Goal: Task Accomplishment & Management: Manage account settings

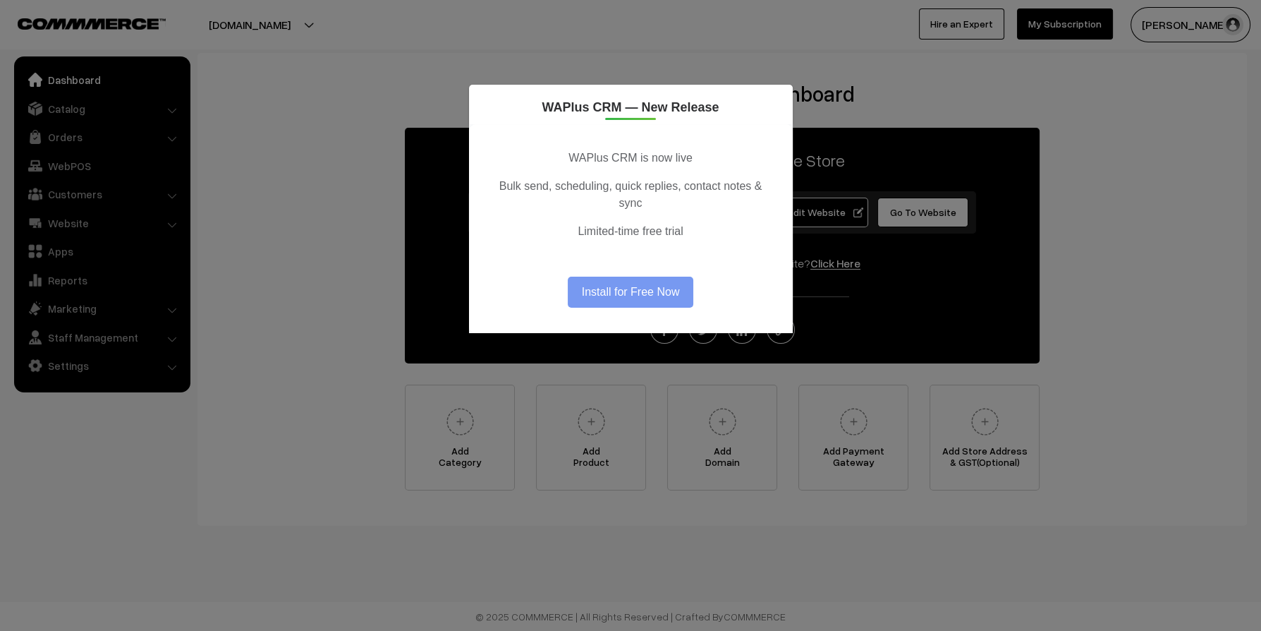
click at [408, 91] on div "WAPlus CRM — New Release WAPlus CRM is now live Bulk send, scheduling, quick re…" at bounding box center [630, 315] width 1261 height 631
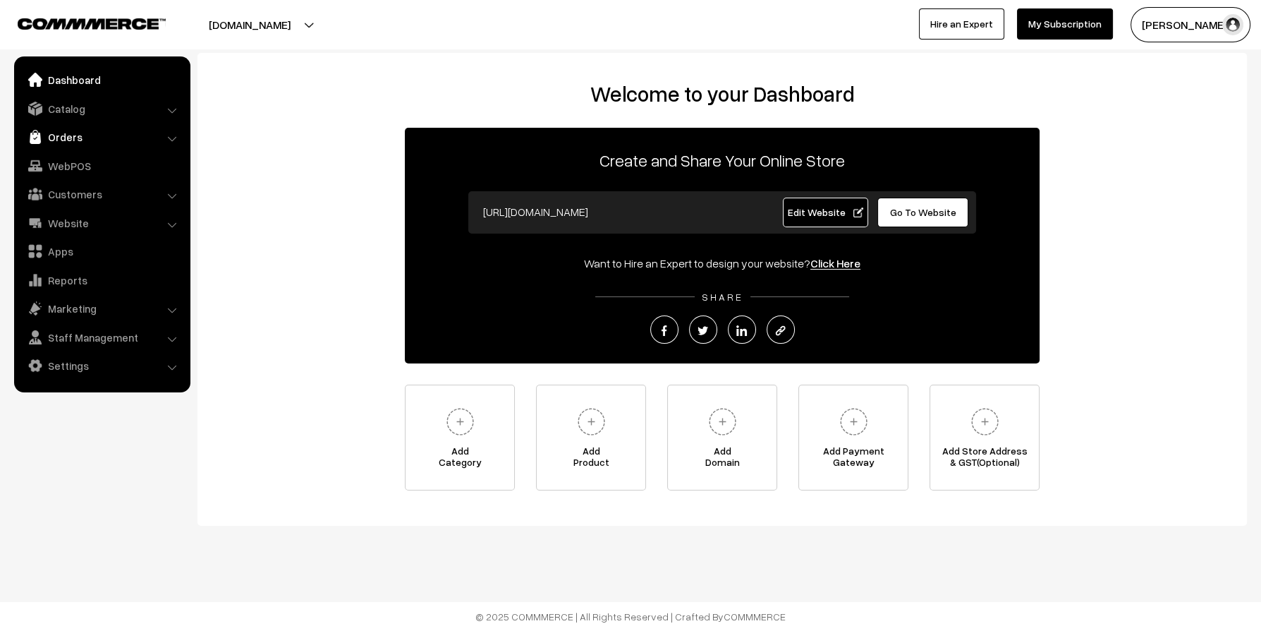
click at [60, 137] on link "Orders" at bounding box center [102, 136] width 168 height 25
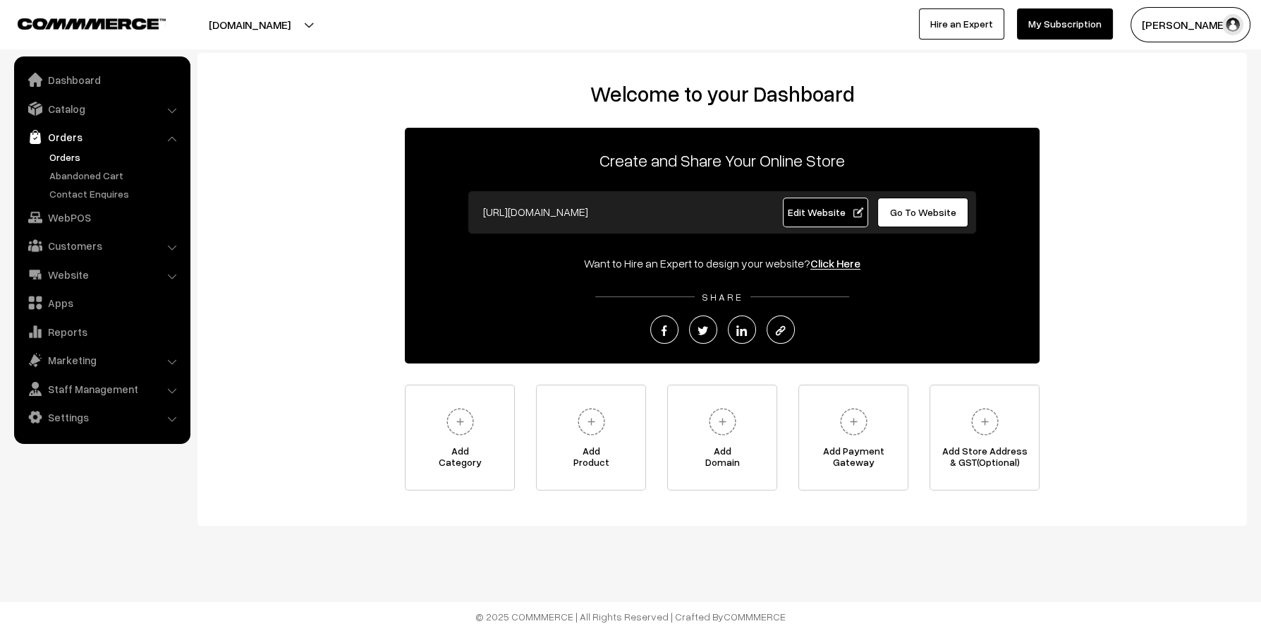
click at [72, 151] on link "Orders" at bounding box center [116, 157] width 140 height 15
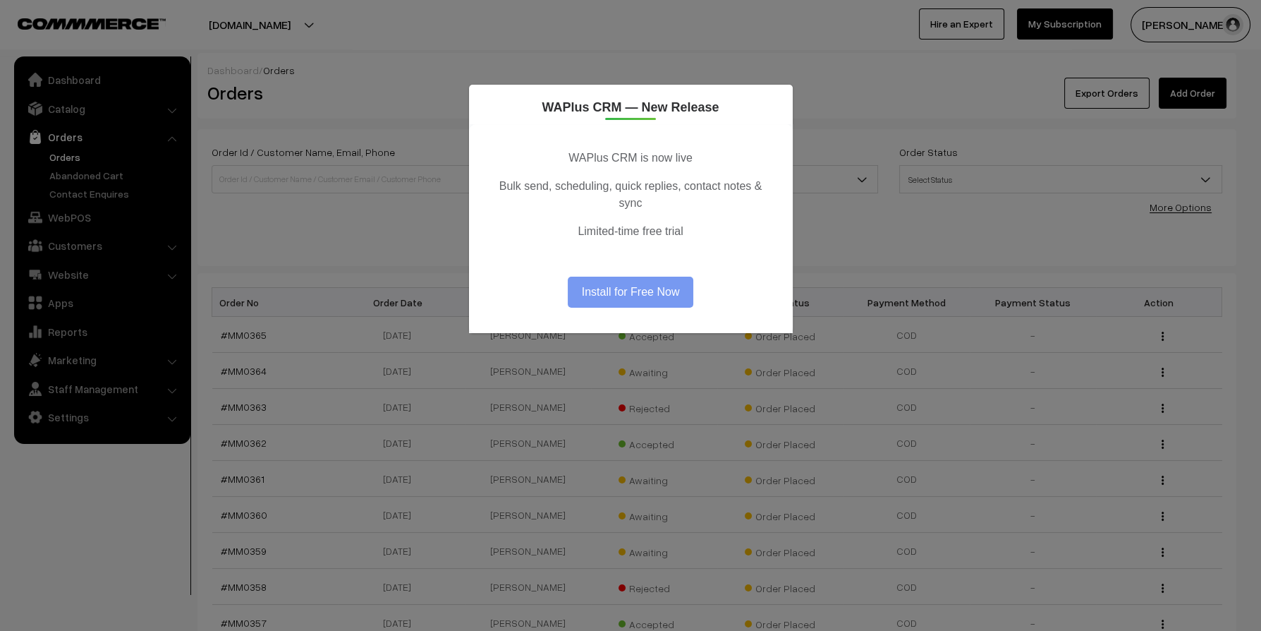
click at [291, 142] on div "WAPlus CRM — New Release WAPlus CRM is now live Bulk send, scheduling, quick re…" at bounding box center [630, 315] width 1261 height 631
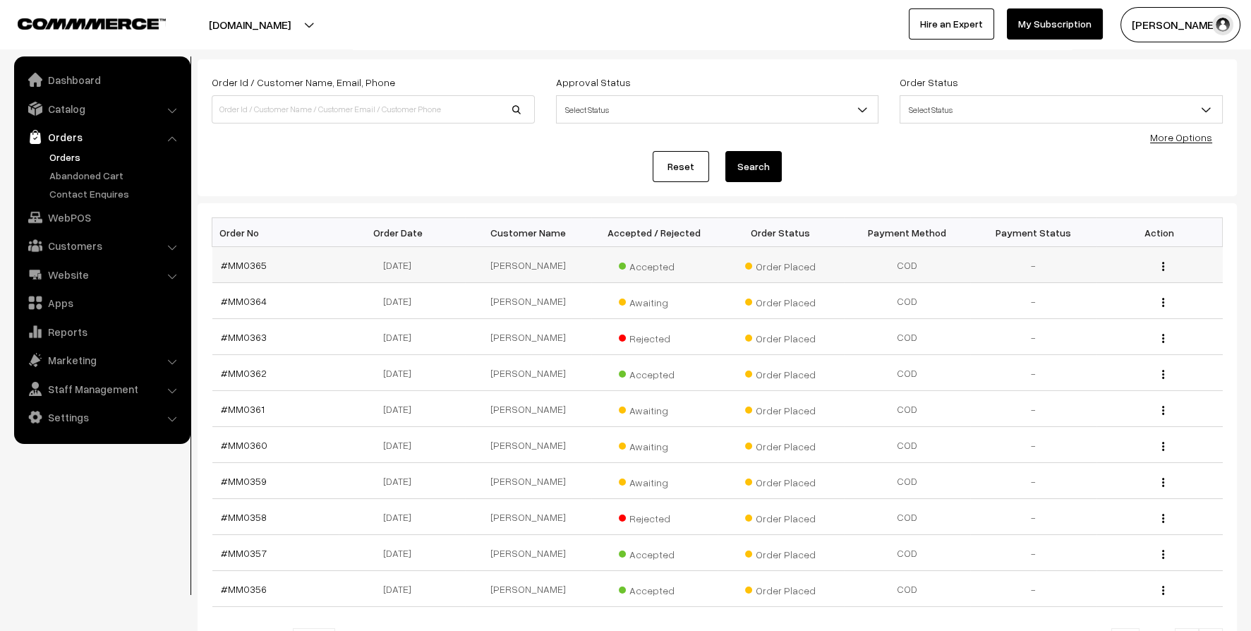
scroll to position [140, 0]
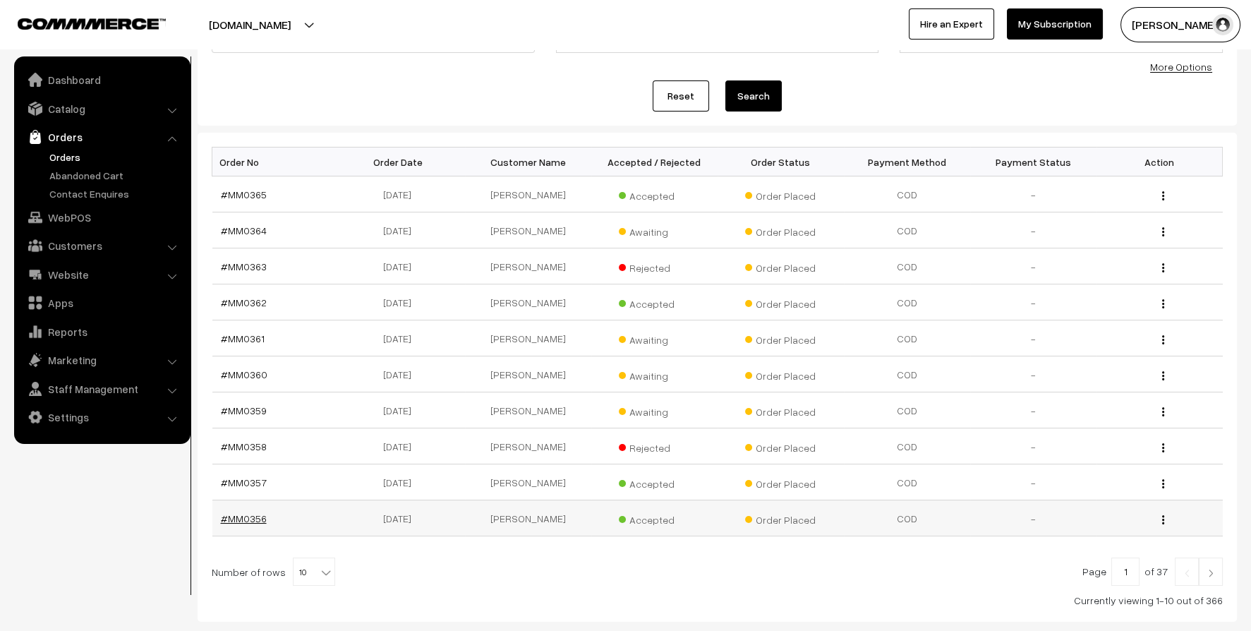
click at [241, 517] on link "#MM0356" at bounding box center [244, 518] width 46 height 12
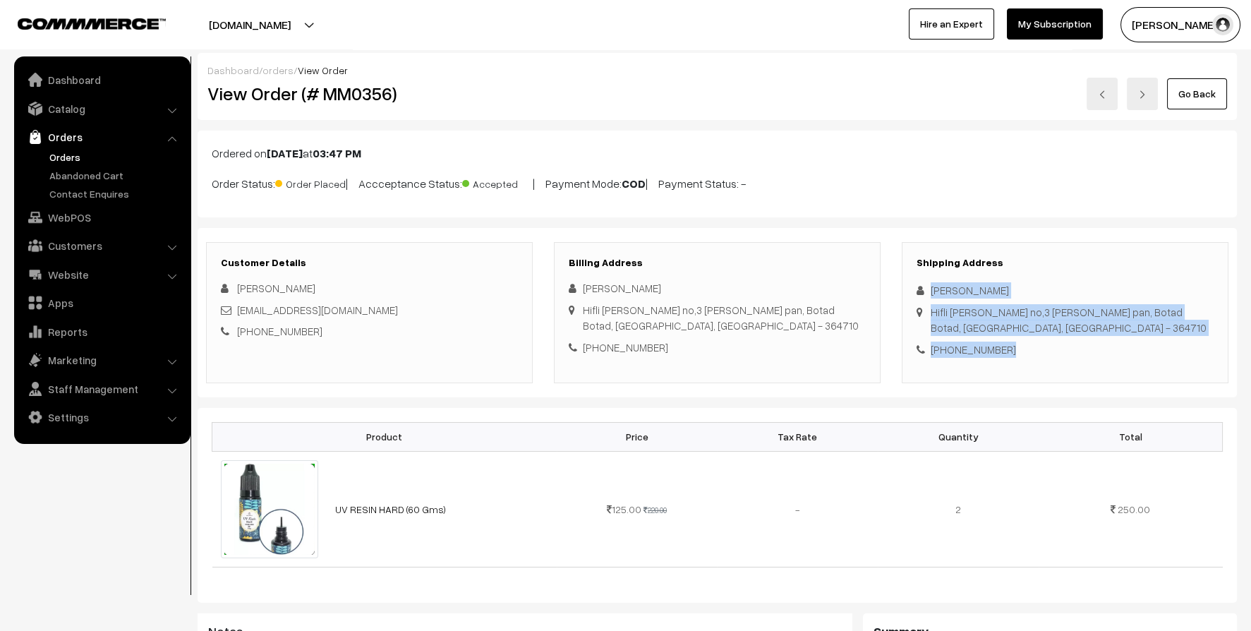
drag, startPoint x: 931, startPoint y: 290, endPoint x: 1039, endPoint y: 358, distance: 127.4
click at [1039, 358] on div "Shipping Address Ravi Patel Hifli sheri no,3 opp mahadev pan, Botad Botad, Guja…" at bounding box center [1065, 312] width 327 height 141
copy div "Ravi Patel Hifli sheri no,3 opp mahadev pan, Botad Botad, Gujarat, India - 3647…"
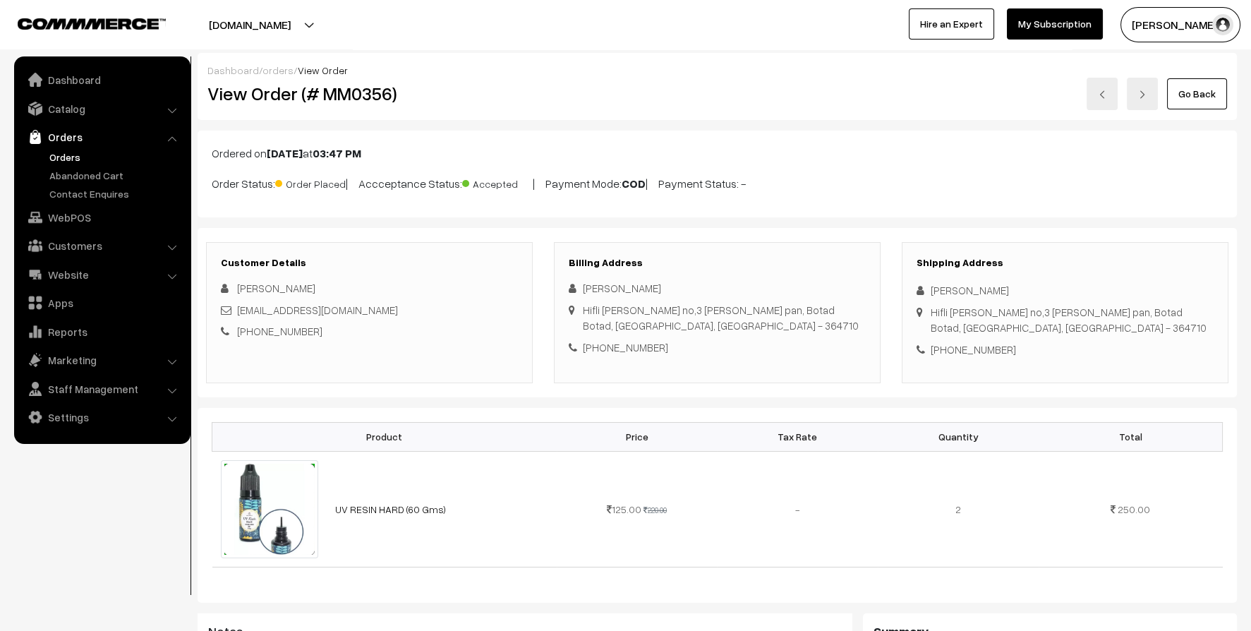
click at [444, 243] on div "Customer Details Ravi Patel aadip198@gmail.com +91 9879984597" at bounding box center [369, 312] width 327 height 141
click at [54, 134] on link "Orders" at bounding box center [102, 136] width 168 height 25
click at [66, 150] on link "Orders" at bounding box center [116, 157] width 140 height 15
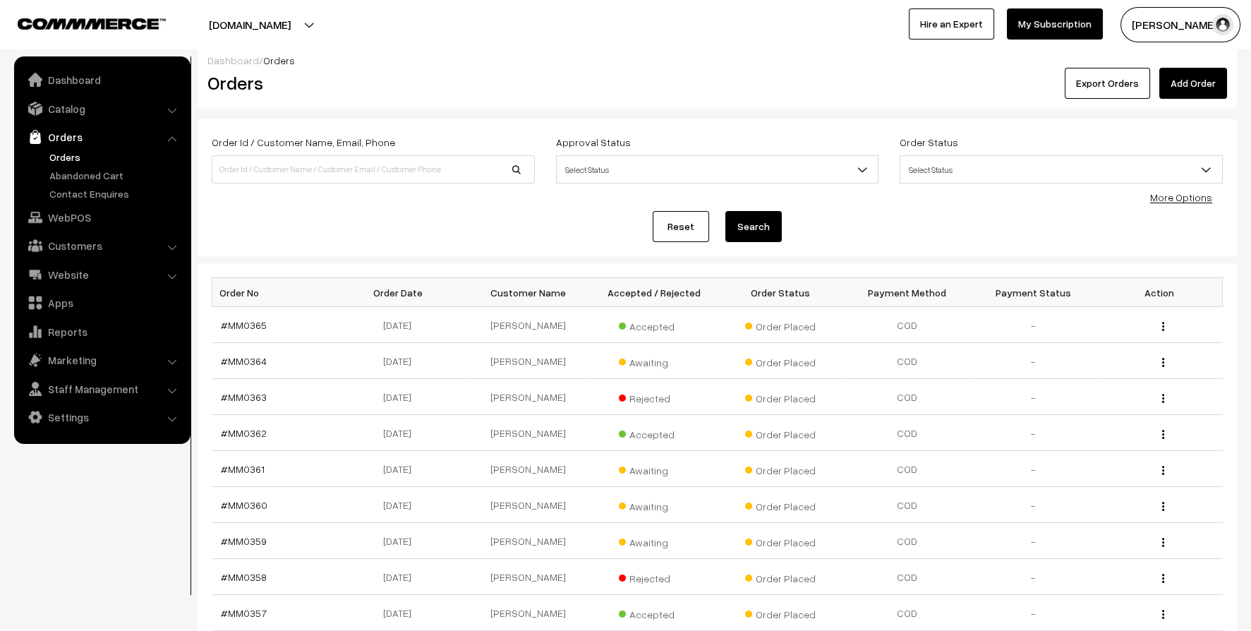
scroll to position [140, 0]
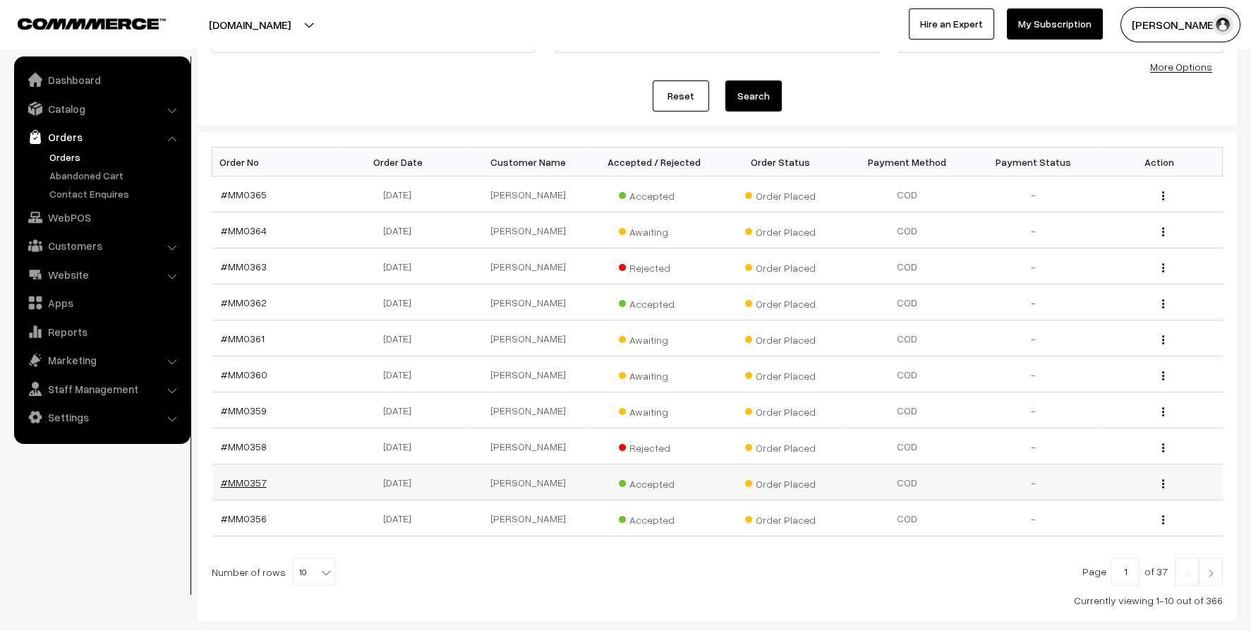
click at [248, 478] on link "#MM0357" at bounding box center [244, 482] width 46 height 12
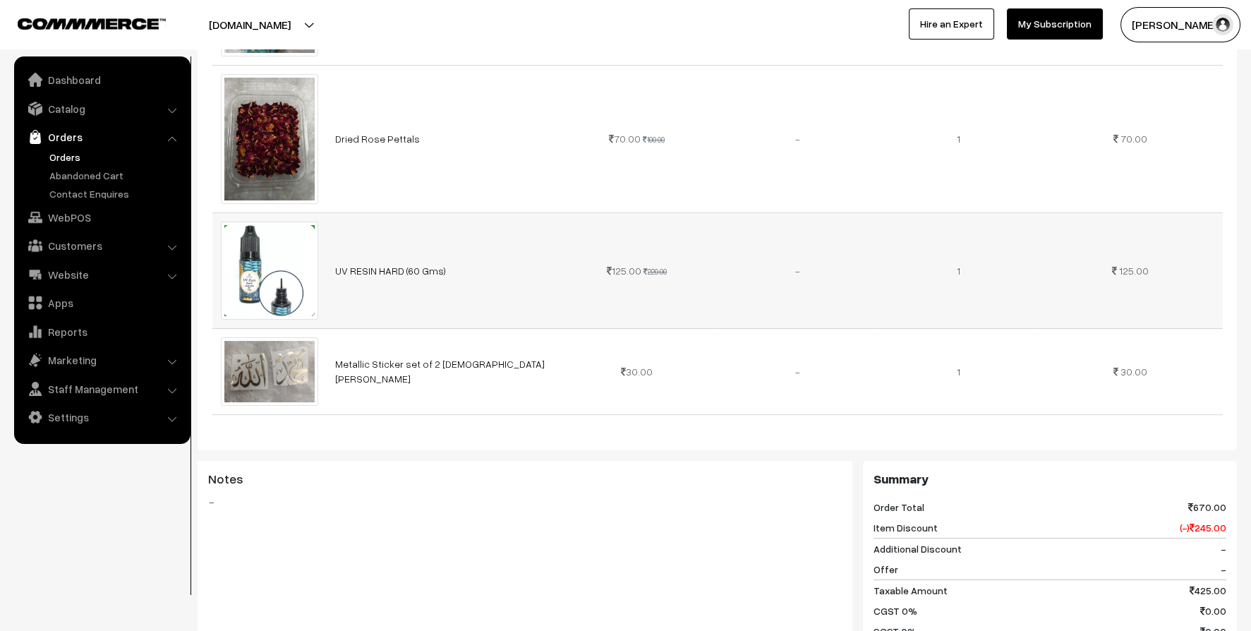
scroll to position [634, 0]
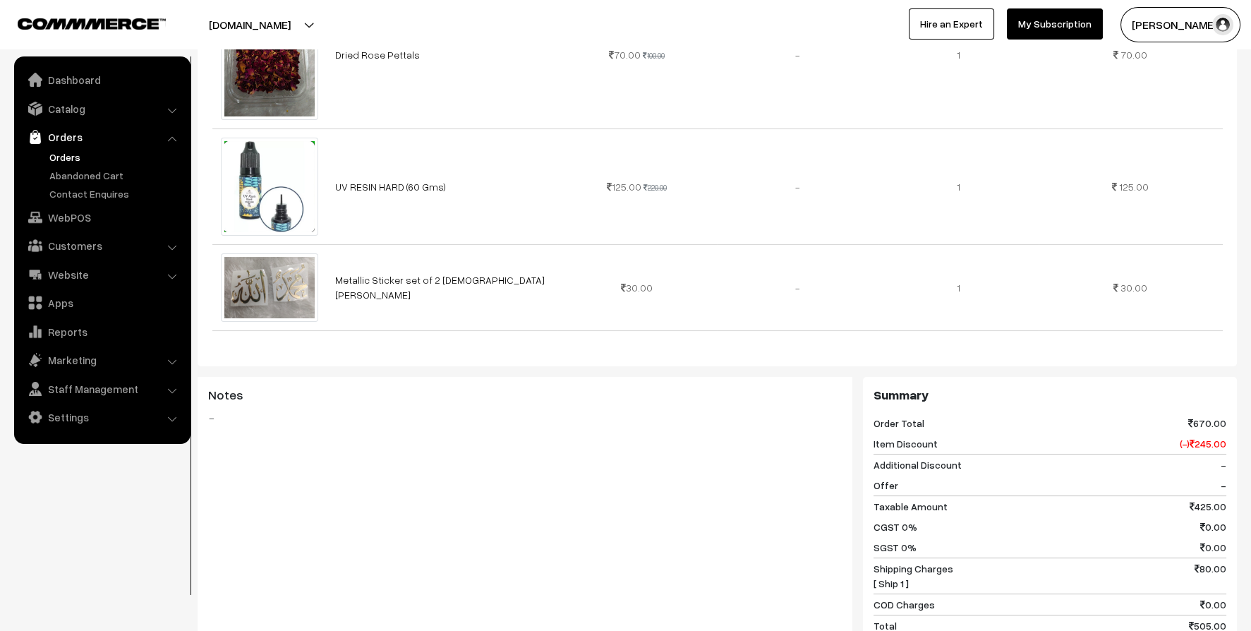
click at [73, 154] on link "Orders" at bounding box center [116, 157] width 140 height 15
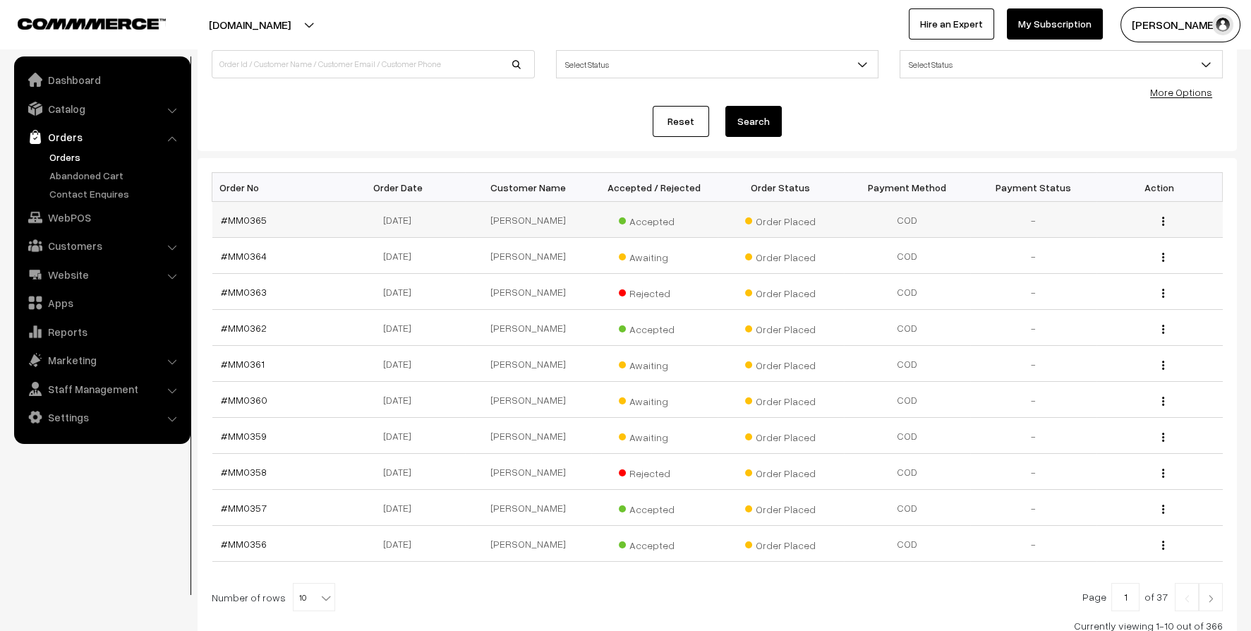
scroll to position [140, 0]
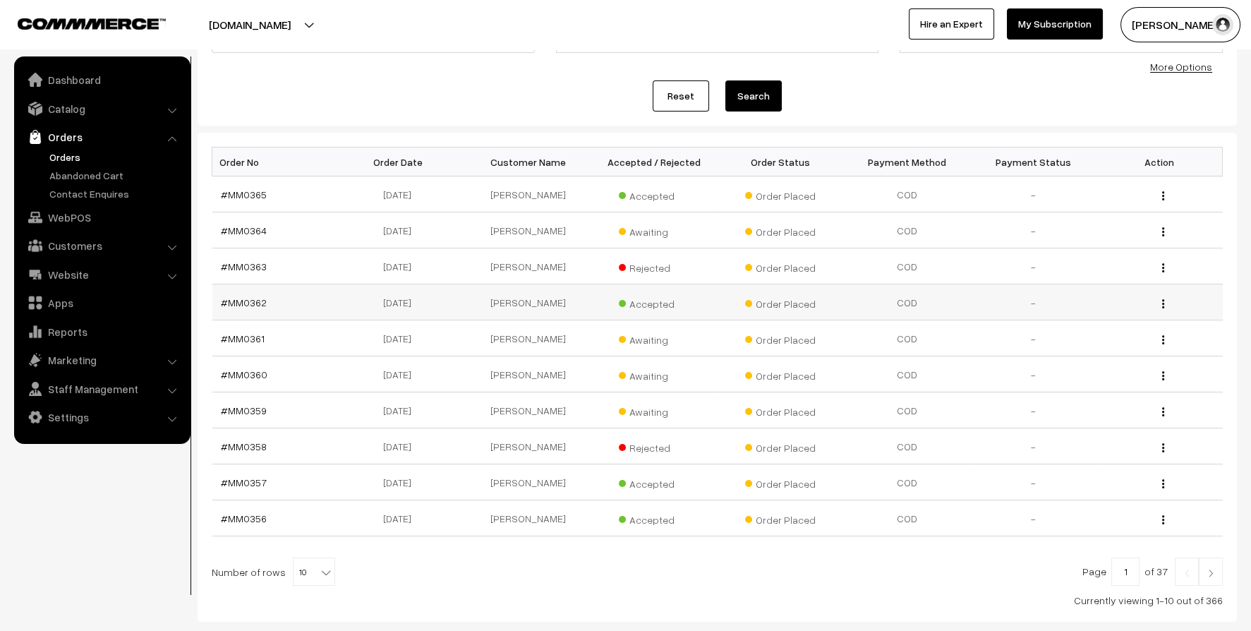
click at [250, 293] on td "#MM0362" at bounding box center [275, 302] width 126 height 36
click at [245, 300] on link "#MM0362" at bounding box center [244, 302] width 46 height 12
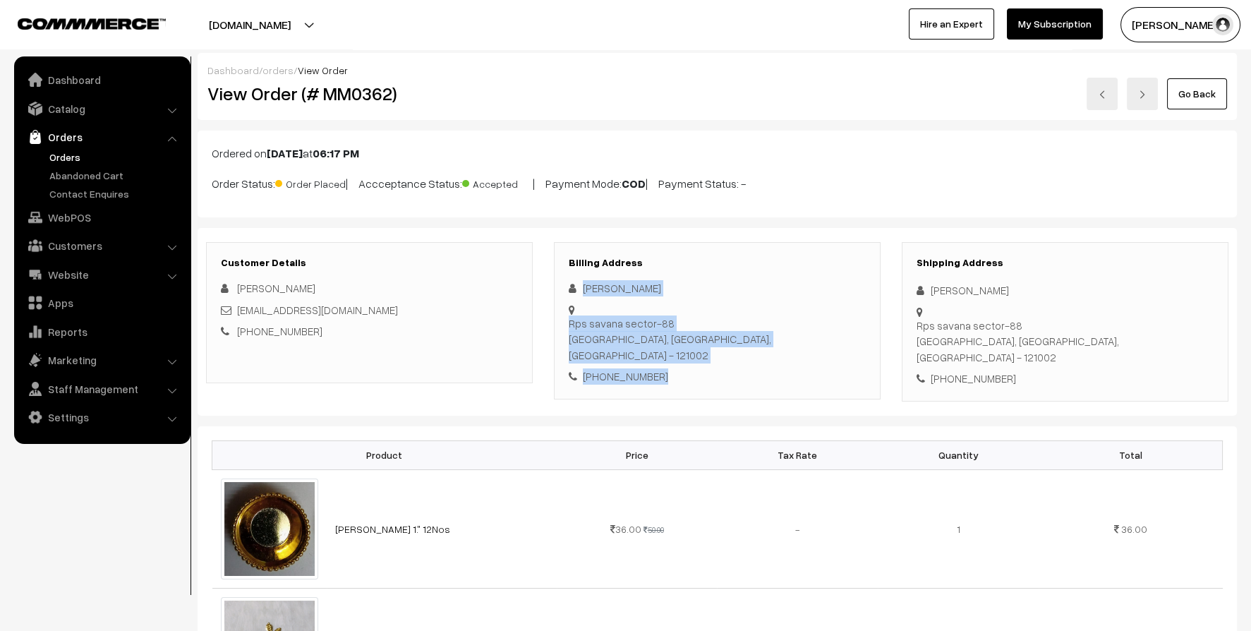
drag, startPoint x: 584, startPoint y: 284, endPoint x: 732, endPoint y: 380, distance: 175.9
click at [732, 380] on div "Billing Address [PERSON_NAME] Rps savana sector-88 [GEOGRAPHIC_DATA], [GEOGRAPH…" at bounding box center [717, 320] width 327 height 157
copy div "[PERSON_NAME] Rps savana sector-88 [GEOGRAPHIC_DATA], [GEOGRAPHIC_DATA], [GEOGR…"
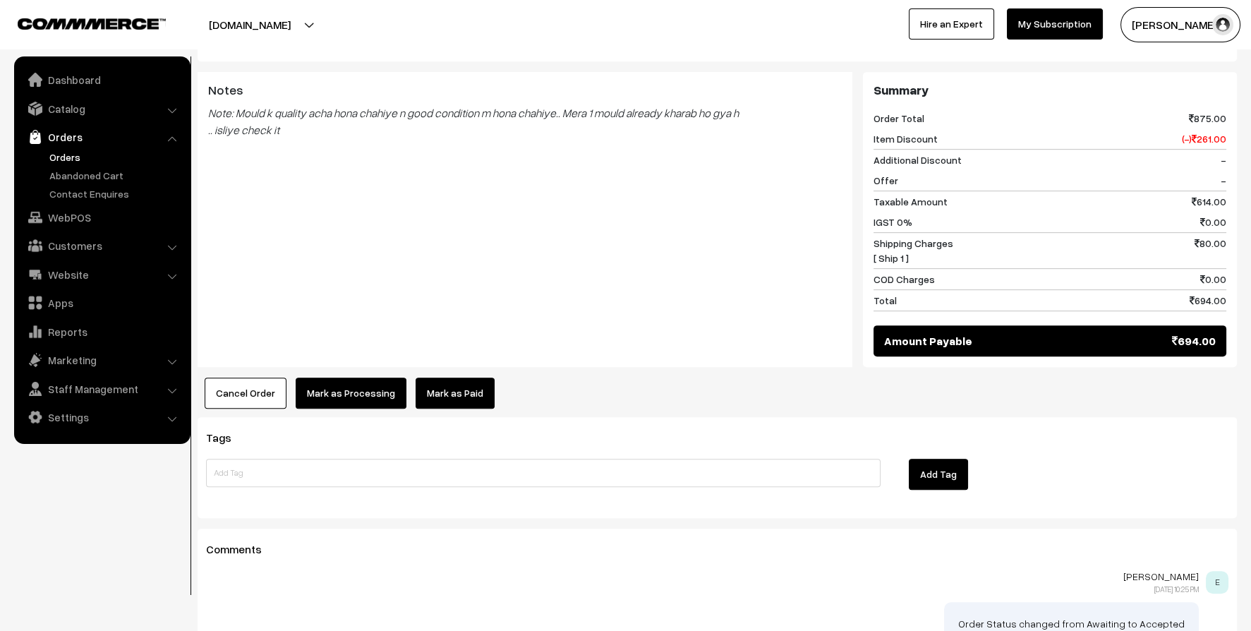
scroll to position [1340, 0]
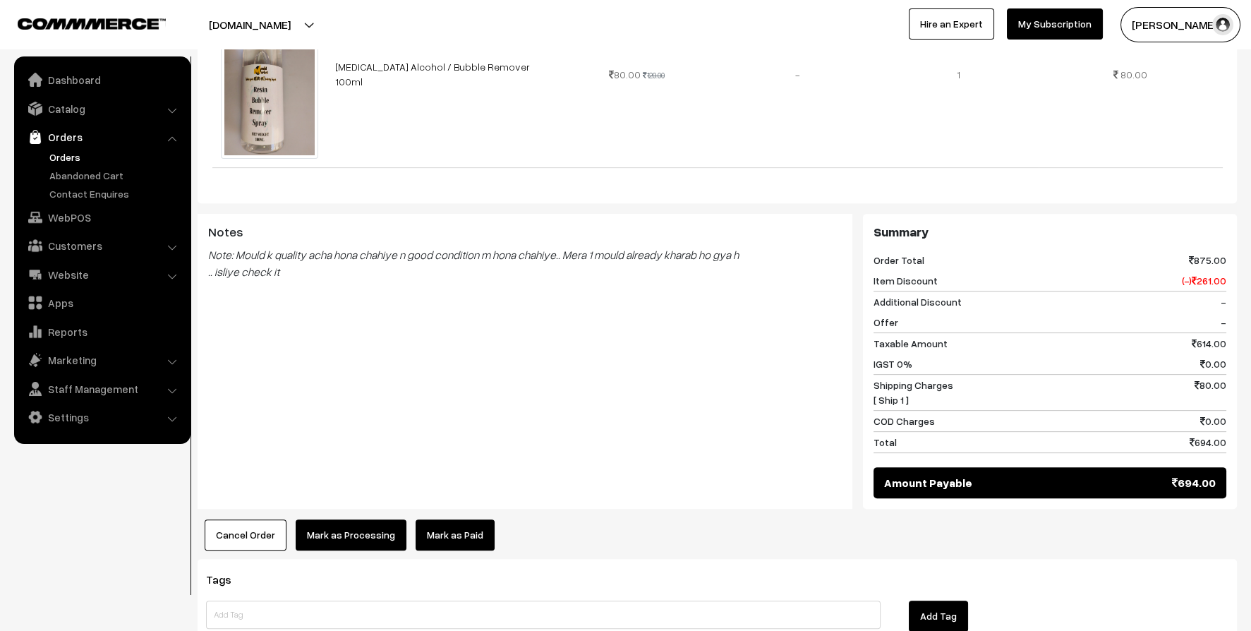
click at [65, 144] on link "Orders" at bounding box center [102, 136] width 168 height 25
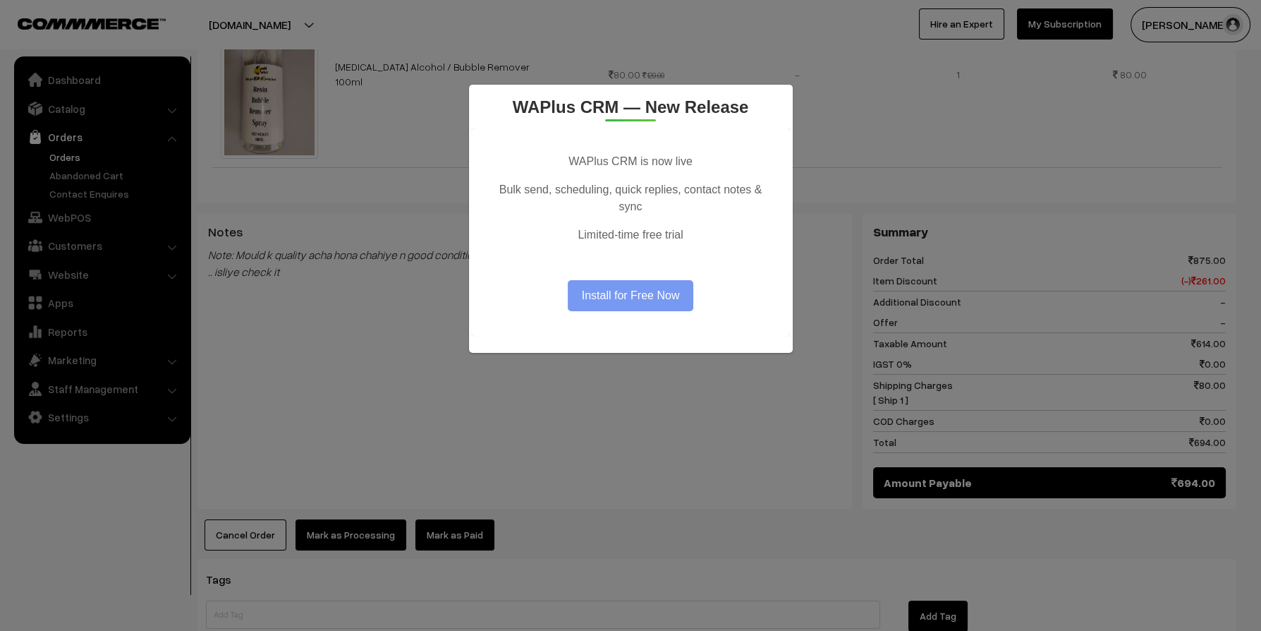
click at [272, 150] on div "WAPlus CRM — New Release WAPlus CRM is now live Bulk send, scheduling, quick re…" at bounding box center [630, 315] width 1261 height 631
click at [92, 156] on div "WAPlus CRM — New Release WAPlus CRM is now live Bulk send, scheduling, quick re…" at bounding box center [630, 315] width 1261 height 631
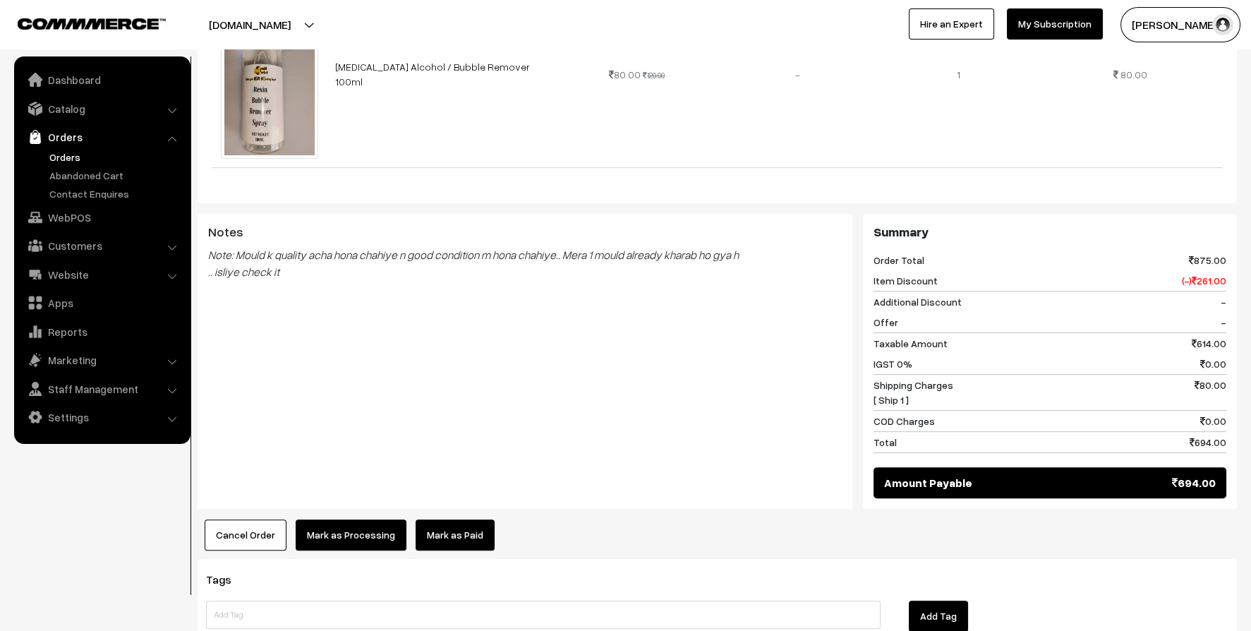
click at [57, 156] on link "Orders" at bounding box center [116, 157] width 140 height 15
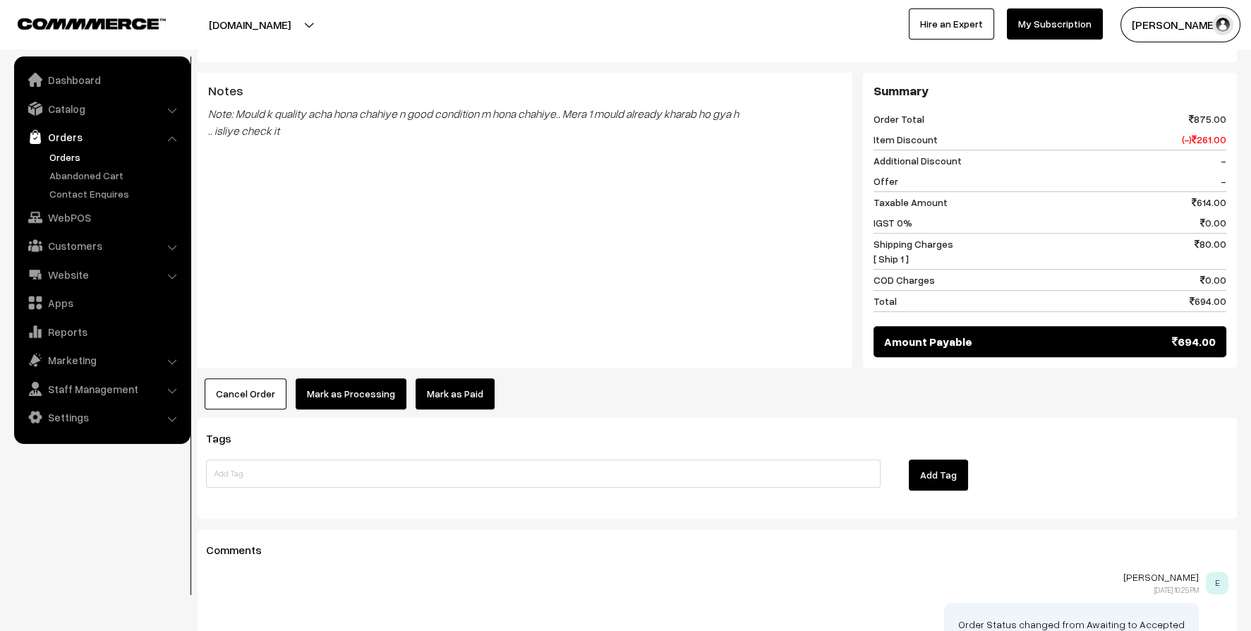
scroll to position [1595, 0]
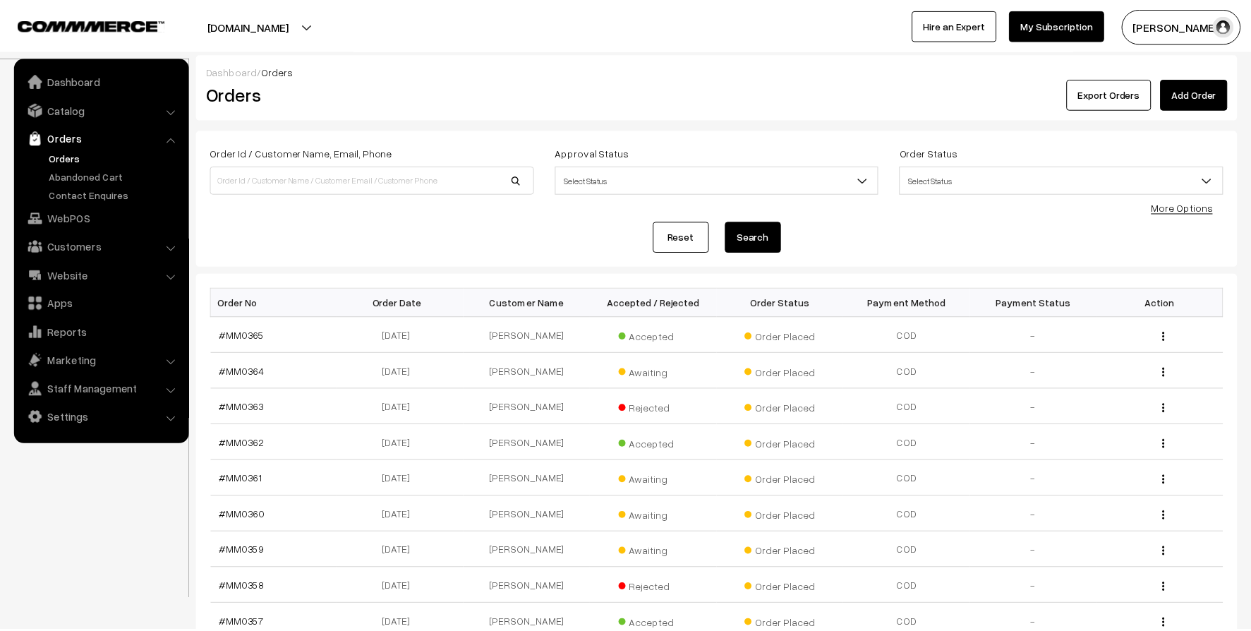
scroll to position [70, 0]
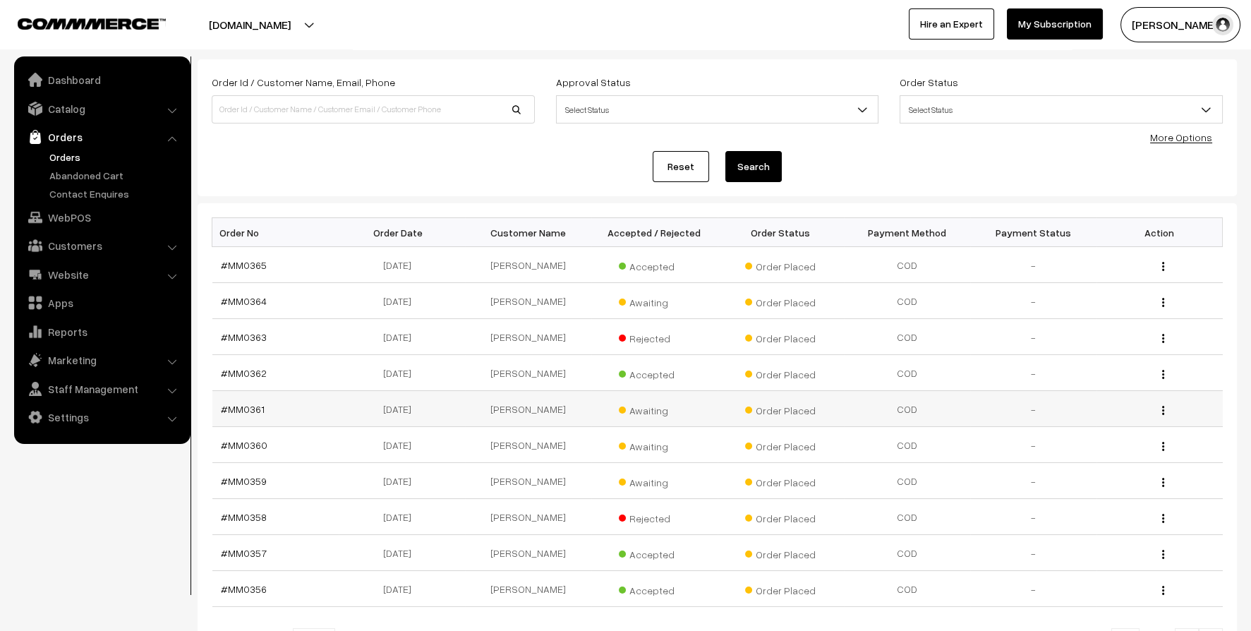
click at [642, 410] on span "Awaiting" at bounding box center [654, 408] width 71 height 18
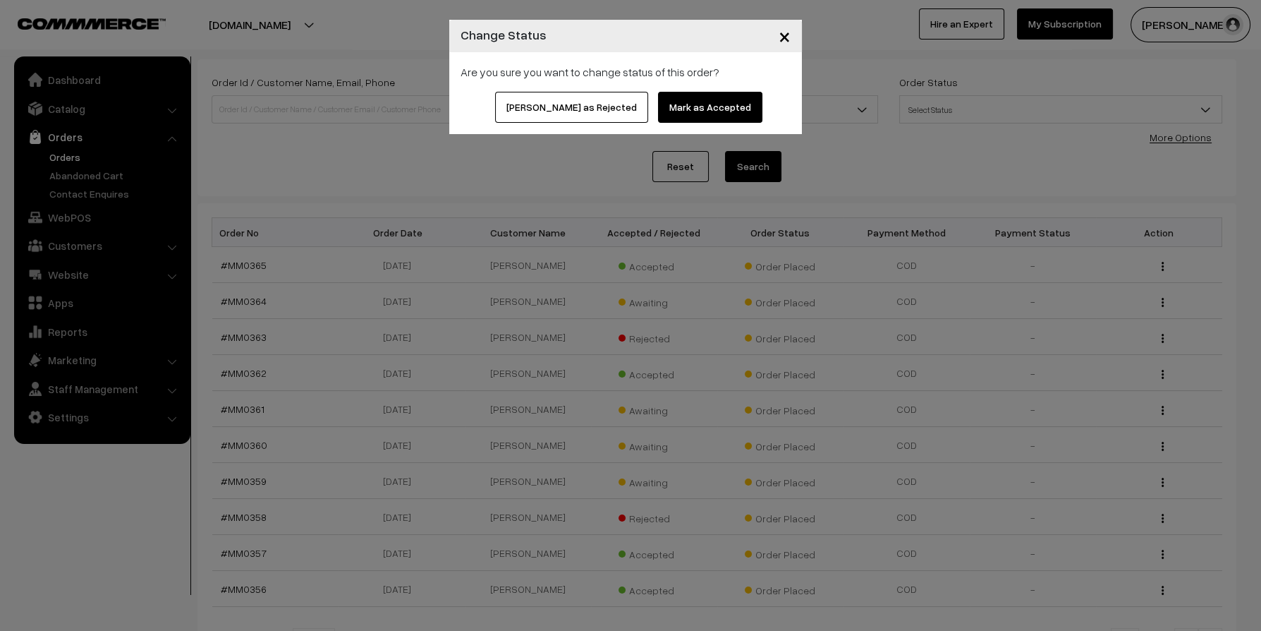
click at [795, 31] on button "×" at bounding box center [784, 36] width 35 height 44
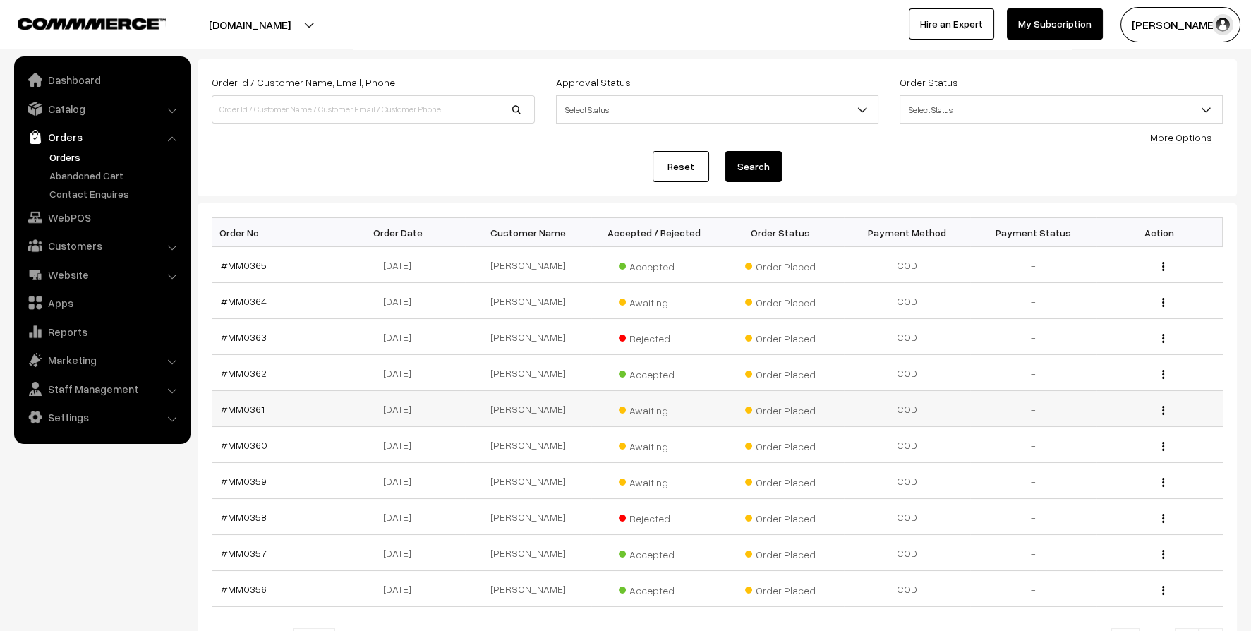
click at [534, 411] on td "[PERSON_NAME]" at bounding box center [528, 409] width 126 height 36
click at [236, 406] on link "#MM0361" at bounding box center [243, 409] width 44 height 12
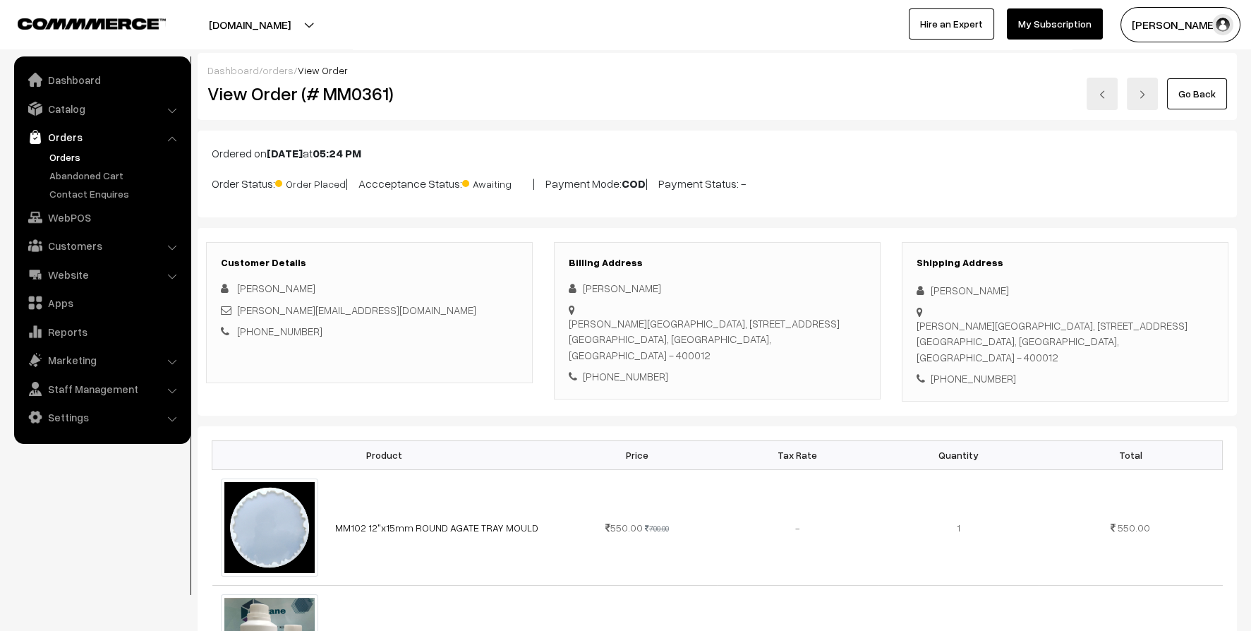
scroll to position [423, 0]
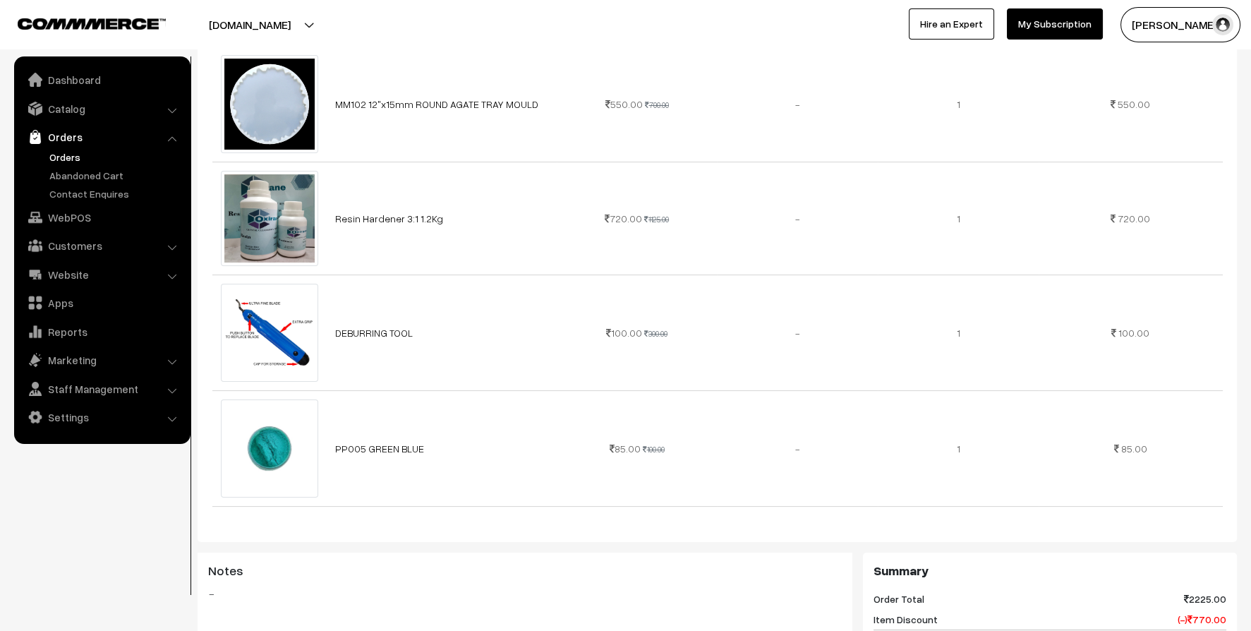
click at [75, 152] on link "Orders" at bounding box center [116, 157] width 140 height 15
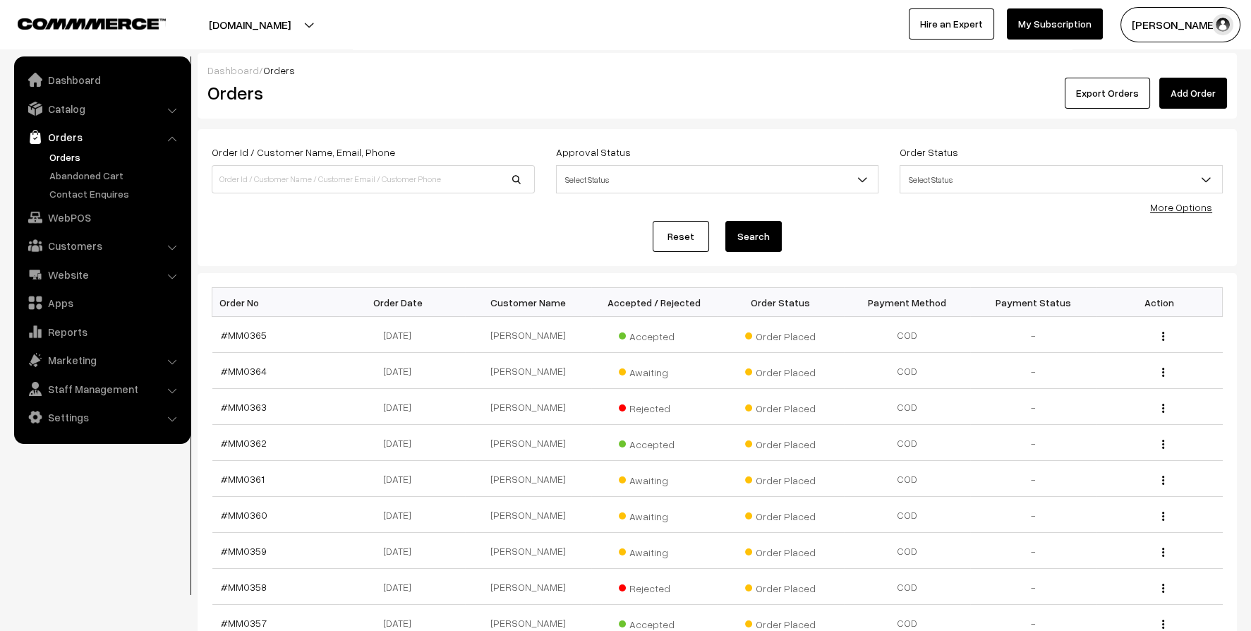
click at [527, 339] on td "[PERSON_NAME]" at bounding box center [528, 335] width 126 height 36
click at [620, 331] on span "Accepted" at bounding box center [654, 334] width 71 height 18
click at [636, 333] on span "Accepted" at bounding box center [654, 334] width 71 height 18
click at [234, 330] on link "#MM0365" at bounding box center [244, 335] width 46 height 12
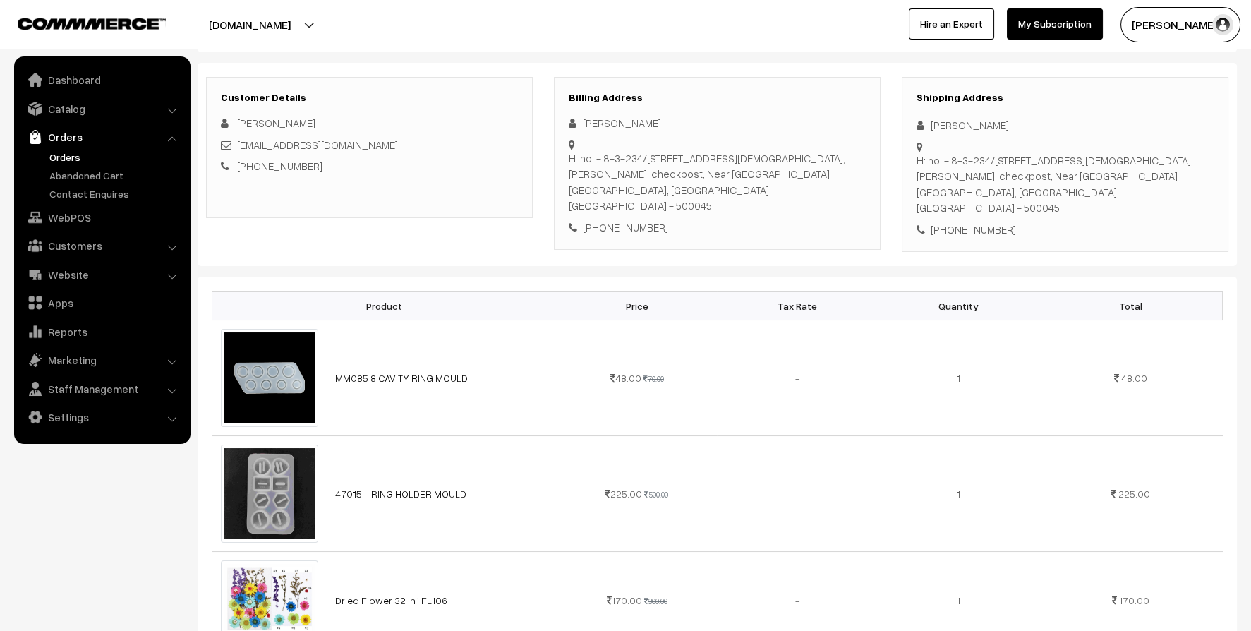
scroll to position [140, 0]
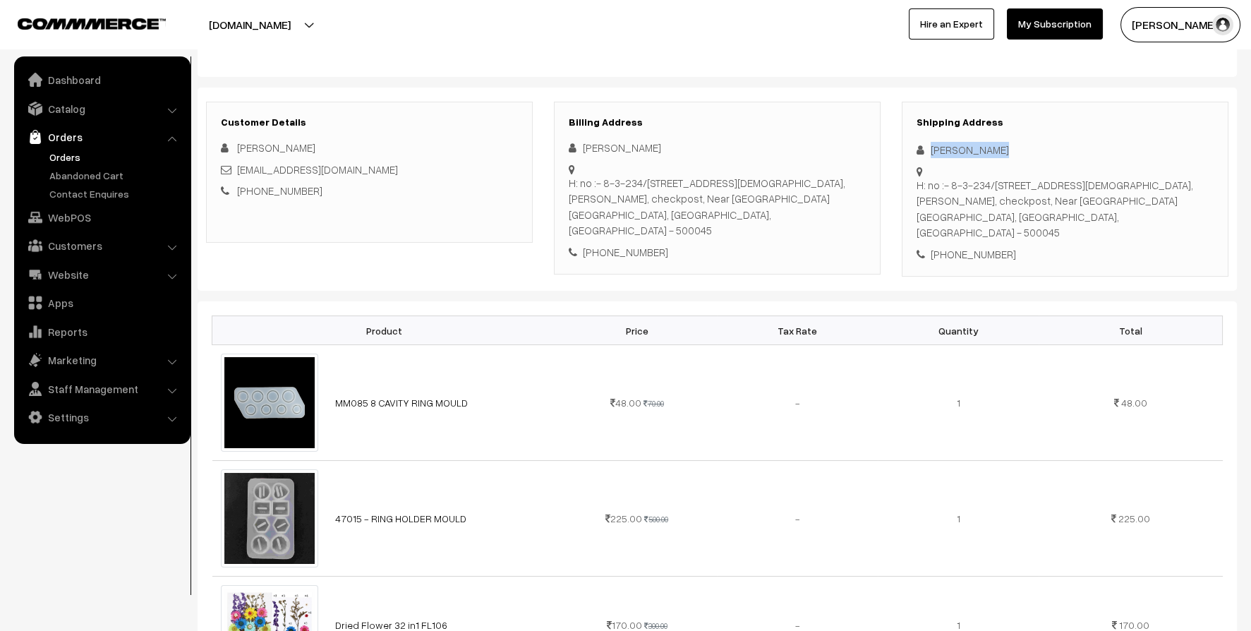
drag, startPoint x: 1005, startPoint y: 140, endPoint x: 920, endPoint y: 150, distance: 85.9
click at [920, 150] on div "ismath jabeen" at bounding box center [1064, 150] width 297 height 16
copy div "ismath jabeen"
drag, startPoint x: 1048, startPoint y: 241, endPoint x: 948, endPoint y: 260, distance: 101.1
click at [948, 260] on div "Customer Details ismath jabeen ismathjabeenkhan@gmail.com +91 9000071672 Billin…" at bounding box center [717, 189] width 1039 height 204
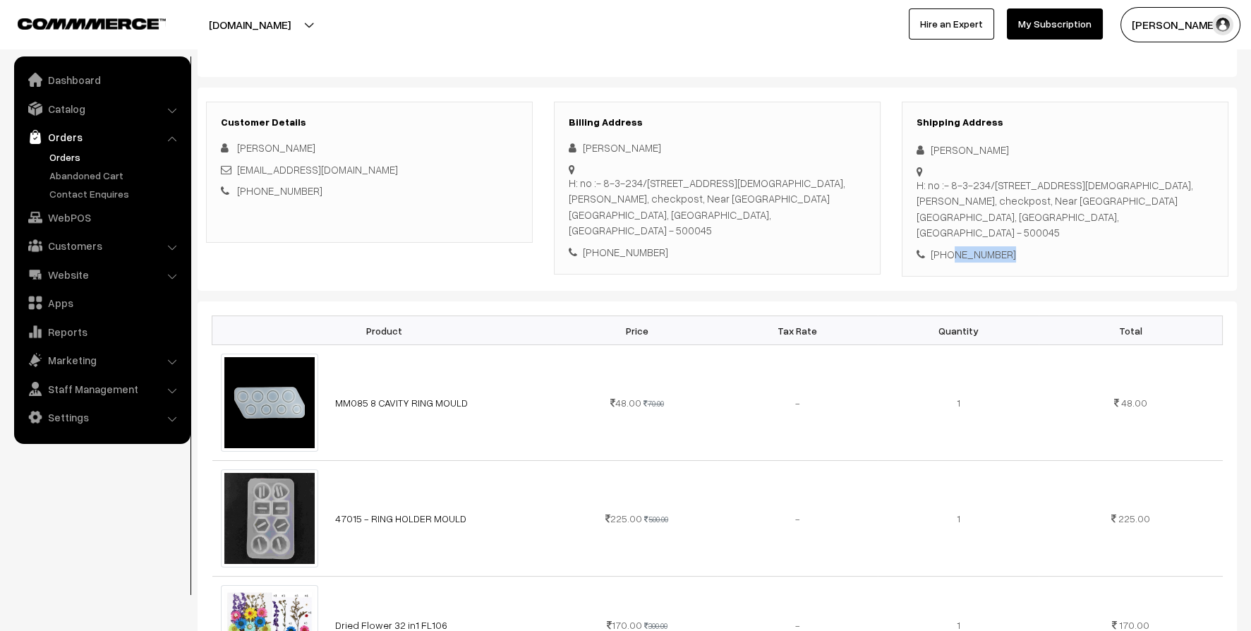
copy div "9000071672"
drag, startPoint x: 918, startPoint y: 186, endPoint x: 974, endPoint y: 219, distance: 65.1
click at [974, 219] on div "Shipping Address ismath jabeen H: no :- 8-3-234/189/1, masha allah building, la…" at bounding box center [1065, 190] width 327 height 176
drag, startPoint x: 974, startPoint y: 219, endPoint x: 1017, endPoint y: 257, distance: 57.5
click at [1017, 257] on div "Shipping Address ismath jabeen H: no :- 8-3-234/189/1, masha allah building, la…" at bounding box center [1065, 190] width 327 height 176
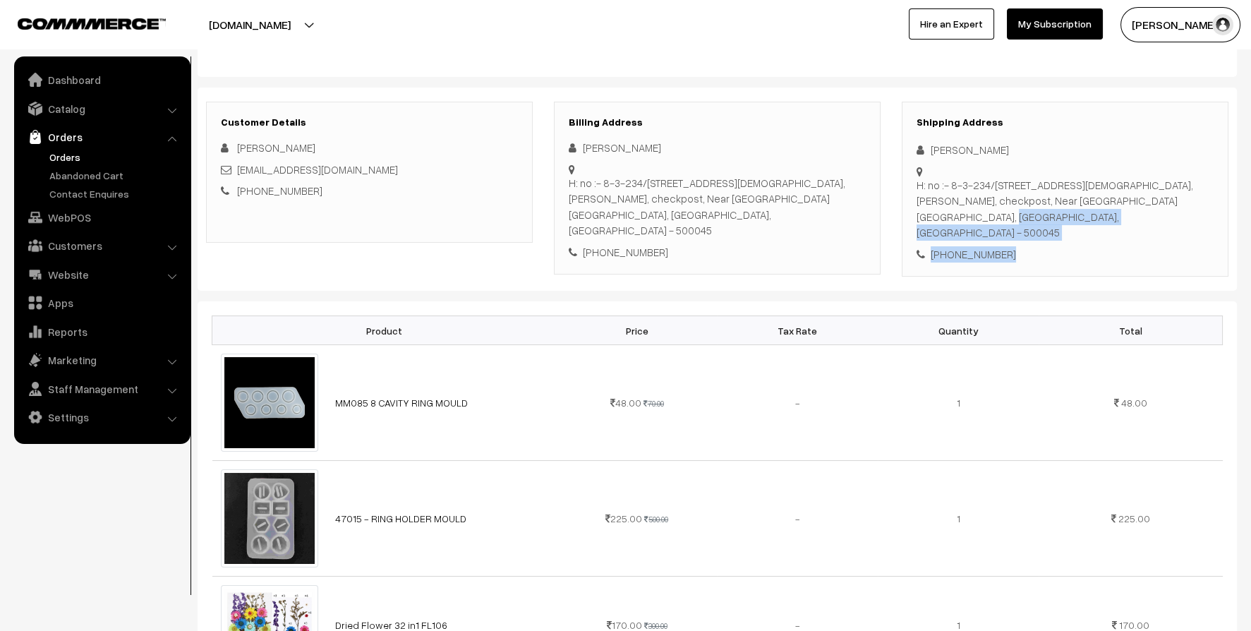
drag, startPoint x: 1021, startPoint y: 249, endPoint x: 947, endPoint y: 210, distance: 84.6
click at [952, 210] on div "Shipping Address ismath jabeen H: no :- 8-3-234/189/1, masha allah building, la…" at bounding box center [1065, 190] width 327 height 176
drag, startPoint x: 947, startPoint y: 210, endPoint x: 915, endPoint y: 196, distance: 34.5
click at [892, 176] on div "Shipping Address ismath jabeen H: no :- 8-3-234/189/1, masha allah building, la…" at bounding box center [1065, 190] width 348 height 176
click at [916, 197] on div "H: no :- 8-3-234/189/1, masha allah building, laxmi narasimha nagar, yousuf gud…" at bounding box center [1064, 208] width 297 height 63
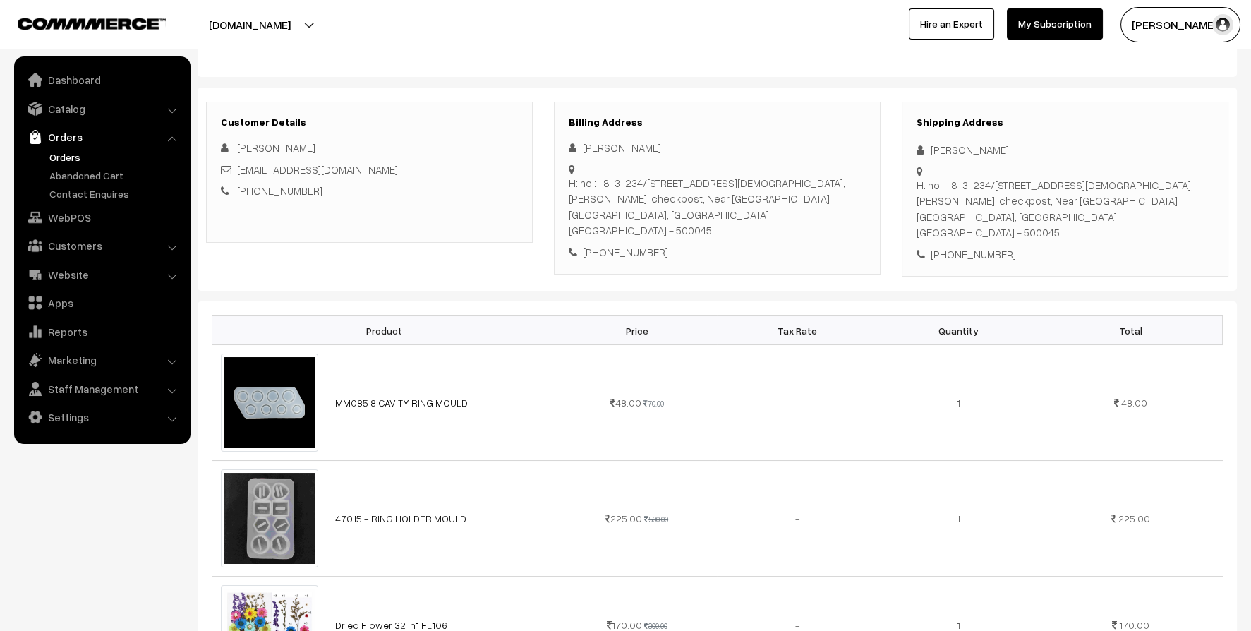
click at [916, 197] on div "H: no :- 8-3-234/189/1, masha allah building, laxmi narasimha nagar, yousuf gud…" at bounding box center [1064, 208] width 297 height 63
click at [916, 197] on div "Shipping Address ismath jabeen H: no :- 8-3-234/189/1, masha allah building, la…" at bounding box center [1065, 190] width 327 height 176
click at [916, 197] on div "H: no :- 8-3-234/189/1, masha allah building, laxmi narasimha nagar, yousuf gud…" at bounding box center [1064, 208] width 297 height 63
click at [926, 190] on div "H: no :- 8-3-234/189/1, masha allah building, laxmi narasimha nagar, yousuf gud…" at bounding box center [1064, 208] width 297 height 63
drag, startPoint x: 915, startPoint y: 181, endPoint x: 1013, endPoint y: 246, distance: 118.0
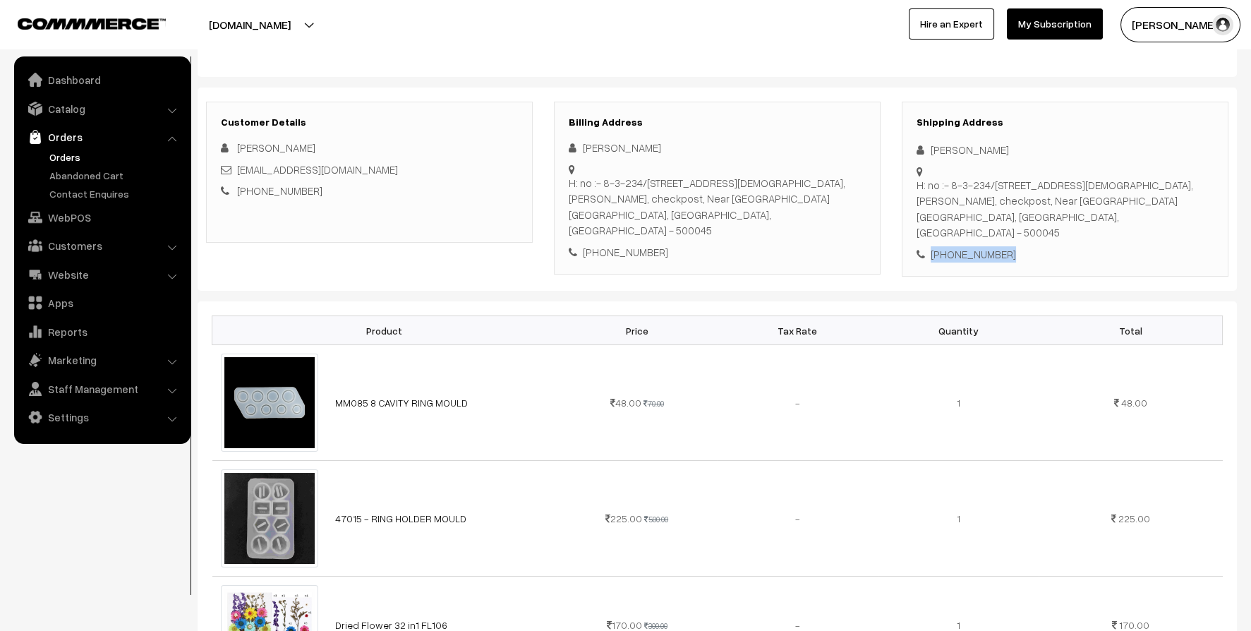
click at [1013, 246] on div "Shipping Address ismath jabeen H: no :- 8-3-234/189/1, masha allah building, la…" at bounding box center [1065, 190] width 327 height 176
click at [1014, 246] on div "Shipping Address ismath jabeen H: no :- 8-3-234/189/1, masha allah building, la…" at bounding box center [1065, 190] width 327 height 176
click at [925, 192] on div "H: no :- 8-3-234/189/1, masha allah building, laxmi narasimha nagar, yousuf gud…" at bounding box center [1064, 208] width 297 height 63
drag, startPoint x: 916, startPoint y: 183, endPoint x: 1055, endPoint y: 246, distance: 152.8
click at [1055, 246] on div "Shipping Address ismath jabeen H: no :- 8-3-234/189/1, masha allah building, la…" at bounding box center [1065, 190] width 327 height 176
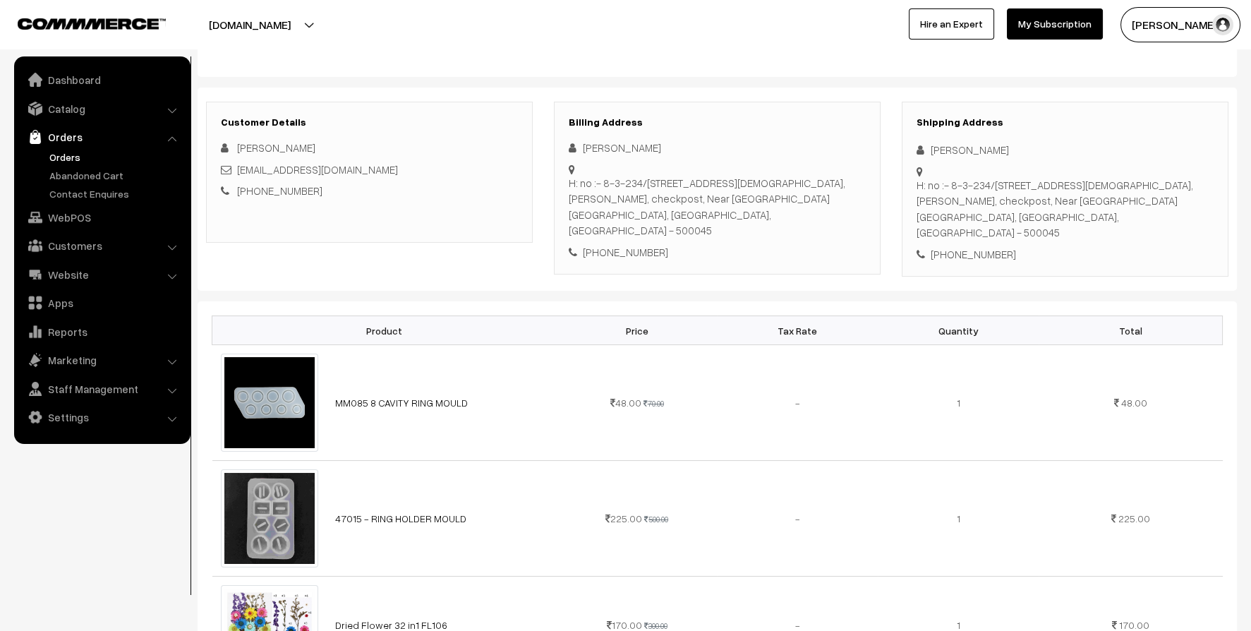
copy div "H: no :- 8-3-234/189/1, masha allah building, laxmi narasimha nagar, yousuf gud…"
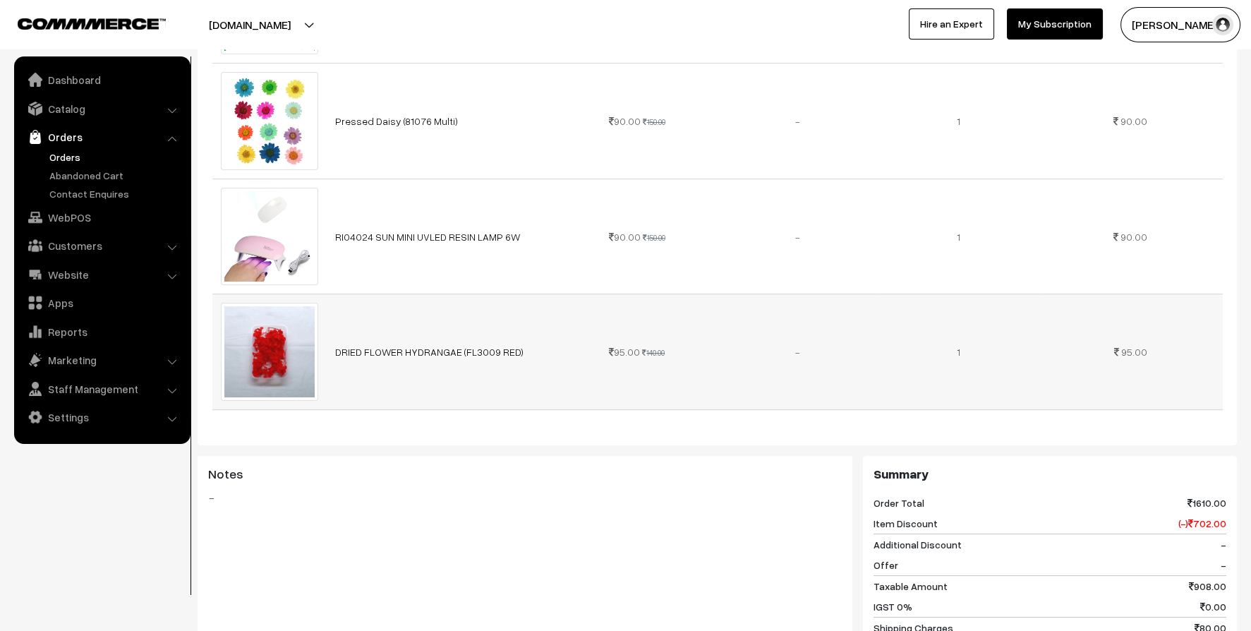
scroll to position [1057, 0]
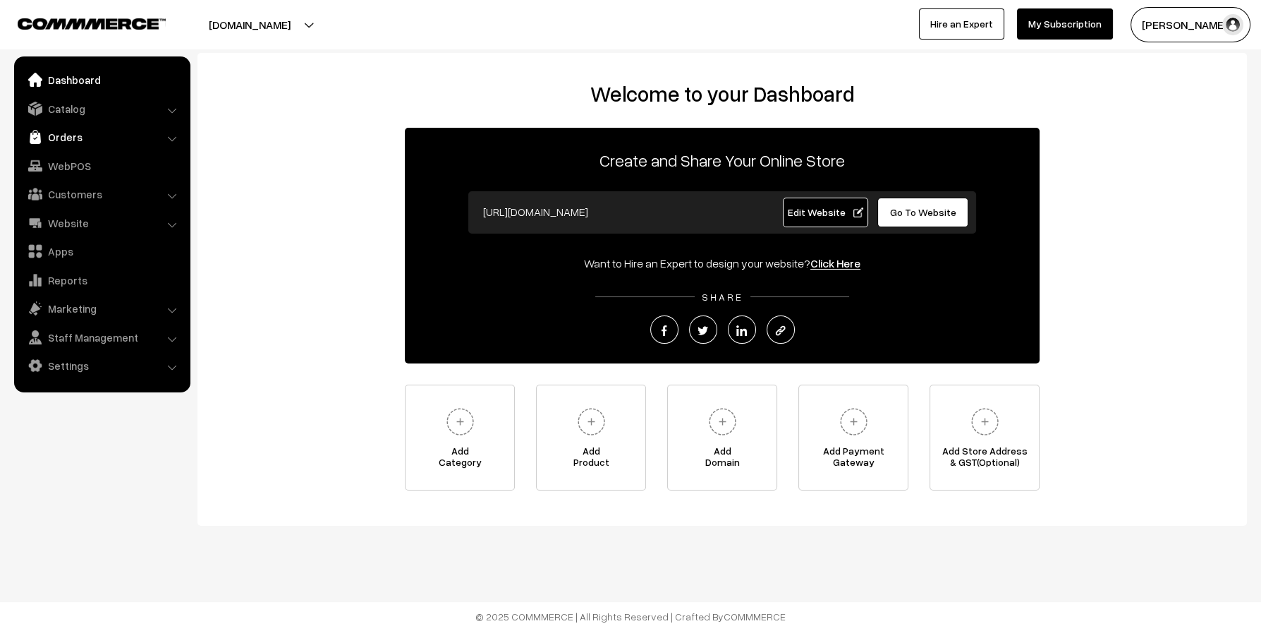
click at [67, 139] on link "Orders" at bounding box center [102, 136] width 168 height 25
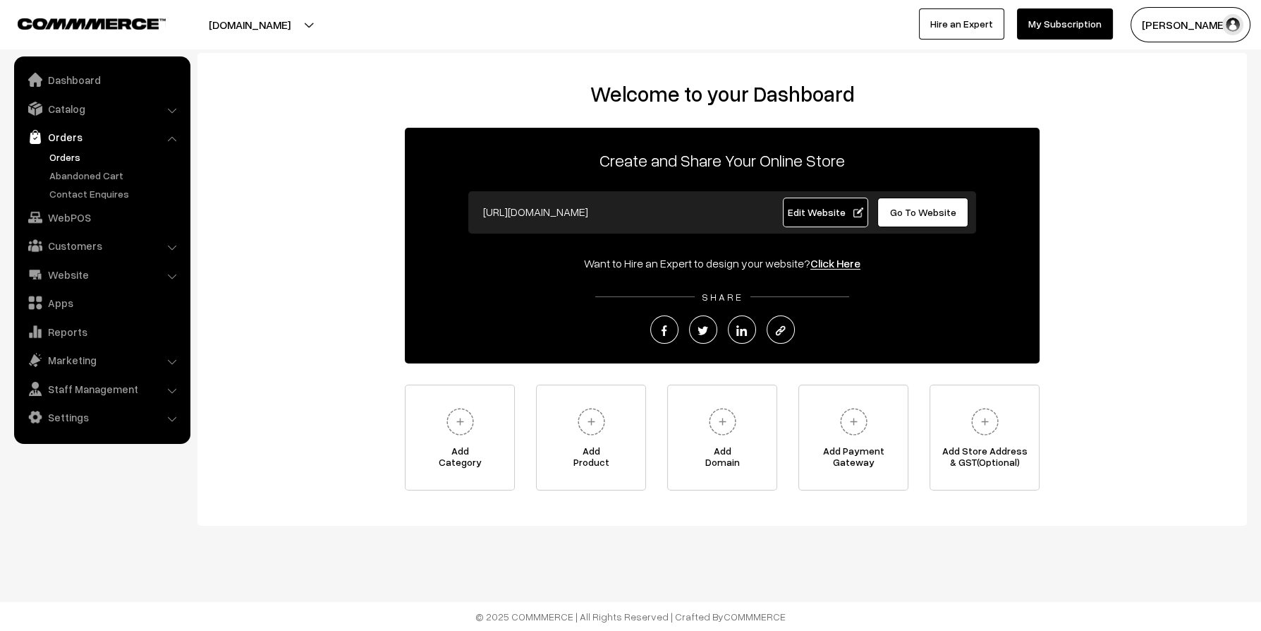
click at [61, 159] on link "Orders" at bounding box center [116, 157] width 140 height 15
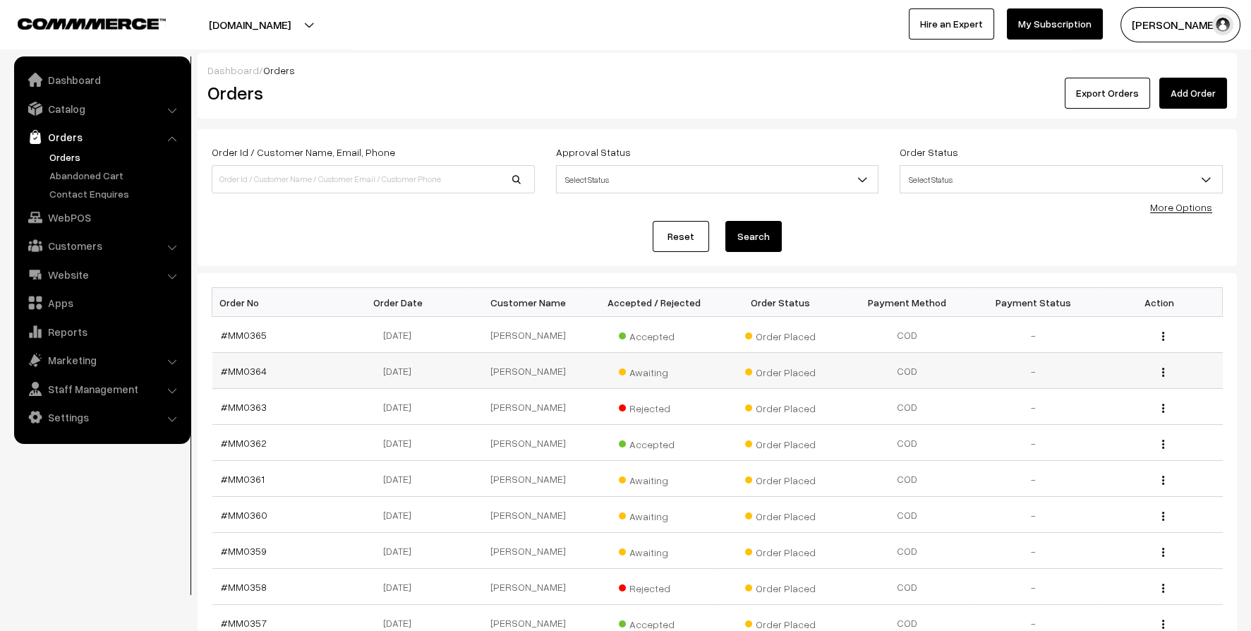
click at [253, 360] on td "#MM0364" at bounding box center [275, 371] width 126 height 36
click at [250, 365] on link "#MM0364" at bounding box center [244, 371] width 46 height 12
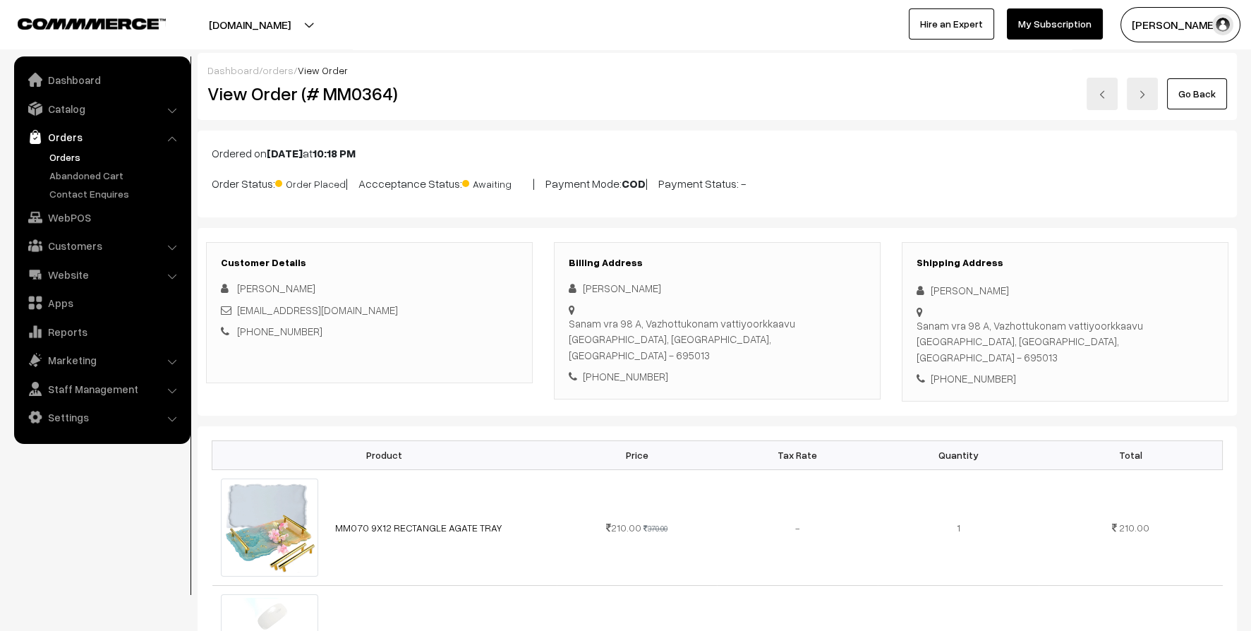
drag, startPoint x: 585, startPoint y: 291, endPoint x: 624, endPoint y: 303, distance: 39.9
click at [624, 303] on div "Ajrin Nisha Sanam vra 98 A, Vazhottukonam vattiyoorkkaavu Trivandrum, Kerala, I…" at bounding box center [717, 332] width 297 height 104
click at [691, 355] on div "Billing Address Ajrin Nisha Sanam vra 98 A, Vazhottukonam vattiyoorkkaavu Triva…" at bounding box center [717, 320] width 327 height 157
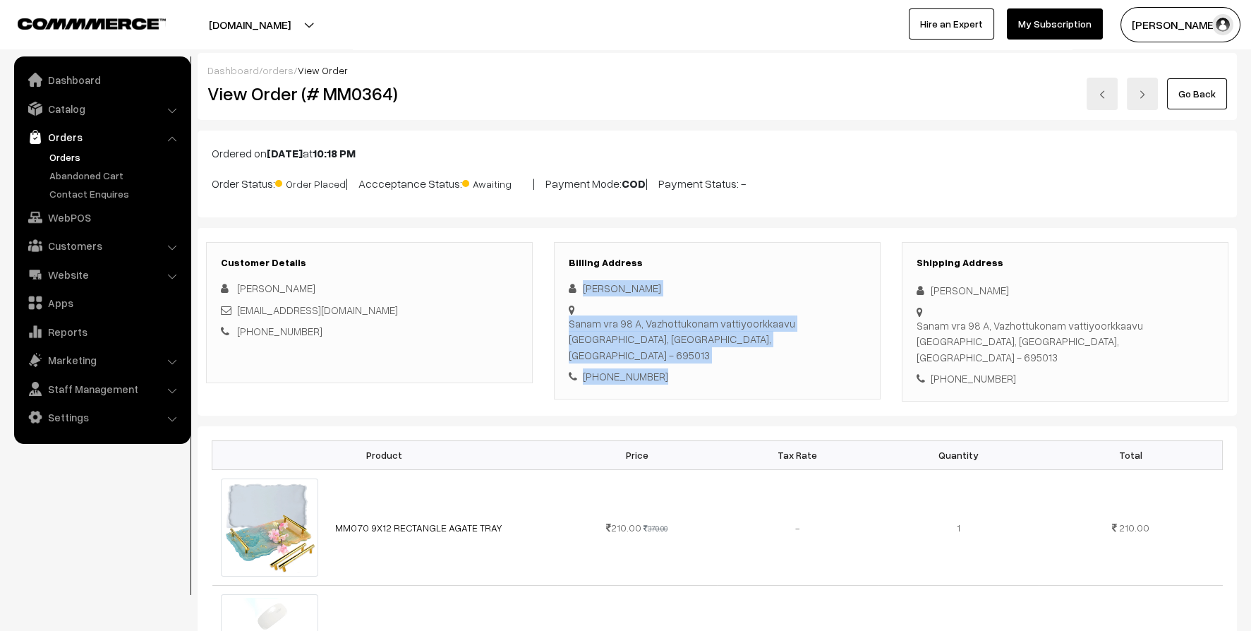
drag, startPoint x: 617, startPoint y: 338, endPoint x: 581, endPoint y: 280, distance: 68.5
click at [581, 280] on div "Ajrin Nisha Sanam vra 98 A, Vazhottukonam vattiyoorkkaavu Trivandrum, Kerala, I…" at bounding box center [717, 332] width 297 height 104
copy div "Ajrin Nisha Sanam vra 98 A, Vazhottukonam vattiyoorkkaavu Trivandrum, Kerala, I…"
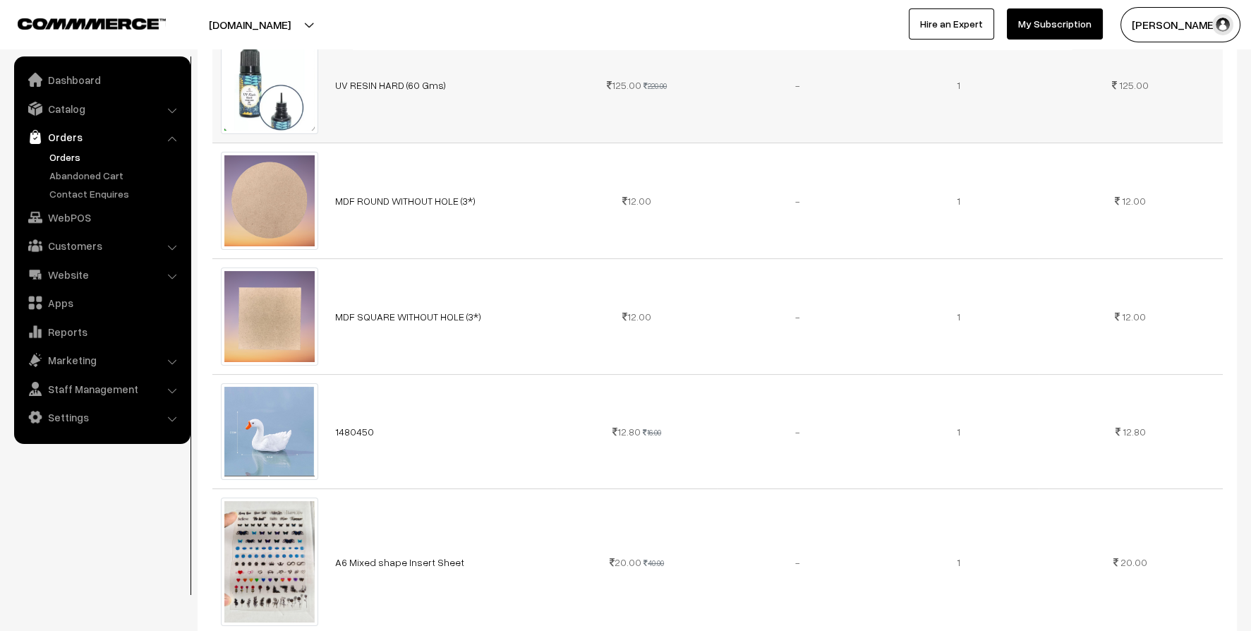
scroll to position [705, 0]
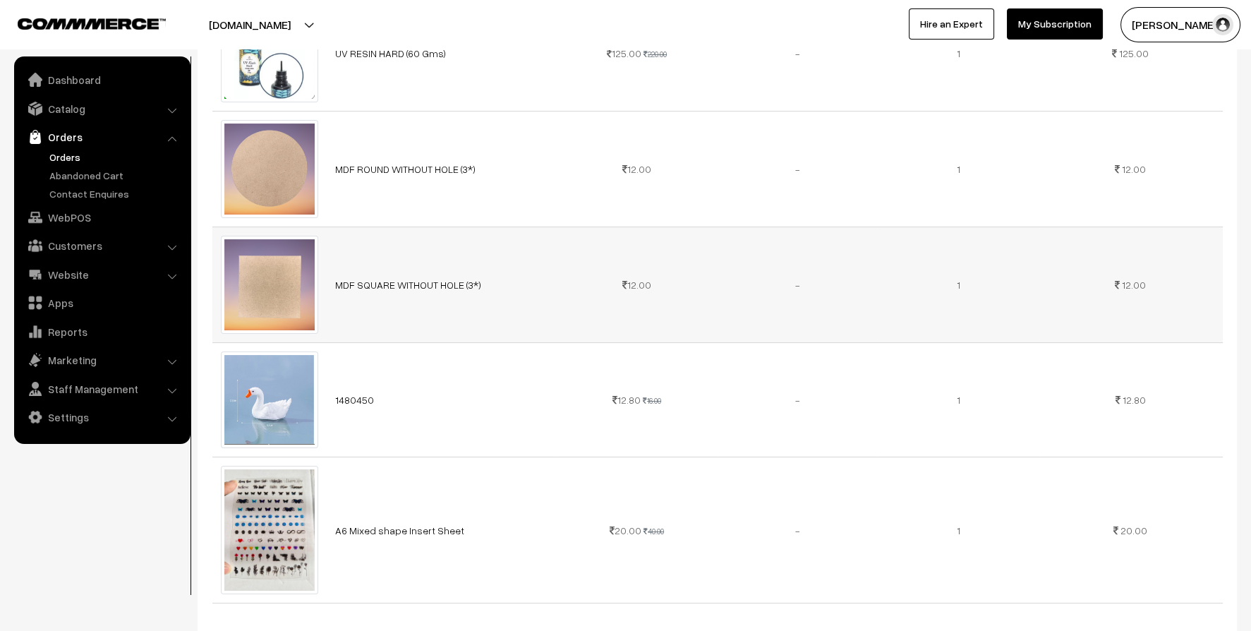
click at [1119, 280] on icon at bounding box center [1117, 285] width 5 height 10
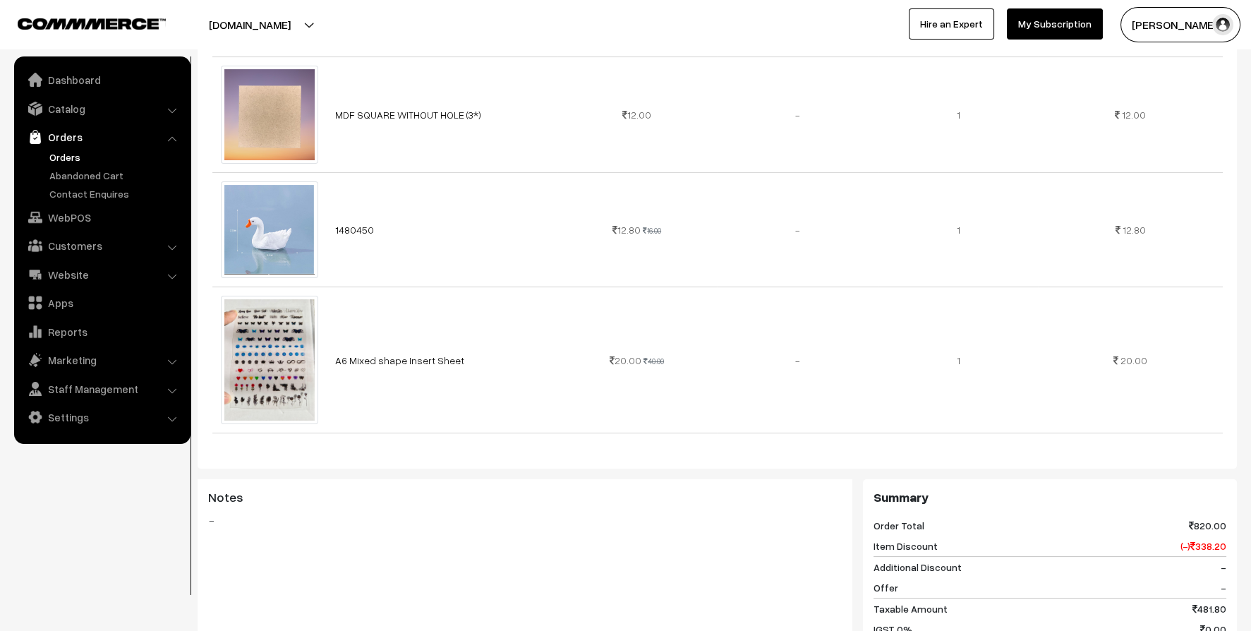
scroll to position [1199, 0]
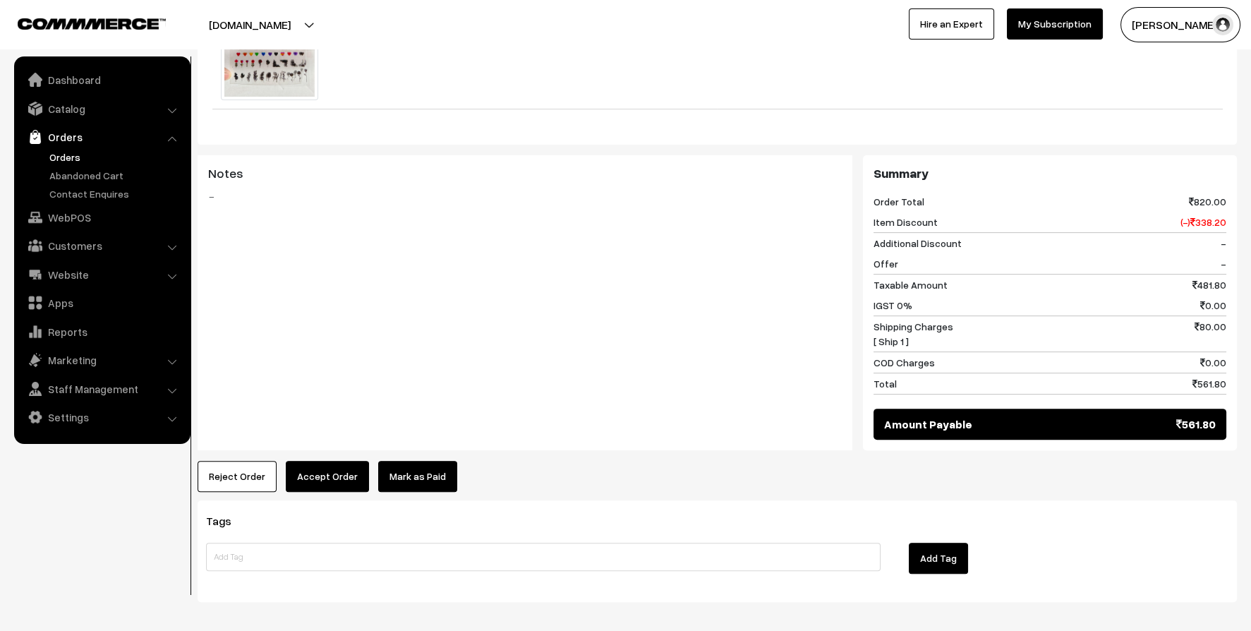
click at [60, 134] on link "Orders" at bounding box center [102, 136] width 168 height 25
click at [80, 158] on link "Orders" at bounding box center [116, 157] width 140 height 15
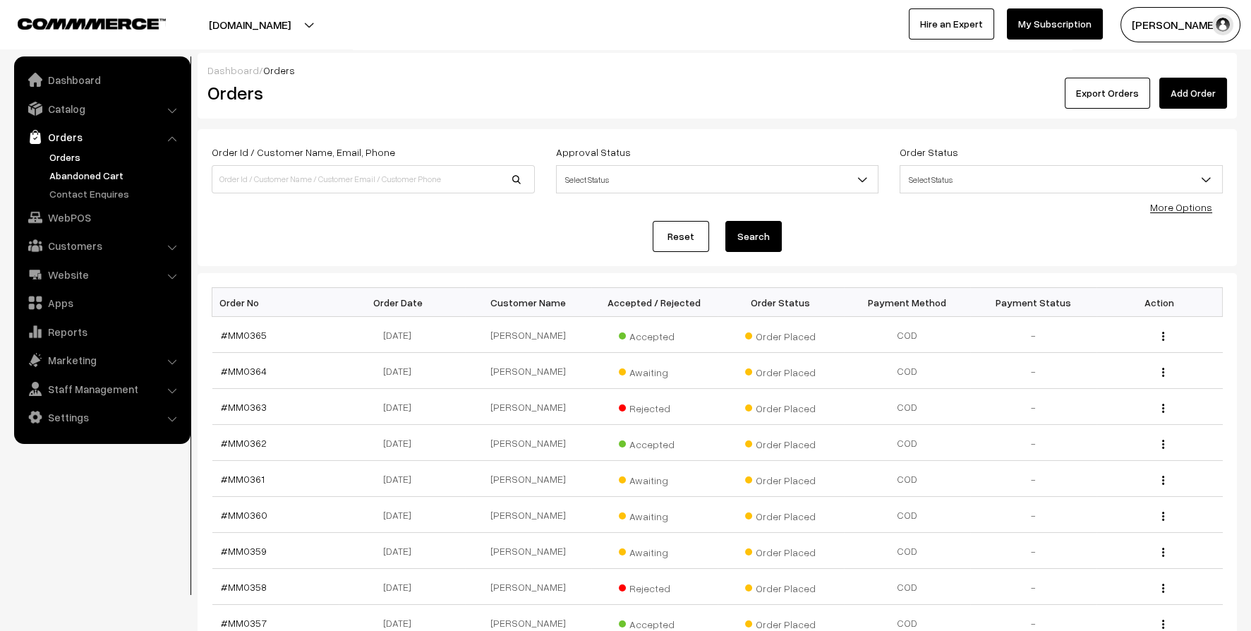
click at [122, 176] on link "Abandoned Cart" at bounding box center [116, 175] width 140 height 15
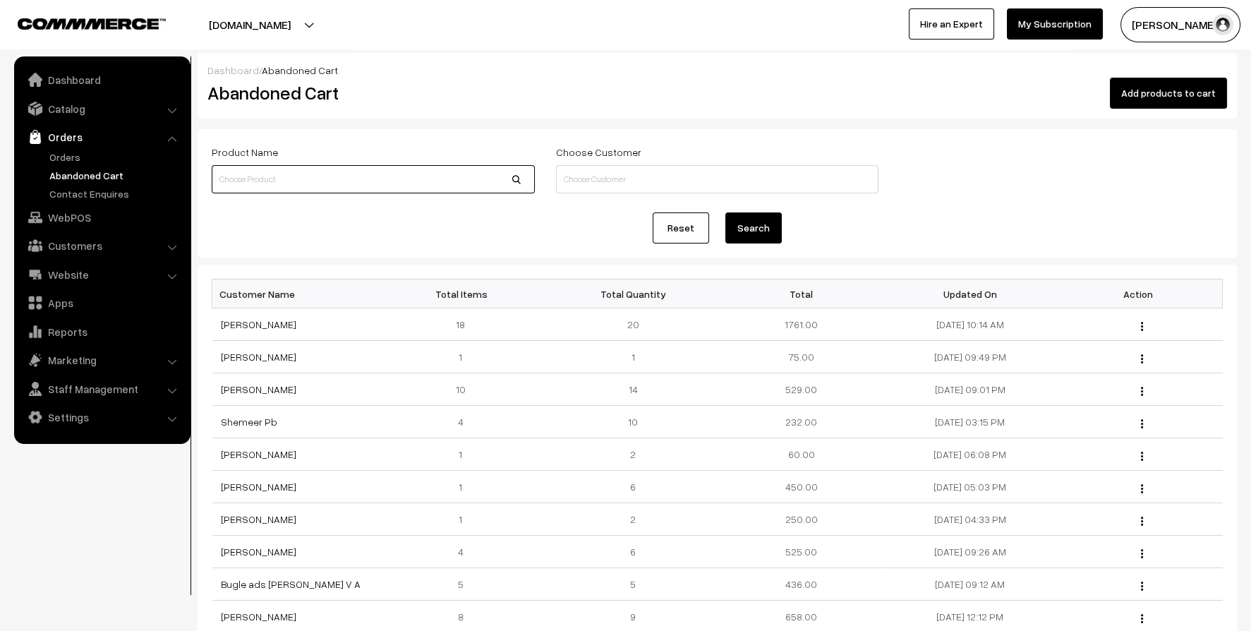
click at [354, 179] on input at bounding box center [373, 179] width 323 height 28
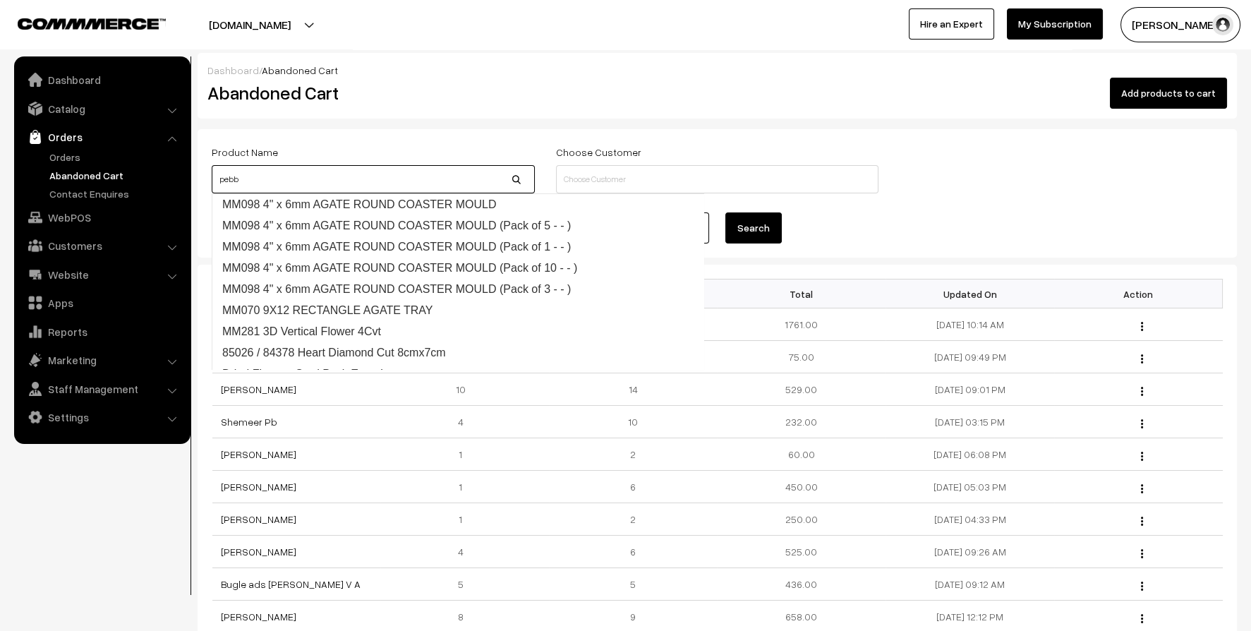
type input "pebb"
click at [725, 212] on button "Search" at bounding box center [753, 227] width 56 height 31
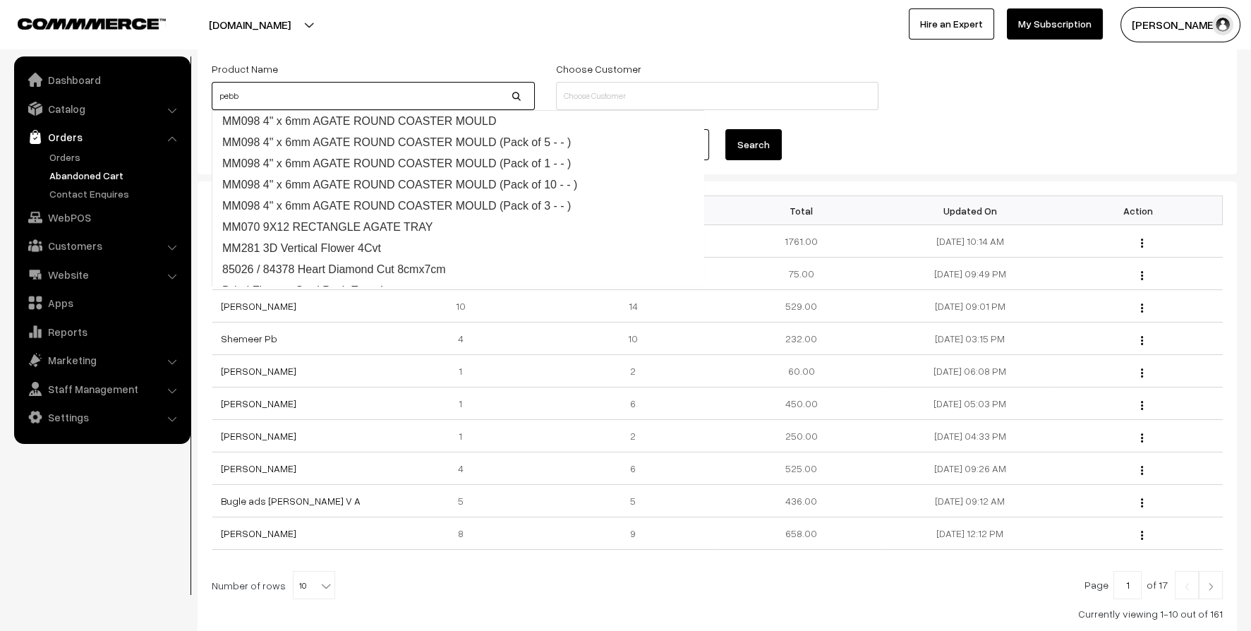
scroll to position [178, 0]
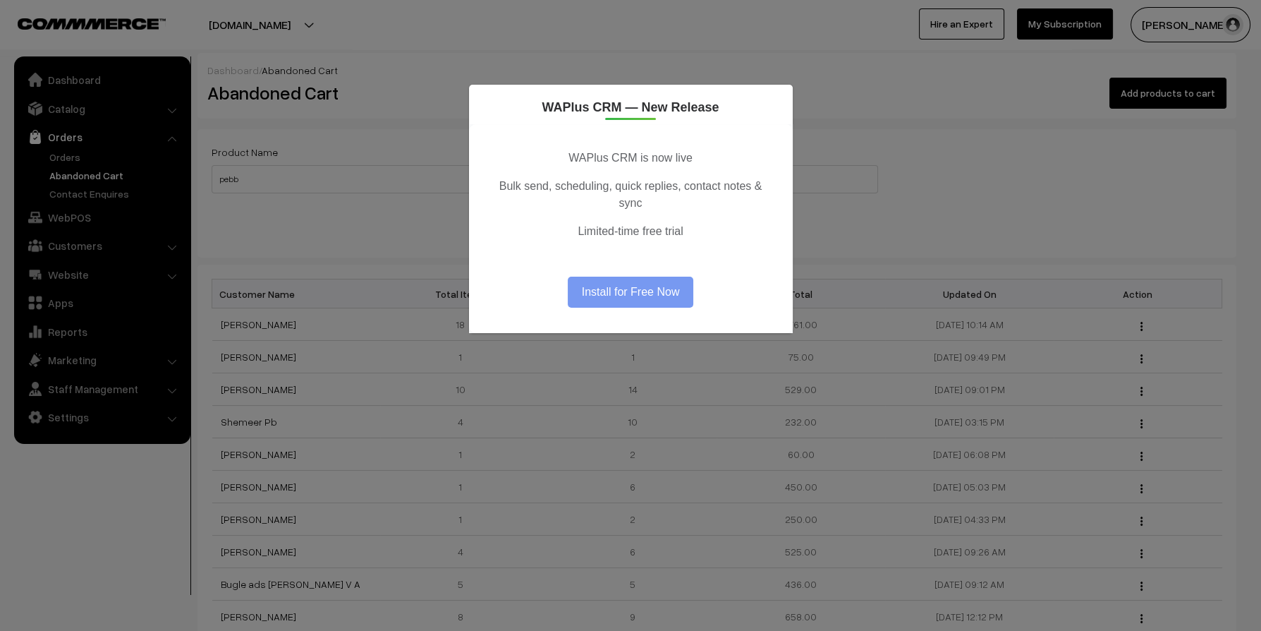
click at [64, 162] on div "WAPlus CRM — New Release WAPlus CRM is now live Bulk send, scheduling, quick re…" at bounding box center [630, 315] width 1261 height 631
click at [758, 95] on div "WAPlus CRM — New Release" at bounding box center [631, 105] width 324 height 40
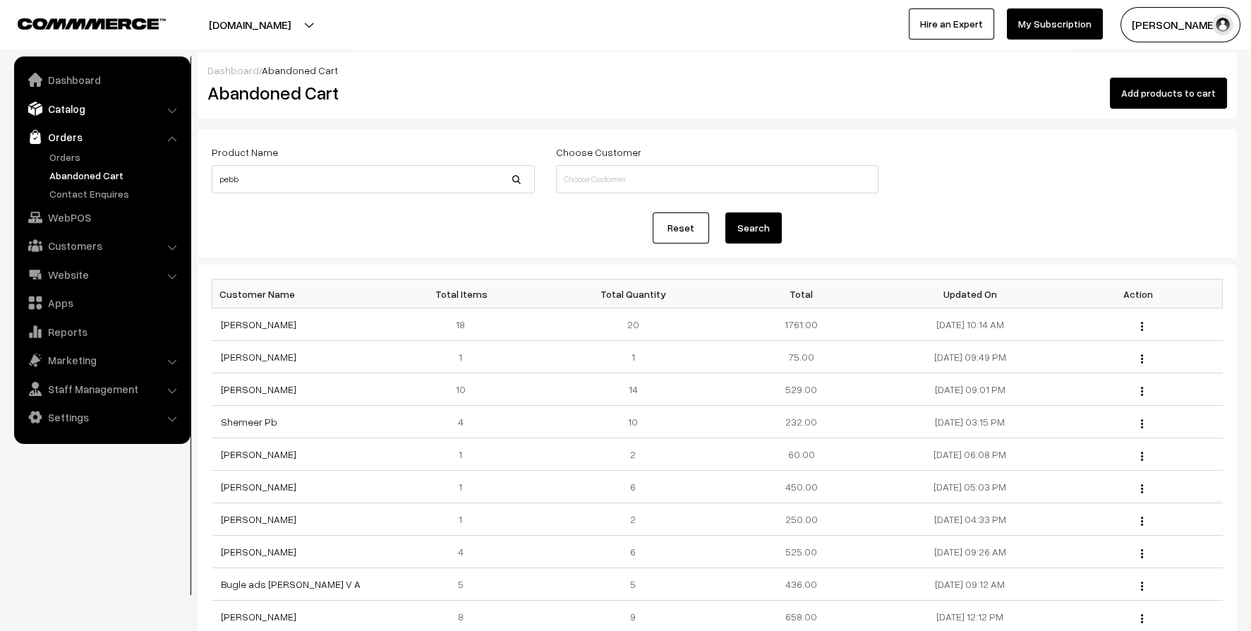
click at [67, 107] on link "Catalog" at bounding box center [102, 108] width 168 height 25
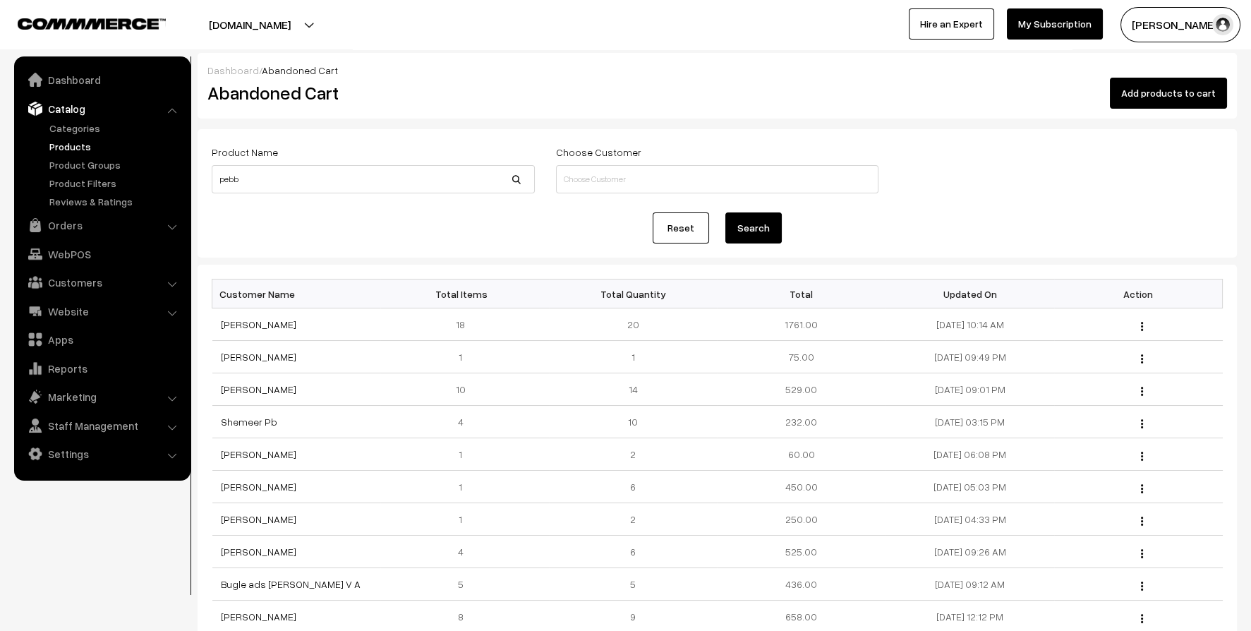
click at [66, 142] on link "Products" at bounding box center [116, 146] width 140 height 15
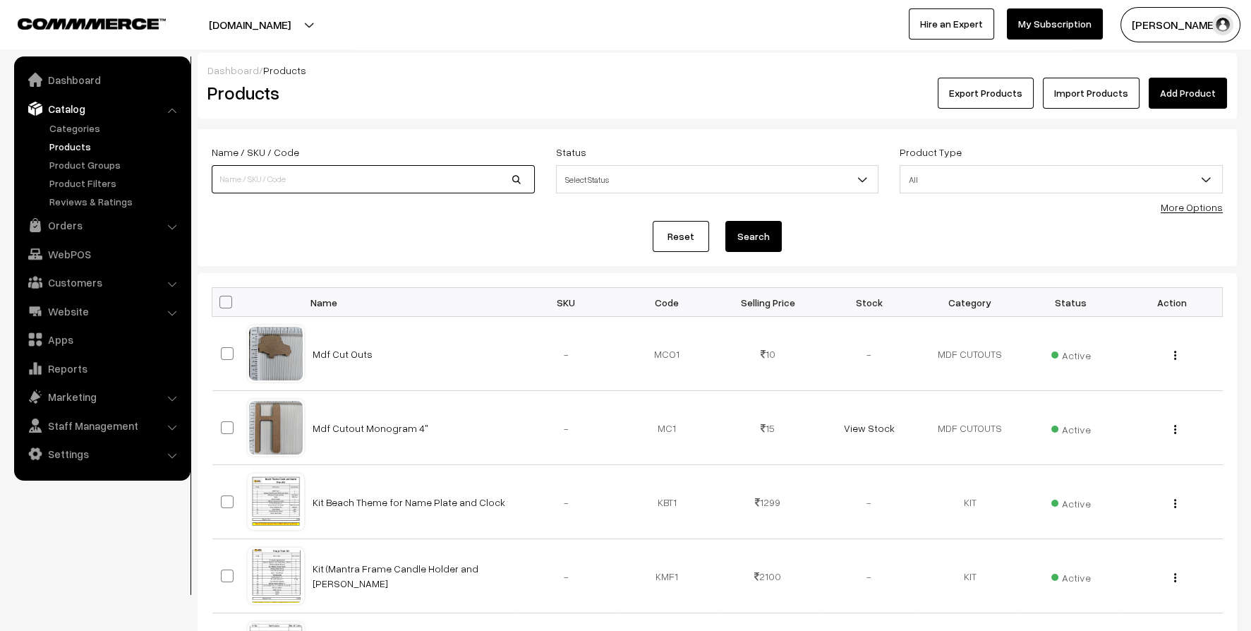
click at [287, 176] on input at bounding box center [373, 179] width 323 height 28
type input "pebb"
click at [765, 238] on button "Search" at bounding box center [753, 236] width 56 height 31
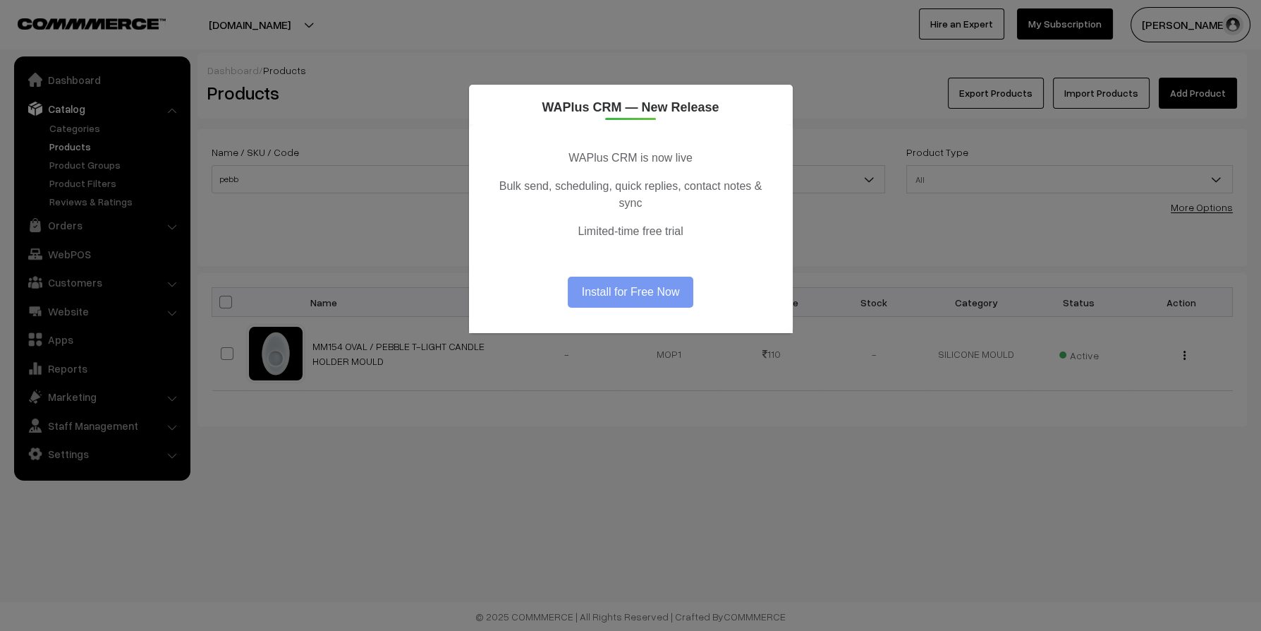
click at [779, 101] on div "WAPlus CRM — New Release" at bounding box center [631, 105] width 324 height 40
click at [178, 178] on div "WAPlus CRM — New Release WAPlus CRM is now live Bulk send, scheduling, quick re…" at bounding box center [630, 315] width 1261 height 631
click at [298, 182] on div "WAPlus CRM — New Release WAPlus CRM is now live Bulk send, scheduling, quick re…" at bounding box center [630, 315] width 1261 height 631
click at [291, 174] on div "WAPlus CRM — New Release WAPlus CRM is now live Bulk send, scheduling, quick re…" at bounding box center [630, 315] width 1261 height 631
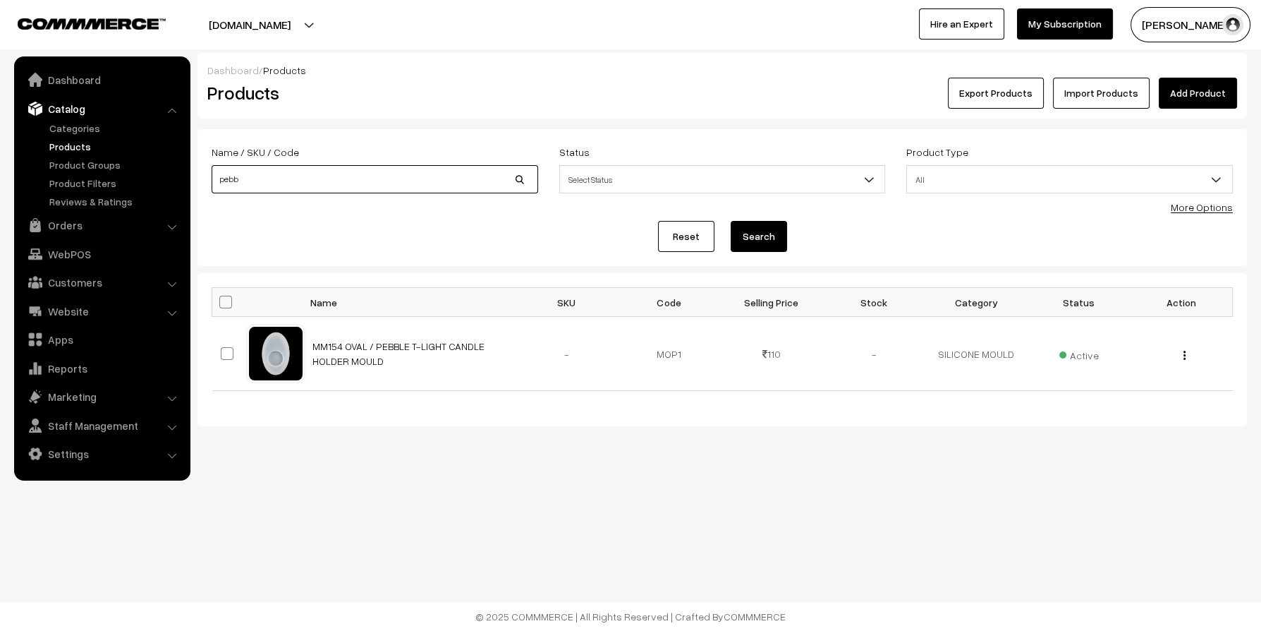
click at [274, 179] on input "pebb" at bounding box center [375, 179] width 327 height 28
type input "shell"
click at [779, 247] on button "Search" at bounding box center [759, 236] width 56 height 31
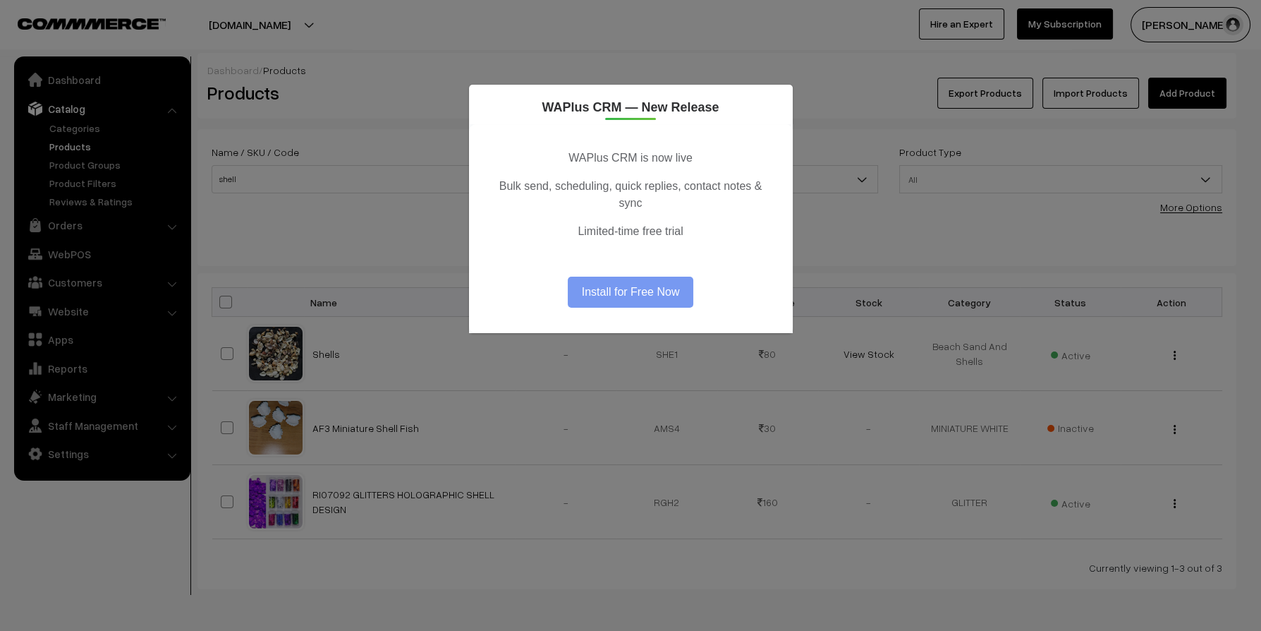
click at [399, 411] on div "WAPlus CRM — New Release WAPlus CRM is now live Bulk send, scheduling, quick re…" at bounding box center [630, 315] width 1261 height 631
click at [770, 101] on div "WAPlus CRM — New Release" at bounding box center [631, 105] width 324 height 40
click at [322, 347] on div "WAPlus CRM — New Release WAPlus CRM is now live Bulk send, scheduling, quick re…" at bounding box center [630, 315] width 1261 height 631
click at [318, 352] on div "WAPlus CRM — New Release WAPlus CRM is now live Bulk send, scheduling, quick re…" at bounding box center [630, 315] width 1261 height 631
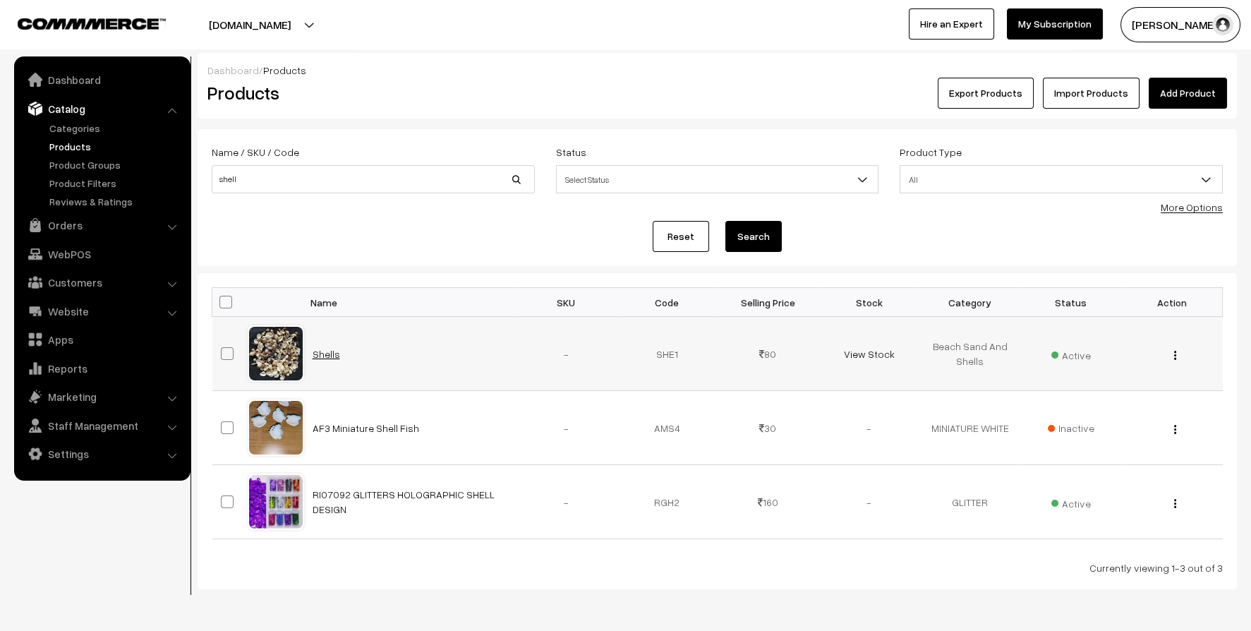
click at [327, 351] on link "Shells" at bounding box center [327, 354] width 28 height 12
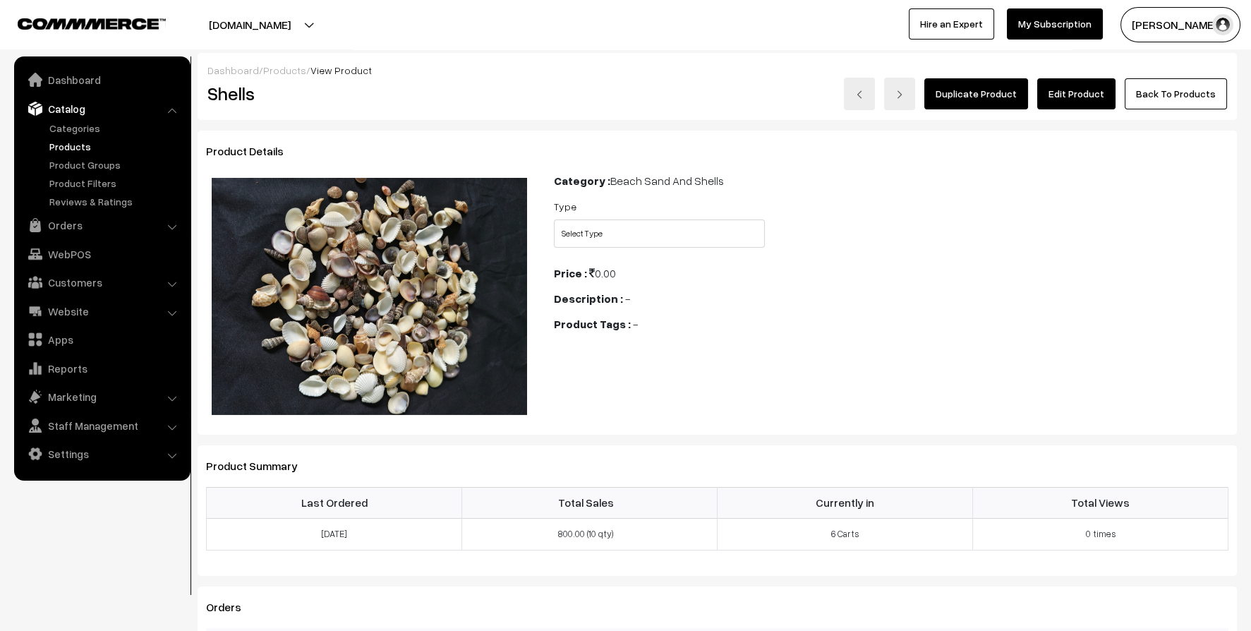
click at [1110, 102] on link "Edit Product" at bounding box center [1076, 93] width 78 height 31
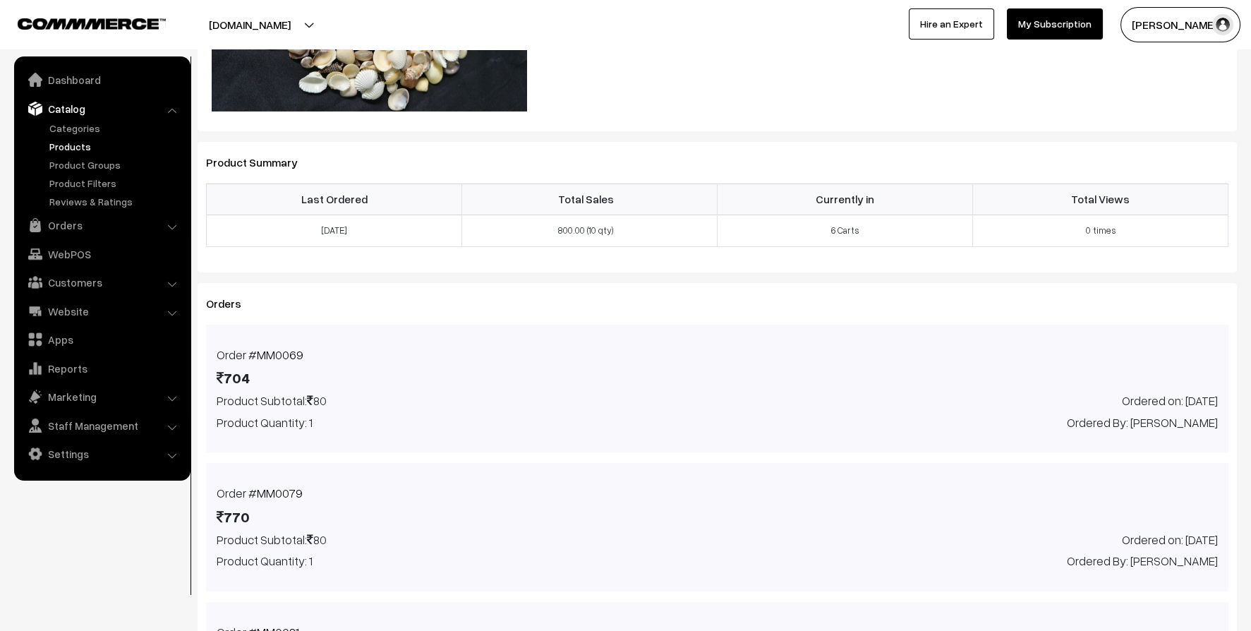
scroll to position [423, 0]
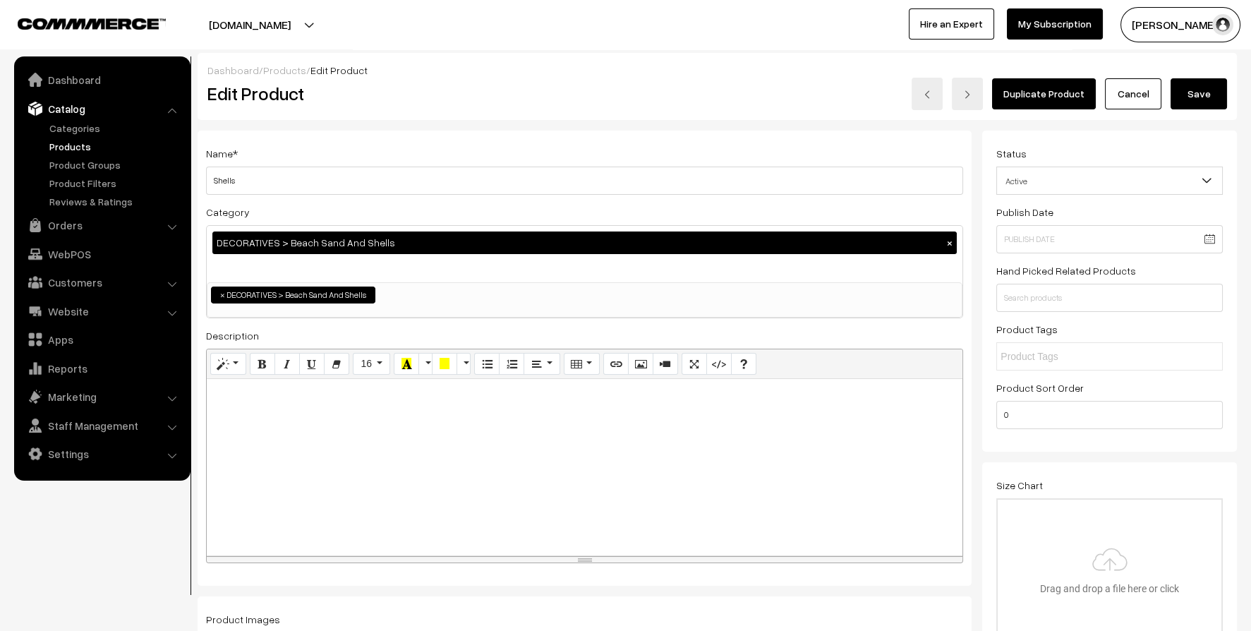
click at [73, 142] on link "Products" at bounding box center [116, 146] width 140 height 15
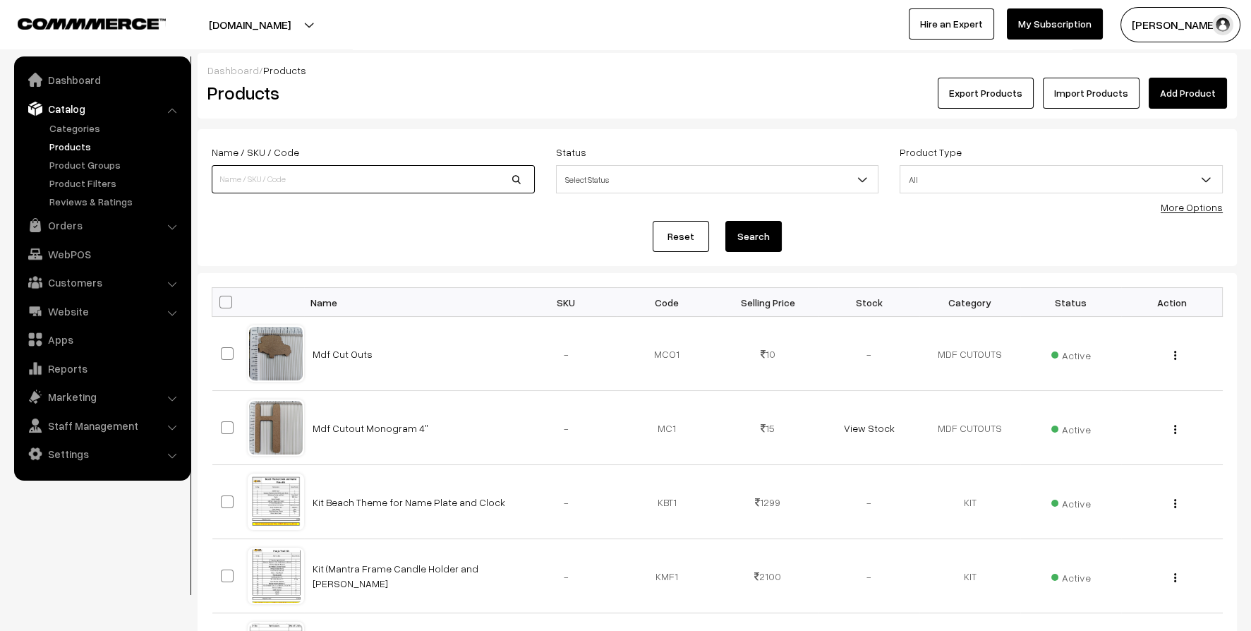
click at [249, 186] on input at bounding box center [373, 179] width 323 height 28
type input "beach"
click at [772, 238] on button "Search" at bounding box center [753, 236] width 56 height 31
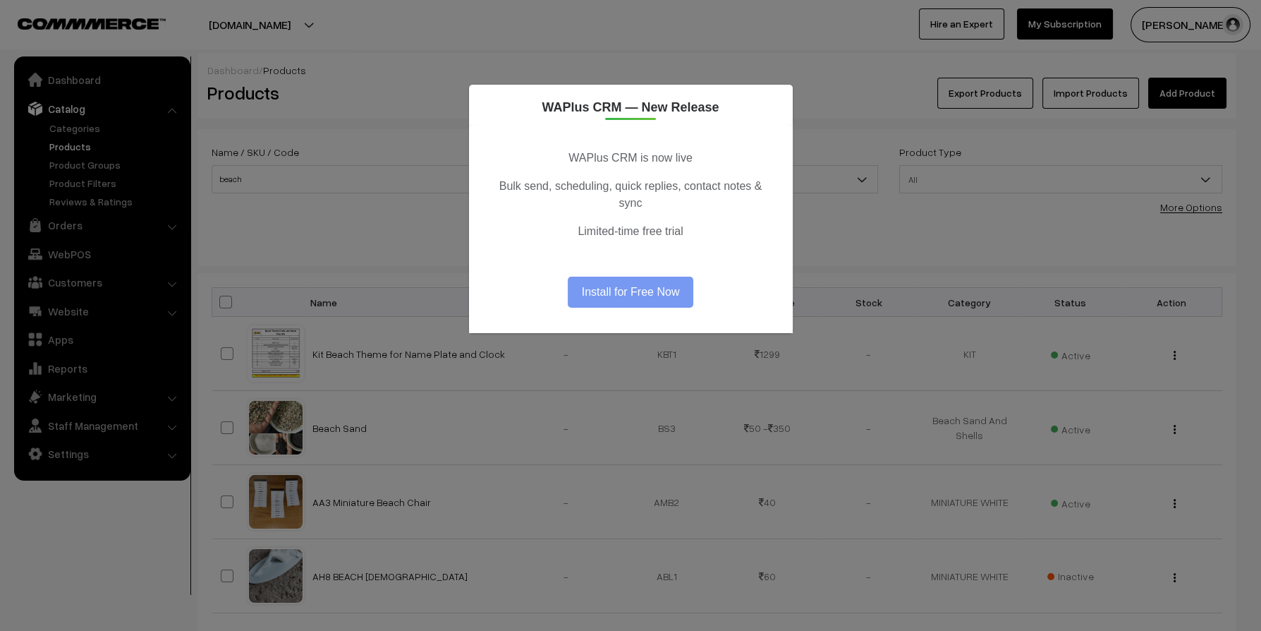
click at [344, 415] on div "WAPlus CRM — New Release WAPlus CRM is now live Bulk send, scheduling, quick re…" at bounding box center [630, 315] width 1261 height 631
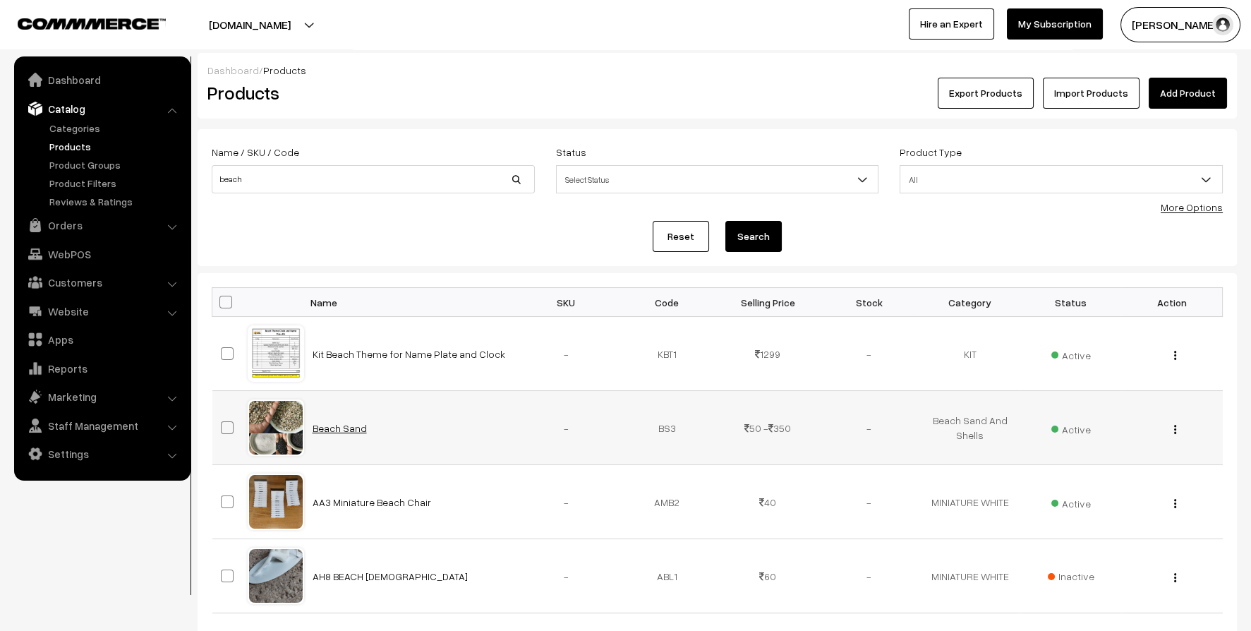
click at [332, 426] on link "Beach Sand" at bounding box center [340, 428] width 54 height 12
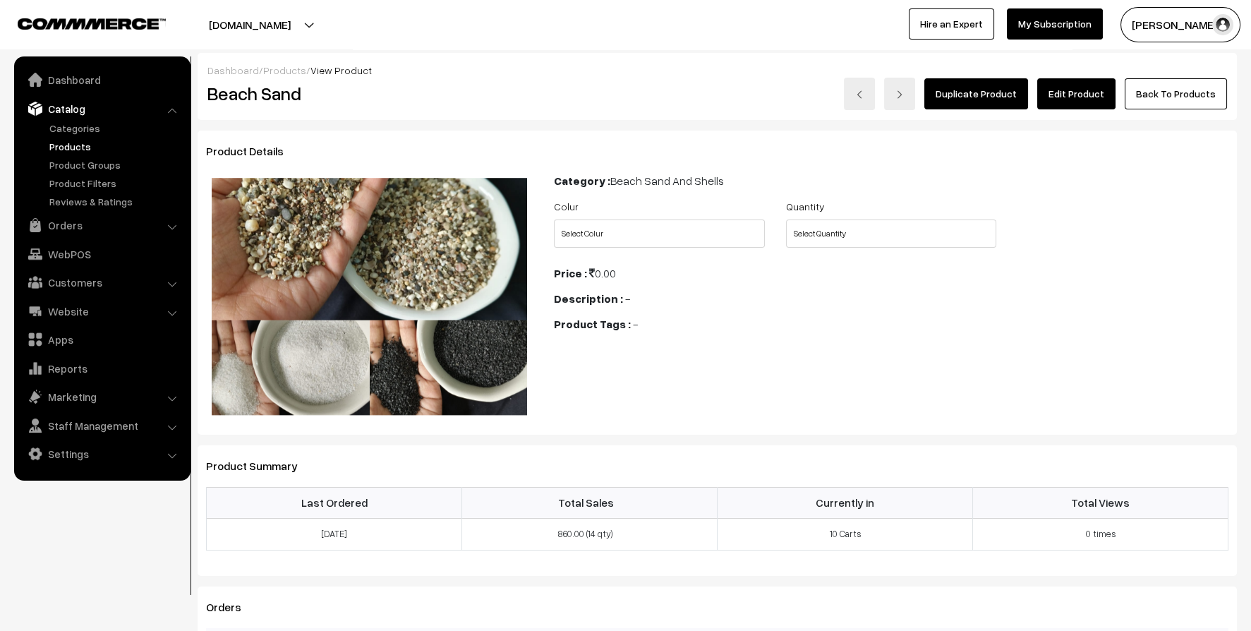
click at [1072, 92] on link "Edit Product" at bounding box center [1076, 93] width 78 height 31
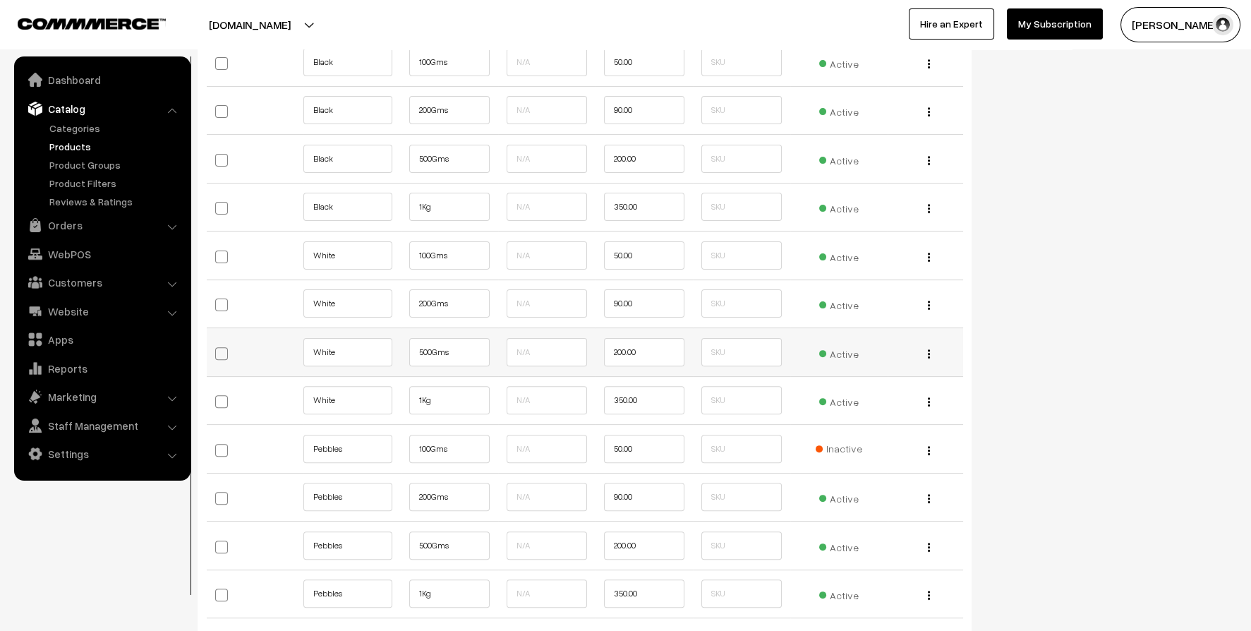
scroll to position [1410, 0]
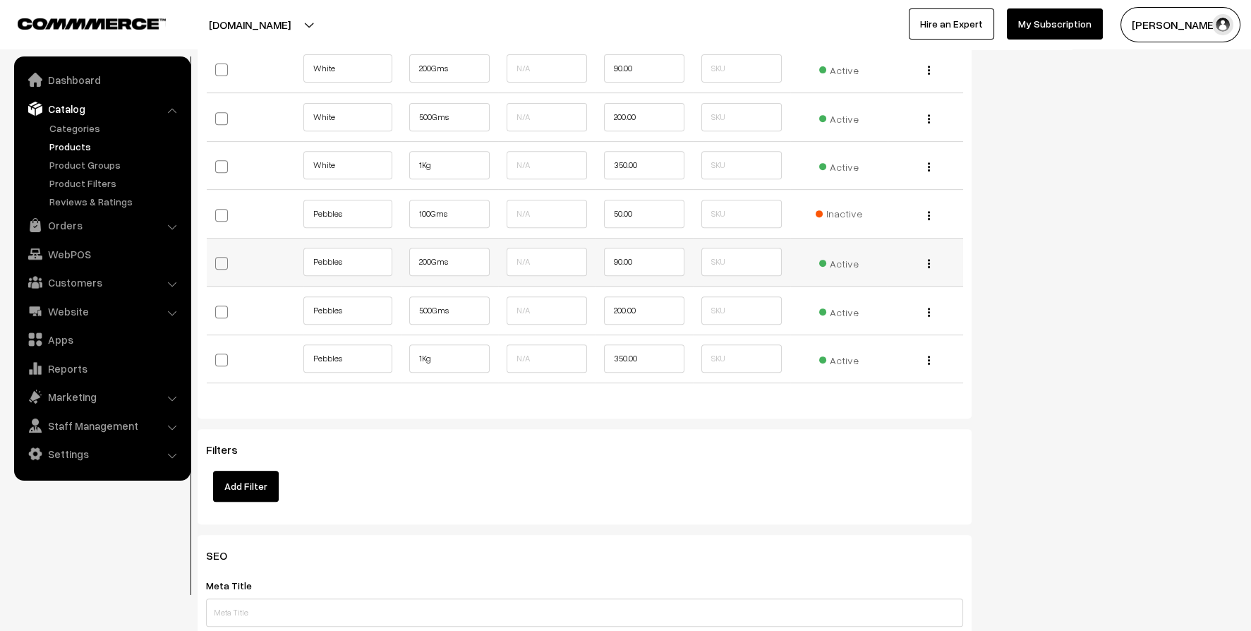
click at [847, 259] on span "Active" at bounding box center [839, 262] width 40 height 18
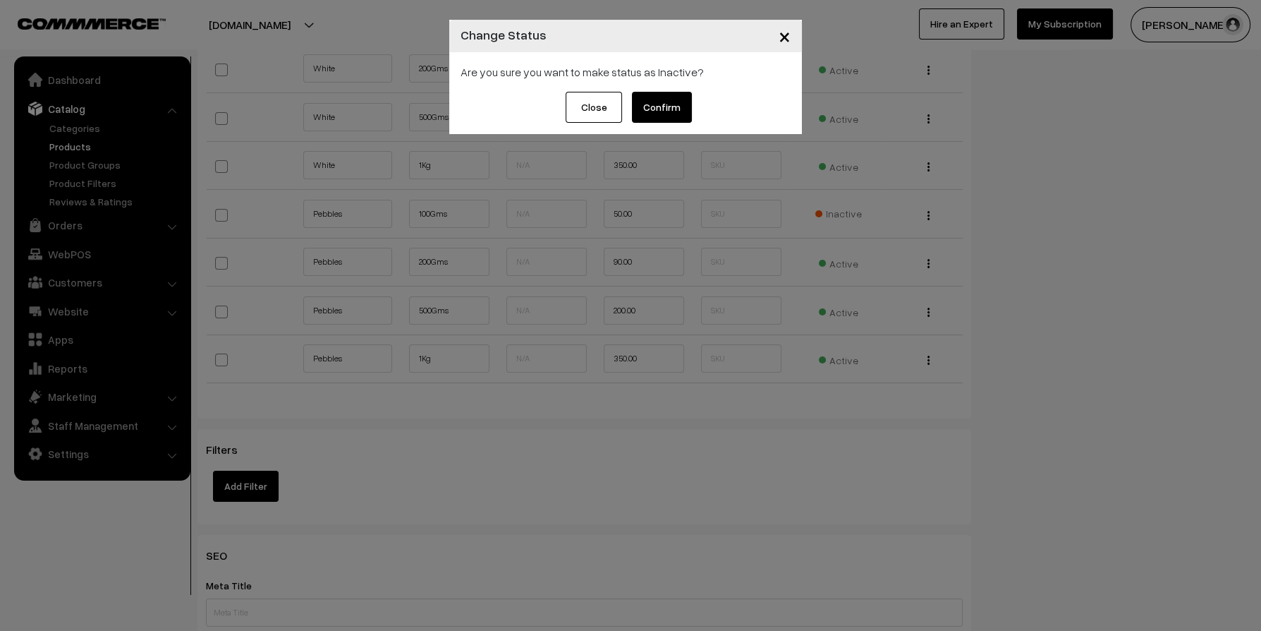
click at [672, 111] on button "Confirm" at bounding box center [662, 107] width 60 height 31
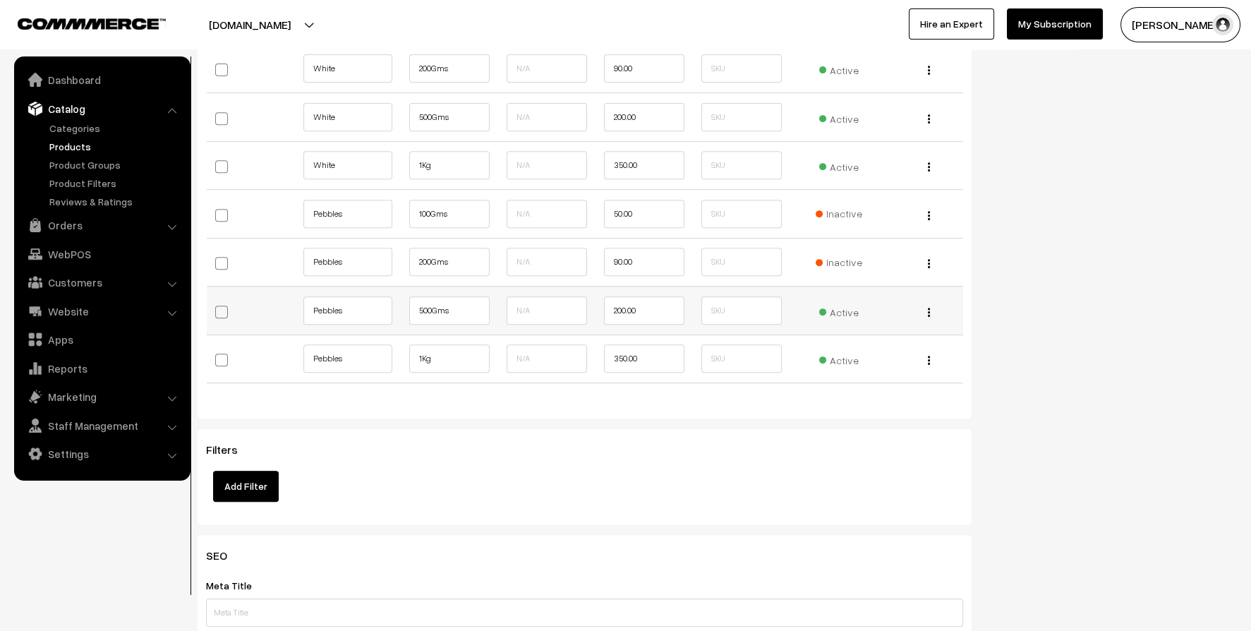
click at [837, 310] on span "Active" at bounding box center [839, 310] width 40 height 18
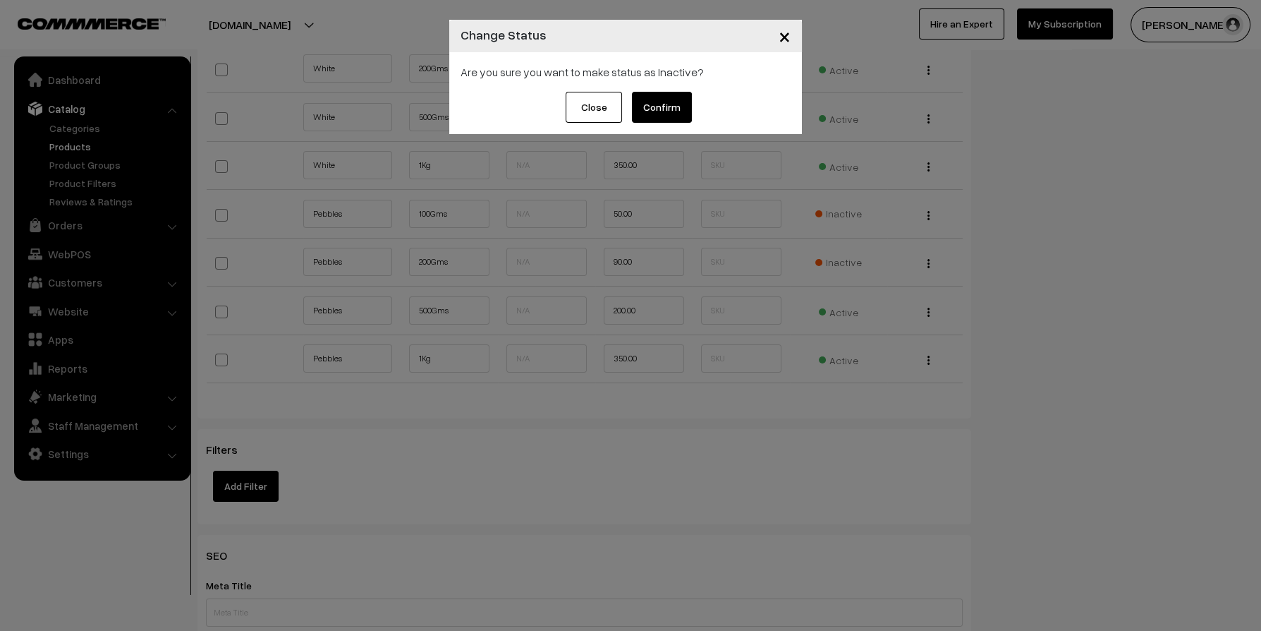
click at [685, 102] on button "Confirm" at bounding box center [662, 107] width 60 height 31
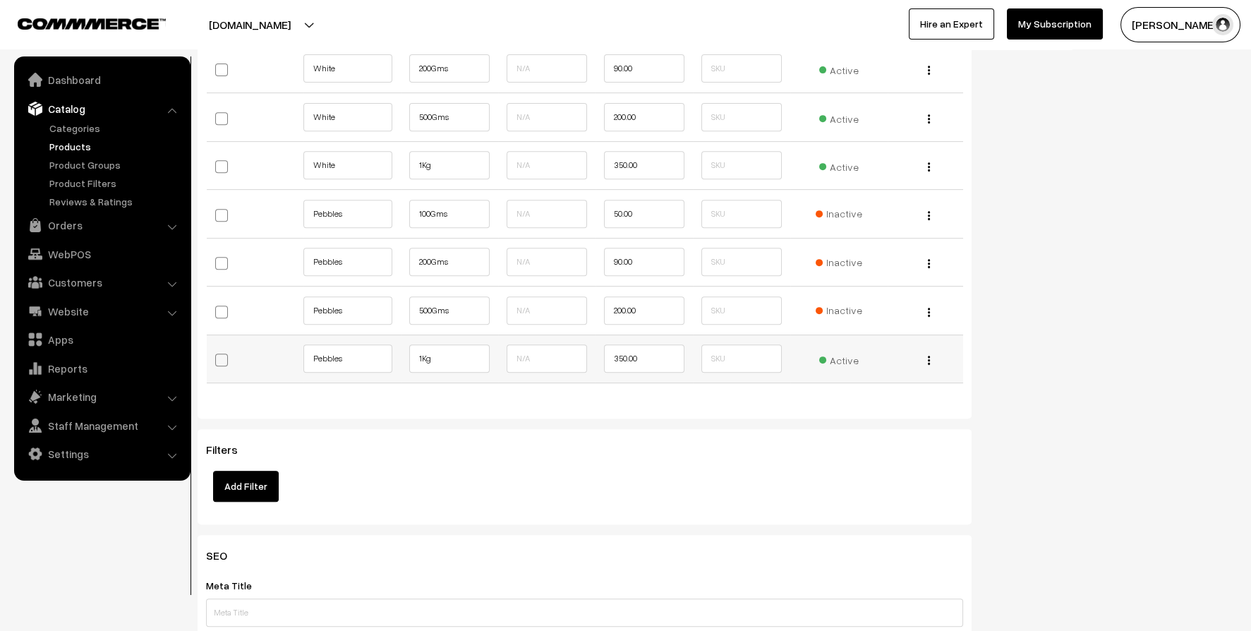
click at [839, 353] on span "Active" at bounding box center [839, 358] width 40 height 18
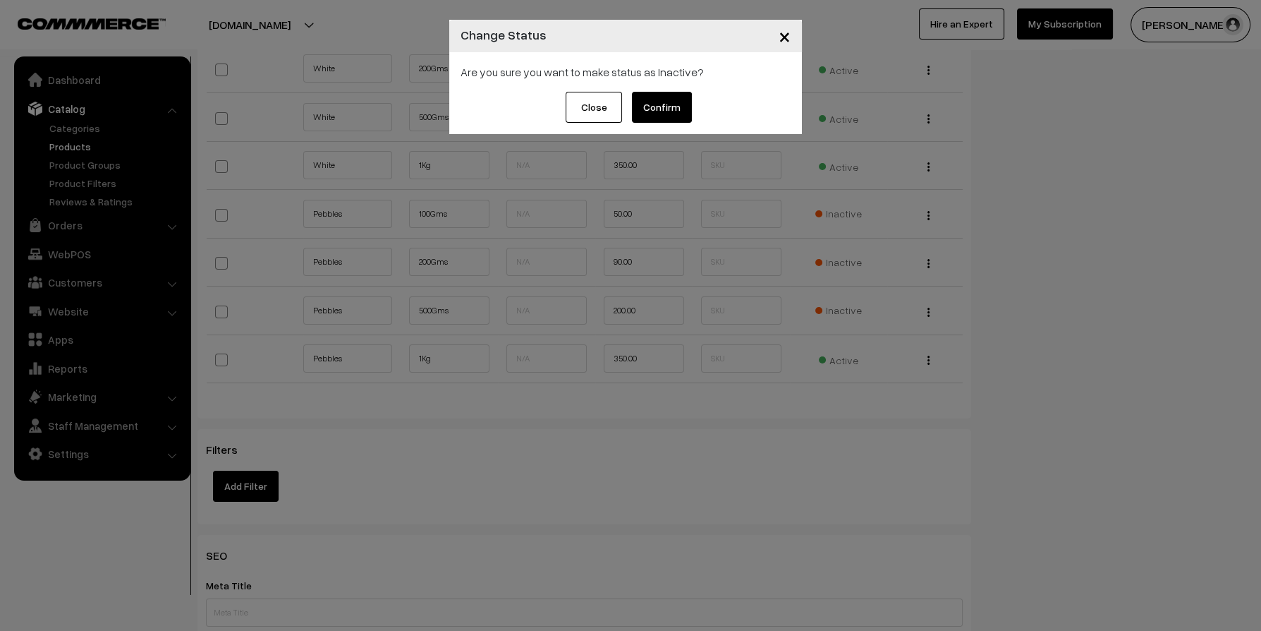
click at [684, 117] on button "Confirm" at bounding box center [662, 107] width 60 height 31
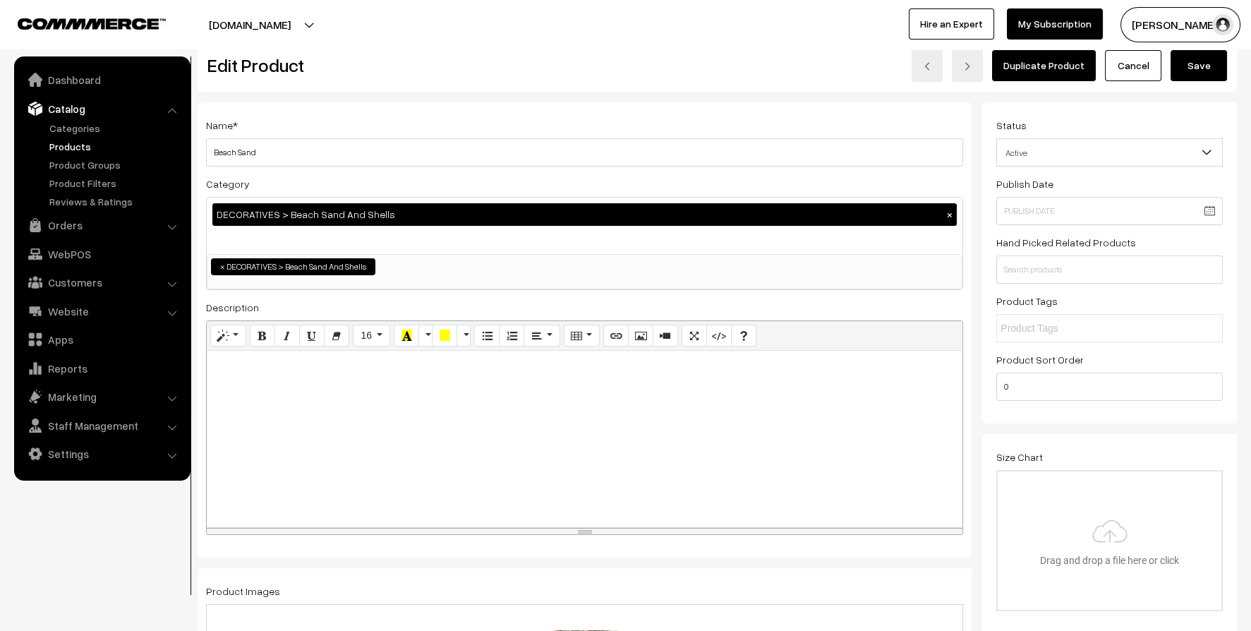
scroll to position [0, 0]
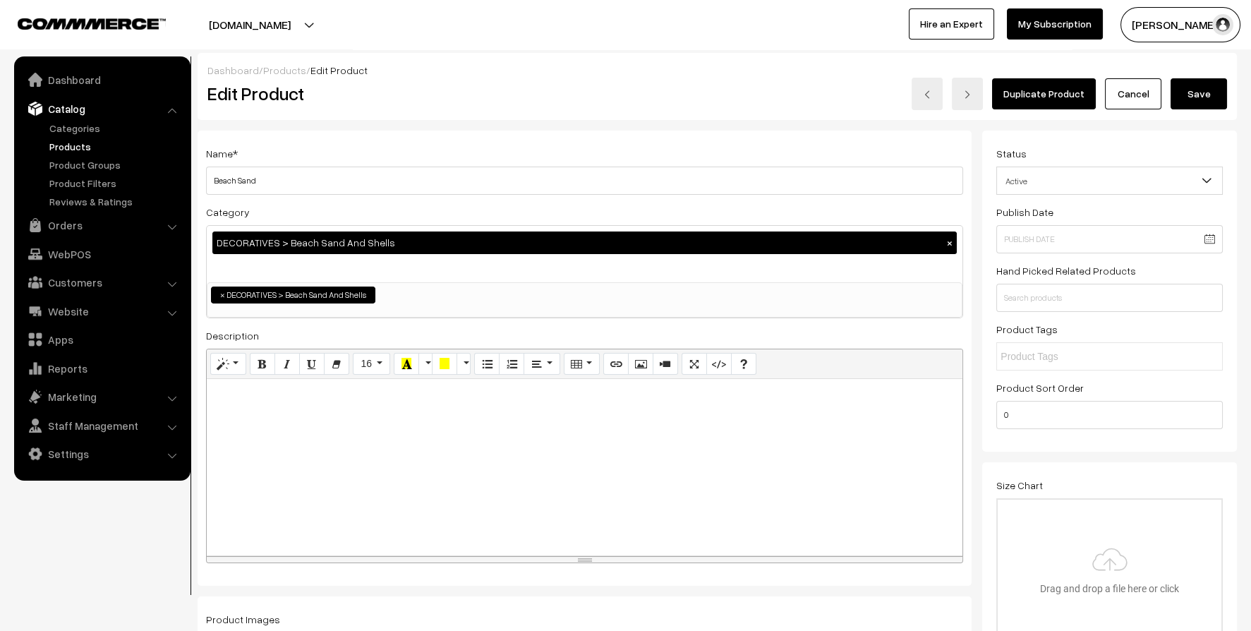
click at [1199, 99] on button "Save" at bounding box center [1198, 93] width 56 height 31
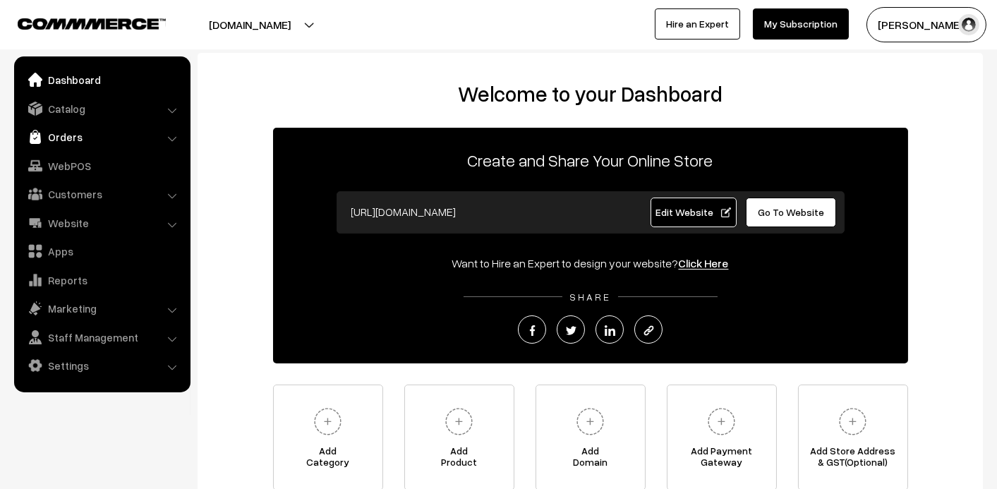
click at [95, 125] on link "Orders" at bounding box center [102, 136] width 168 height 25
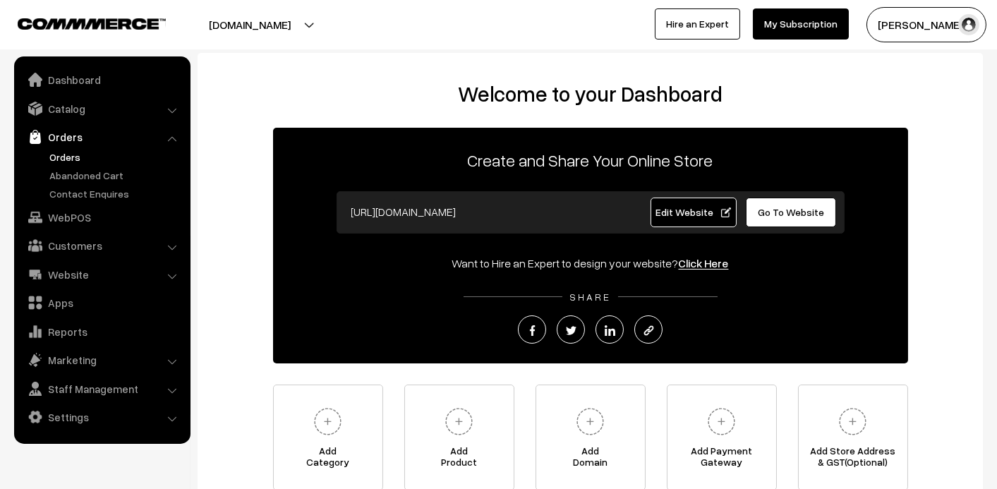
click at [64, 152] on link "Orders" at bounding box center [116, 157] width 140 height 15
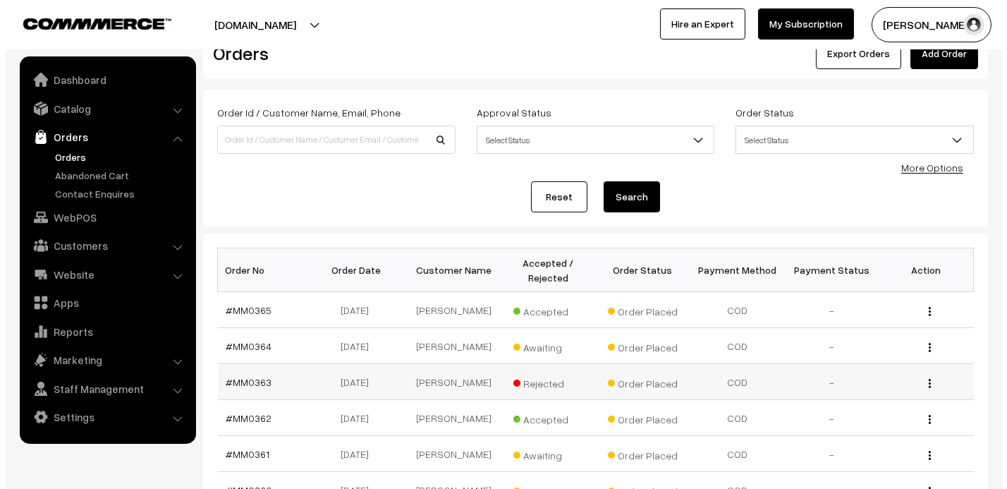
scroll to position [141, 0]
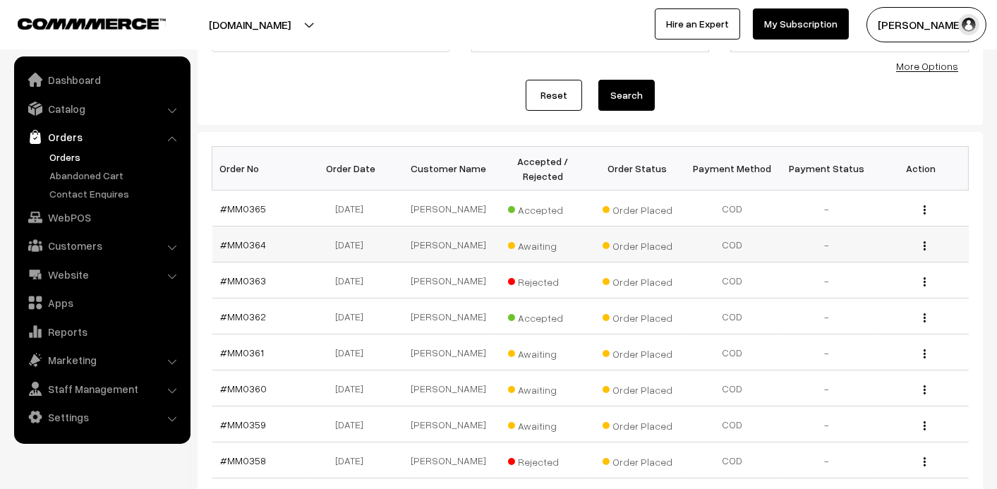
click at [534, 245] on span "Awaiting" at bounding box center [543, 244] width 71 height 18
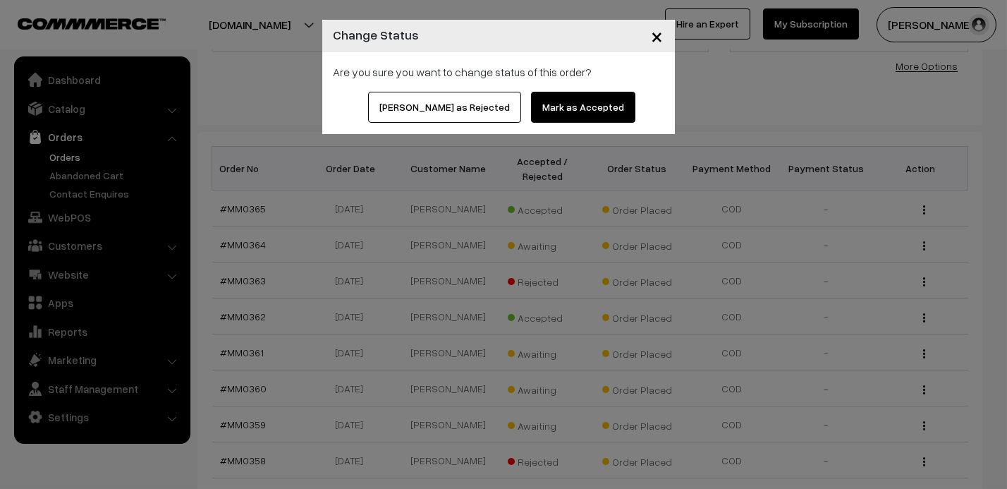
click at [573, 99] on button "Mark as Accepted" at bounding box center [583, 107] width 104 height 31
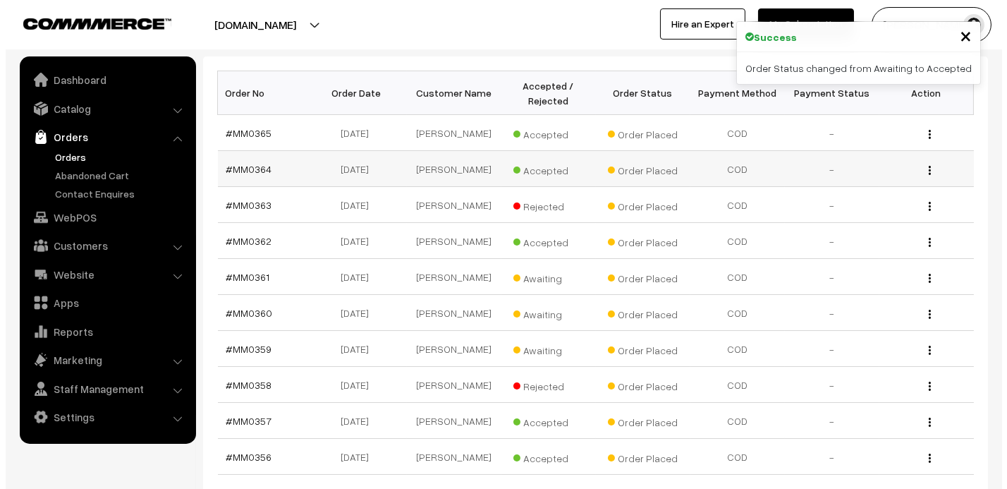
scroll to position [353, 0]
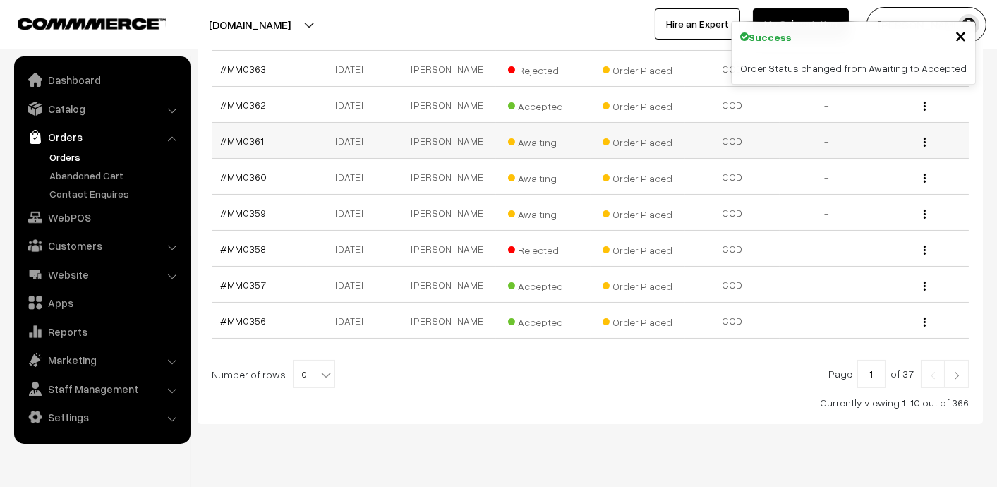
click at [538, 138] on span "Awaiting" at bounding box center [543, 140] width 71 height 18
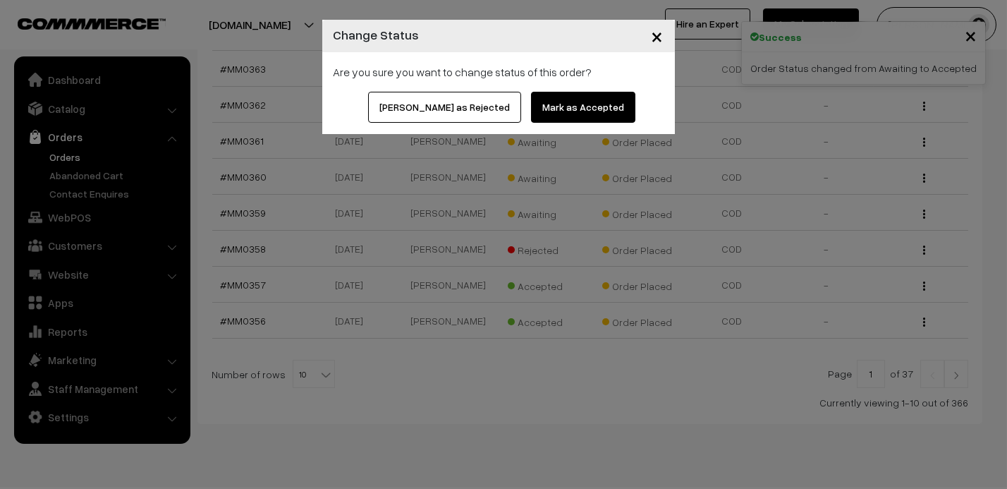
click at [550, 102] on button "Mark as Accepted" at bounding box center [583, 107] width 104 height 31
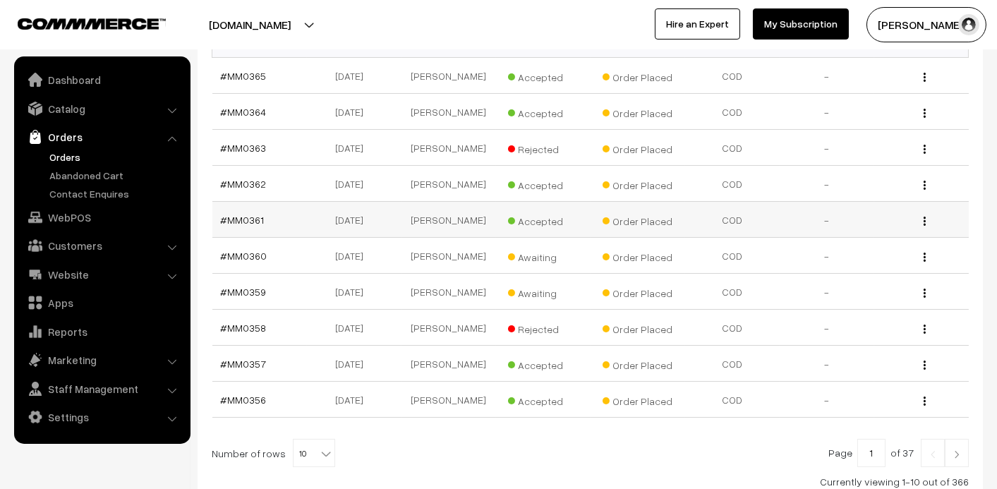
scroll to position [353, 0]
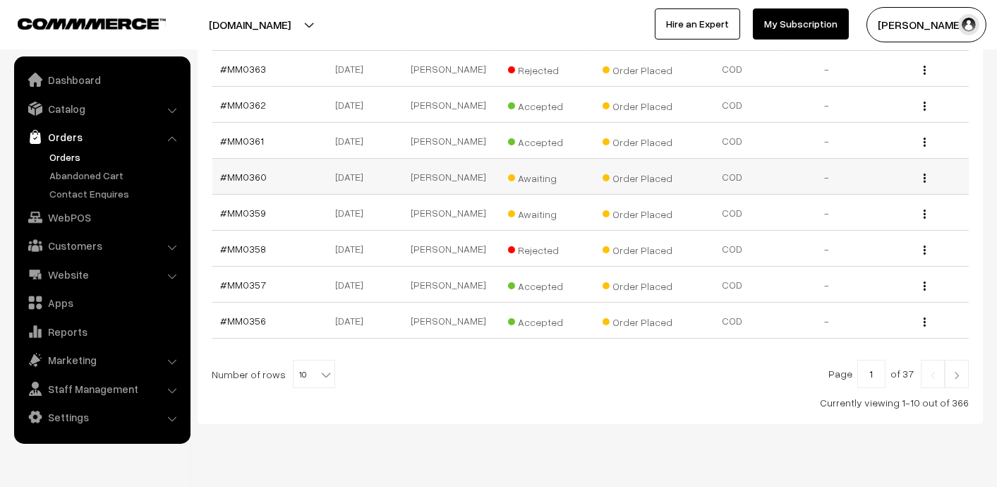
click at [541, 184] on span "Awaiting" at bounding box center [543, 176] width 71 height 18
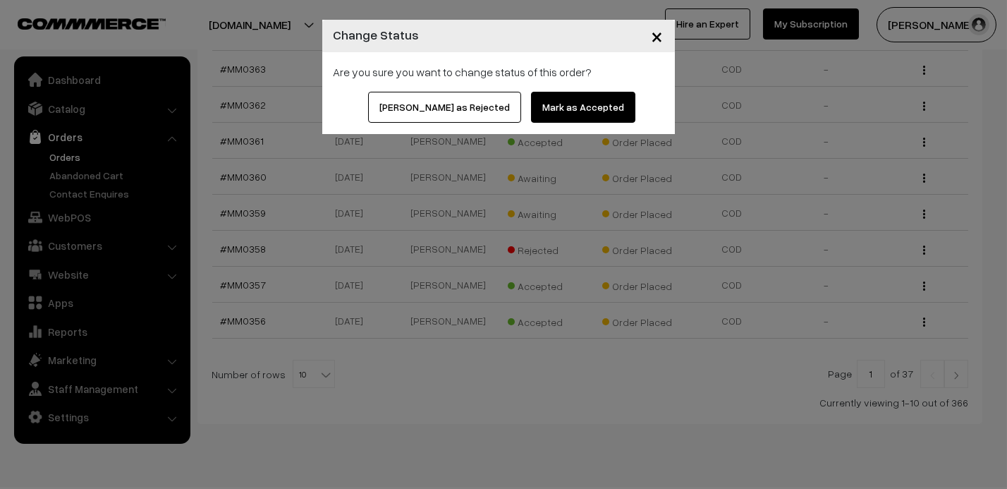
click at [662, 40] on span "×" at bounding box center [658, 36] width 12 height 26
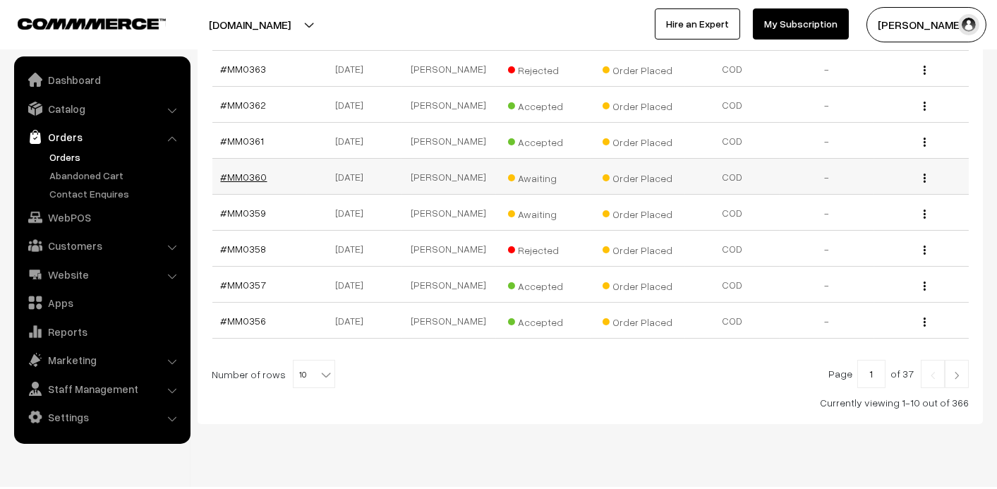
click at [241, 183] on link "#MM0360" at bounding box center [244, 177] width 47 height 12
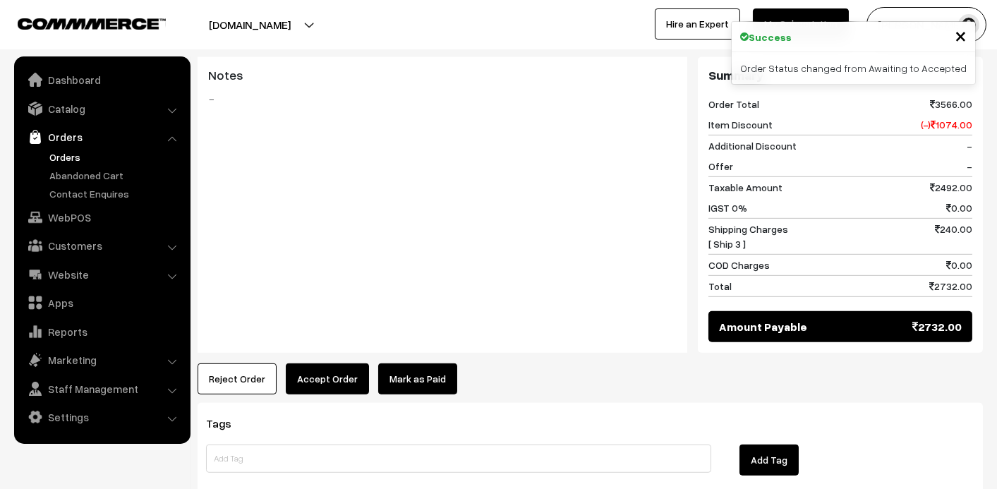
scroll to position [1881, 0]
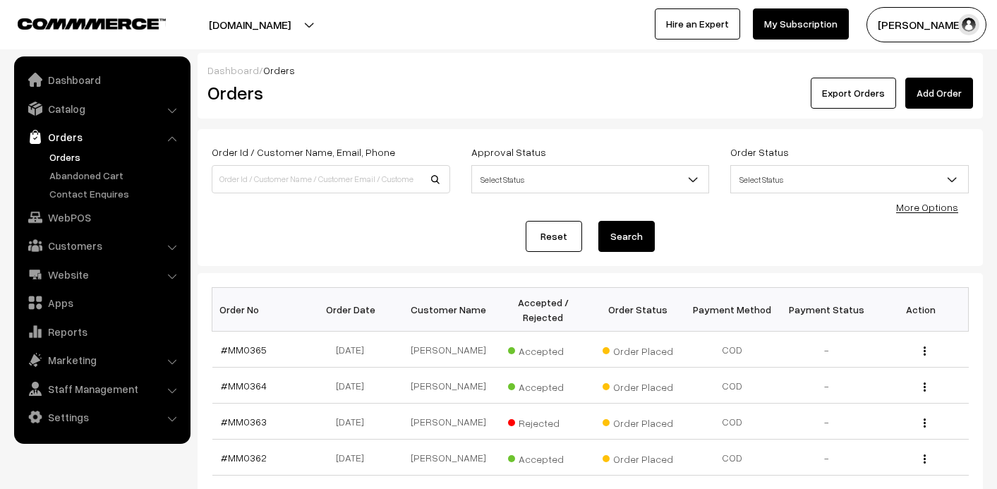
scroll to position [353, 0]
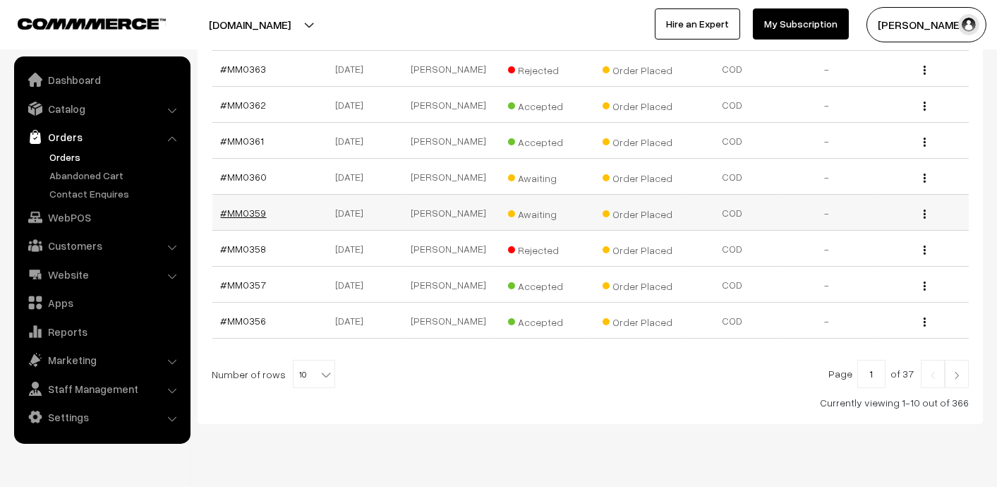
click at [245, 219] on link "#MM0359" at bounding box center [244, 213] width 46 height 12
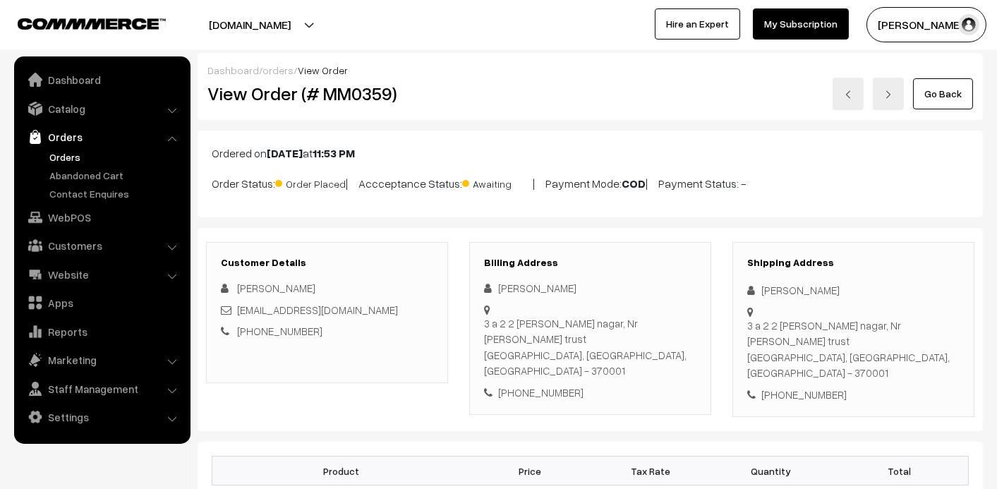
click at [293, 330] on link "[PHONE_NUMBER]" at bounding box center [279, 330] width 85 height 13
click at [293, 330] on link "+91 6357369154" at bounding box center [279, 330] width 85 height 13
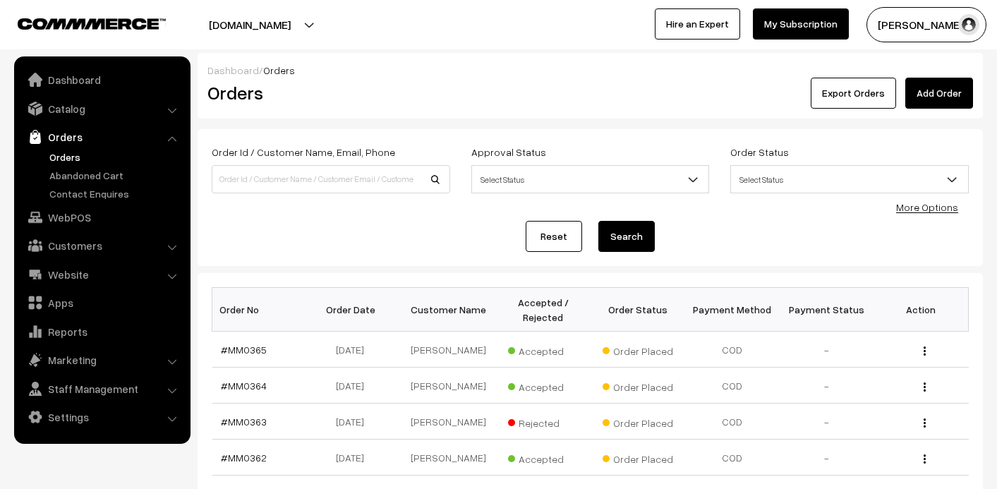
scroll to position [353, 0]
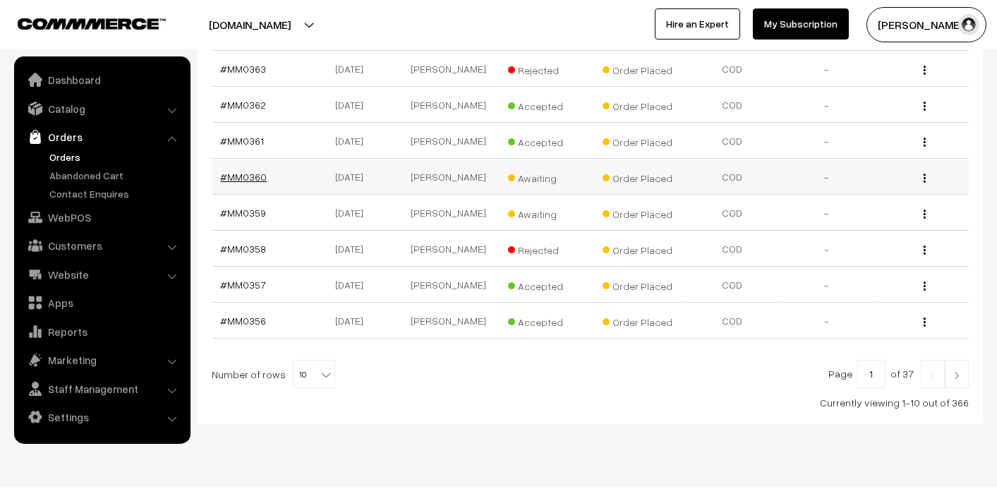
click at [248, 179] on link "#MM0360" at bounding box center [244, 177] width 47 height 12
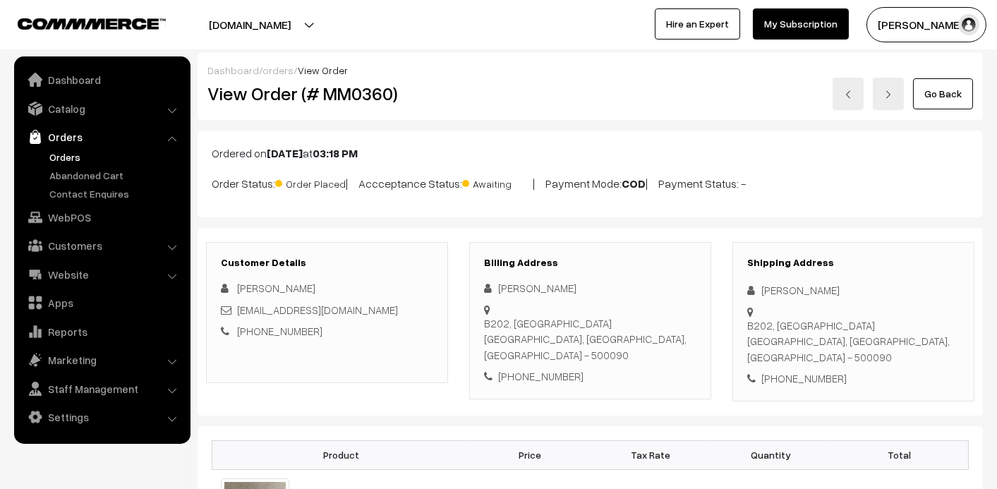
click at [277, 331] on link "[PHONE_NUMBER]" at bounding box center [279, 330] width 85 height 13
click at [51, 134] on link "Orders" at bounding box center [102, 136] width 168 height 25
click at [61, 115] on link "Catalog" at bounding box center [102, 108] width 168 height 25
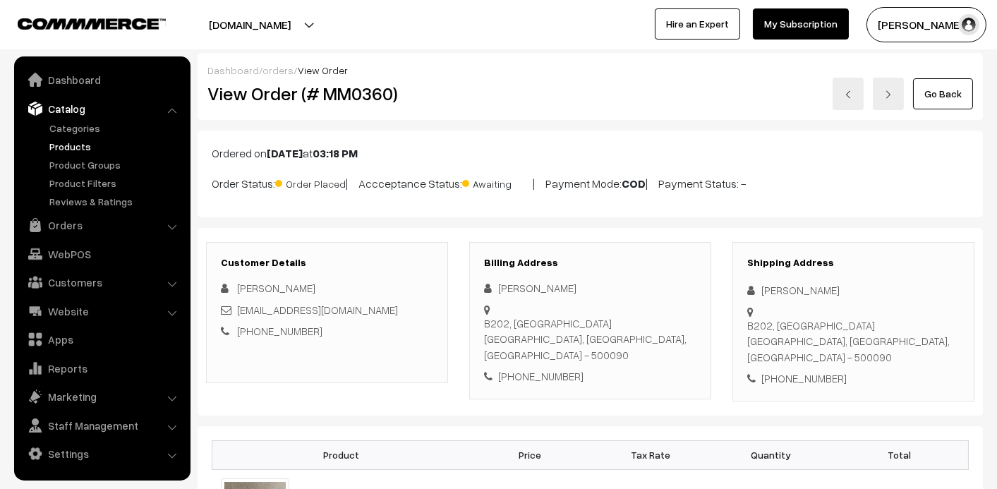
click at [63, 144] on link "Products" at bounding box center [116, 146] width 140 height 15
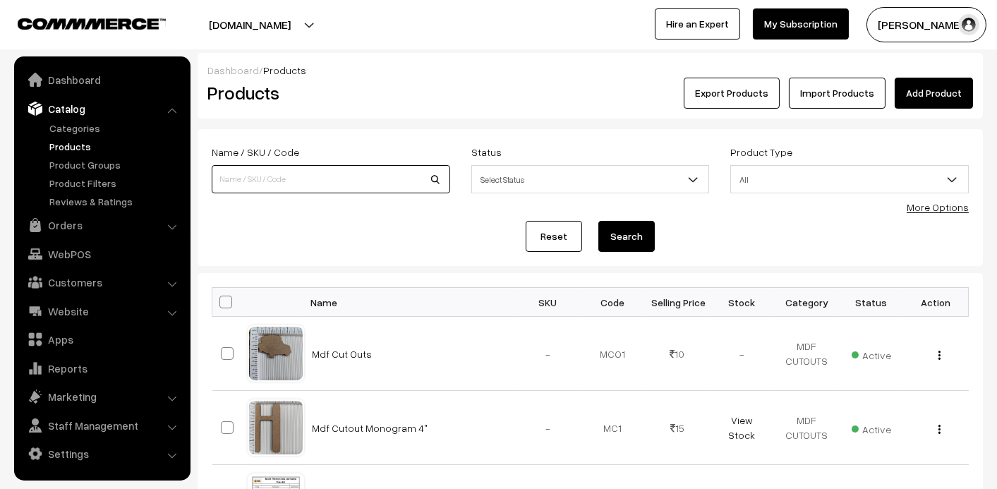
click at [269, 183] on input at bounding box center [331, 179] width 238 height 28
type input "dai"
click at [607, 219] on form "Name / SKU / Code dai Status Select Status Active Inactive Select Status Produc…" at bounding box center [590, 197] width 785 height 137
click at [616, 227] on button "Search" at bounding box center [626, 236] width 56 height 31
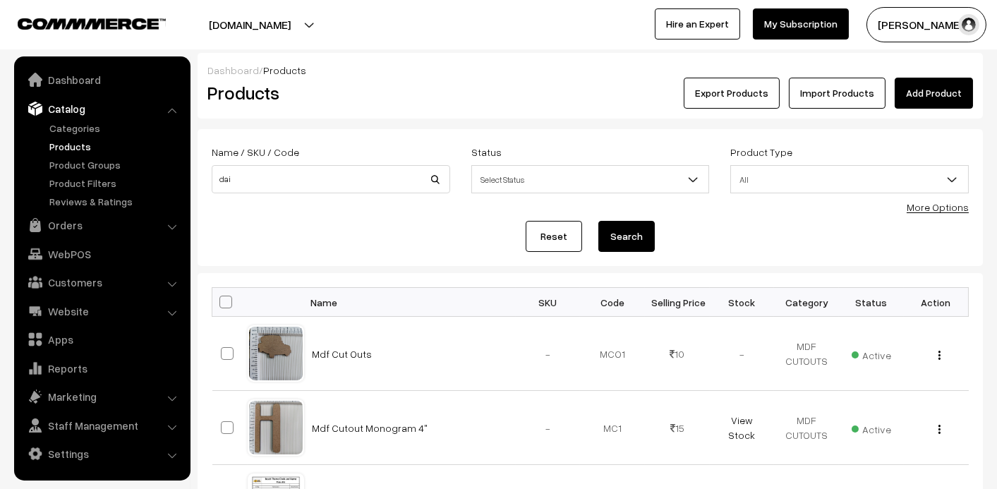
scroll to position [4, 0]
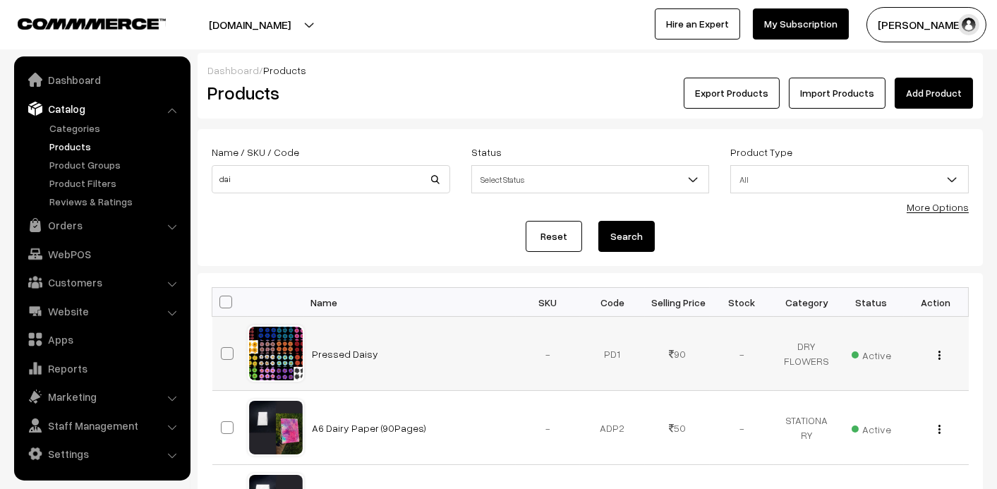
scroll to position [190, 0]
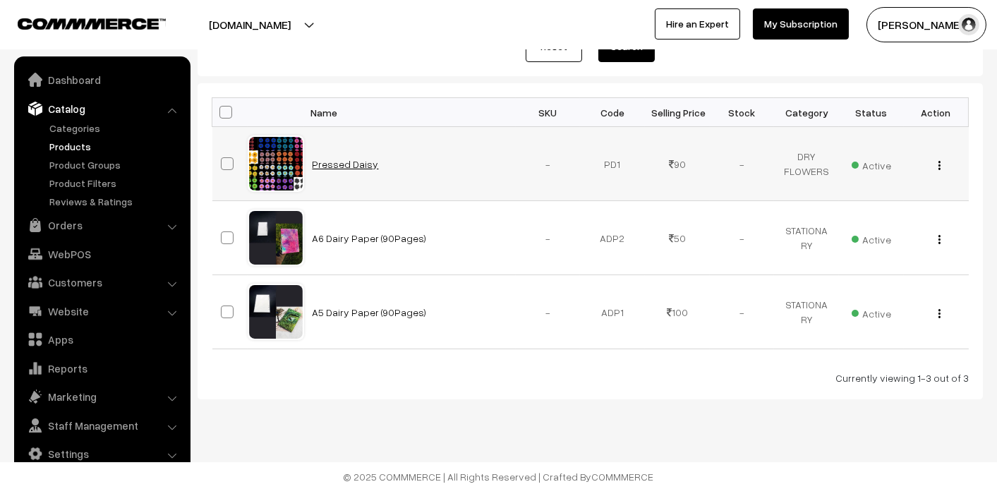
click at [337, 161] on link "Pressed Daisy" at bounding box center [346, 164] width 66 height 12
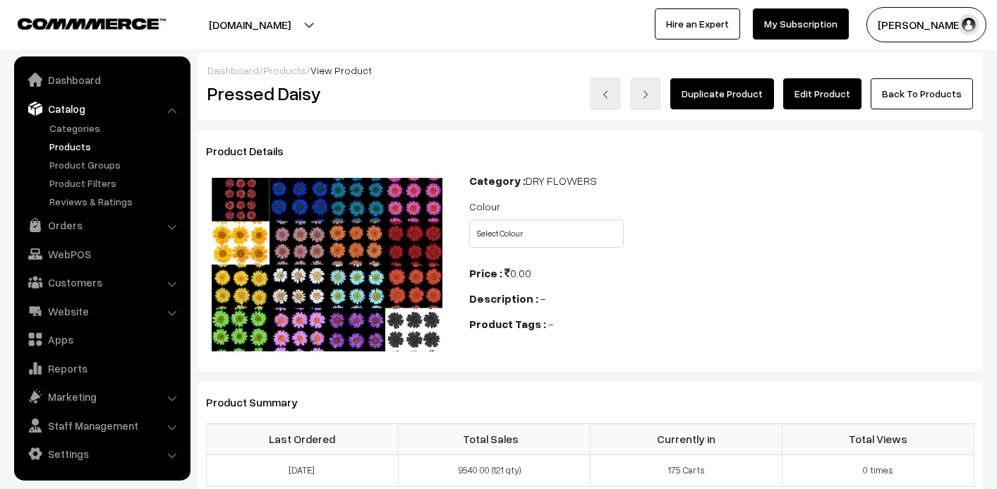
click at [71, 98] on link "Catalog" at bounding box center [102, 108] width 168 height 25
click at [87, 79] on link "Dashboard" at bounding box center [102, 79] width 168 height 25
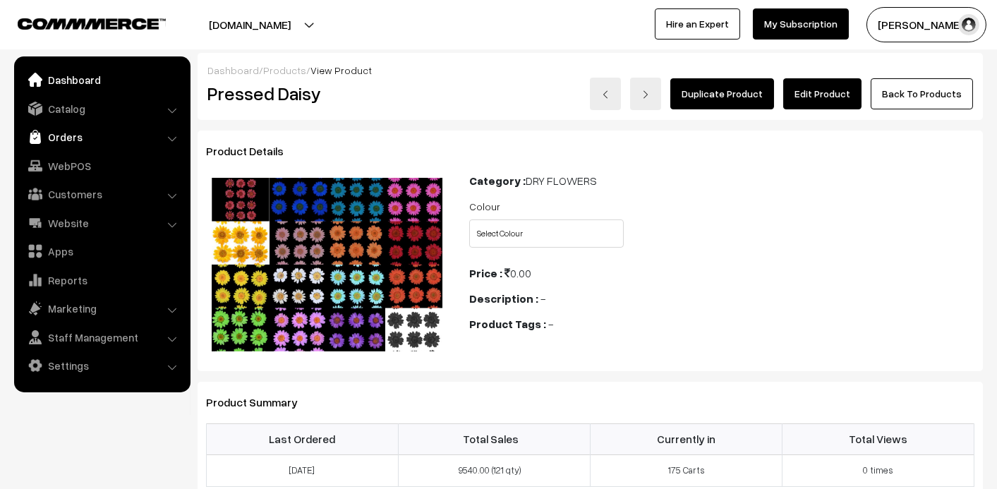
click at [72, 138] on link "Orders" at bounding box center [102, 136] width 168 height 25
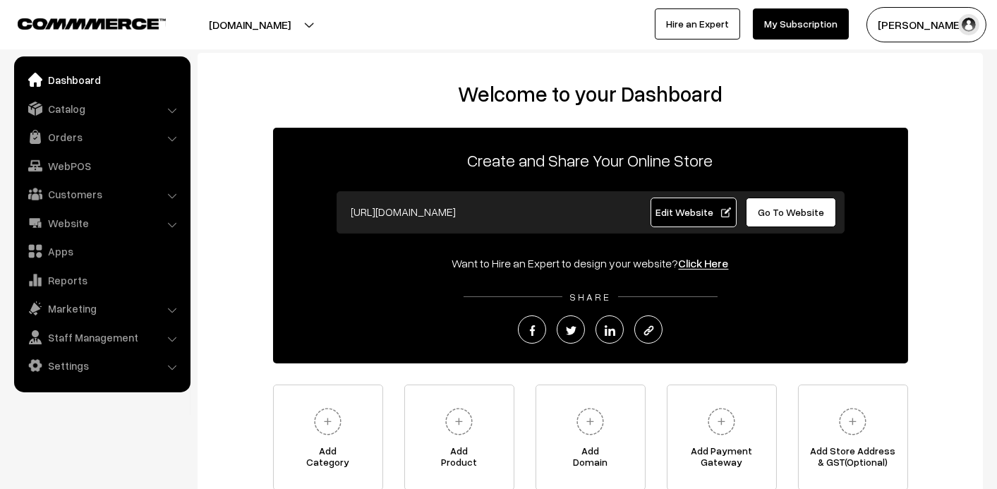
click at [66, 160] on link "WebPOS" at bounding box center [102, 165] width 168 height 25
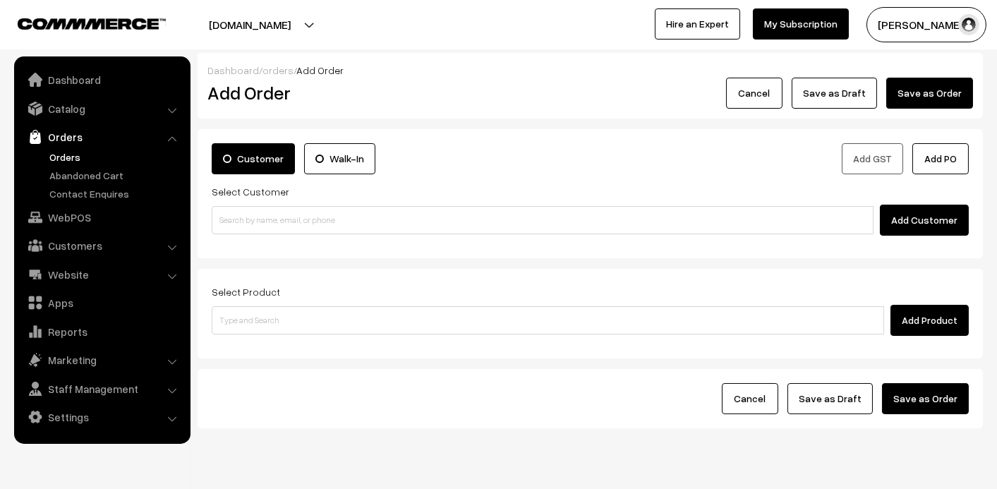
click at [63, 157] on link "Orders" at bounding box center [116, 157] width 140 height 15
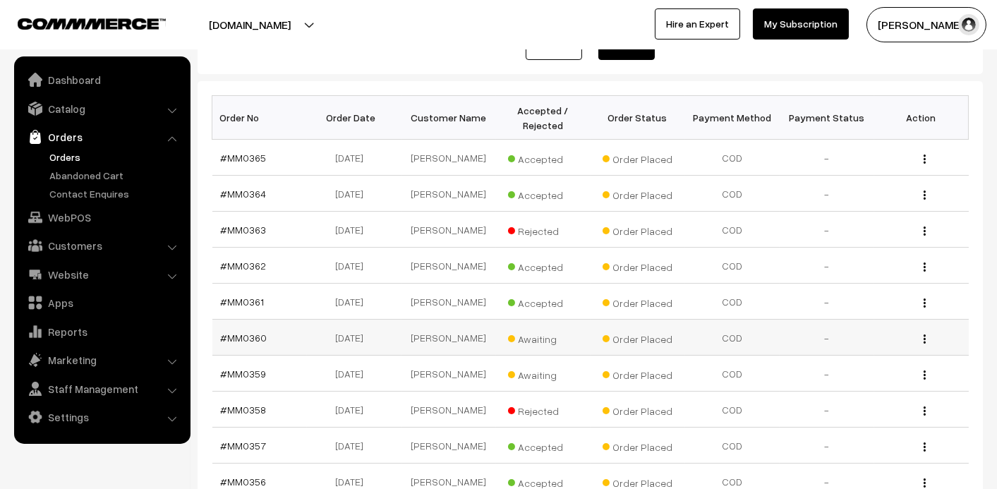
scroll to position [211, 0]
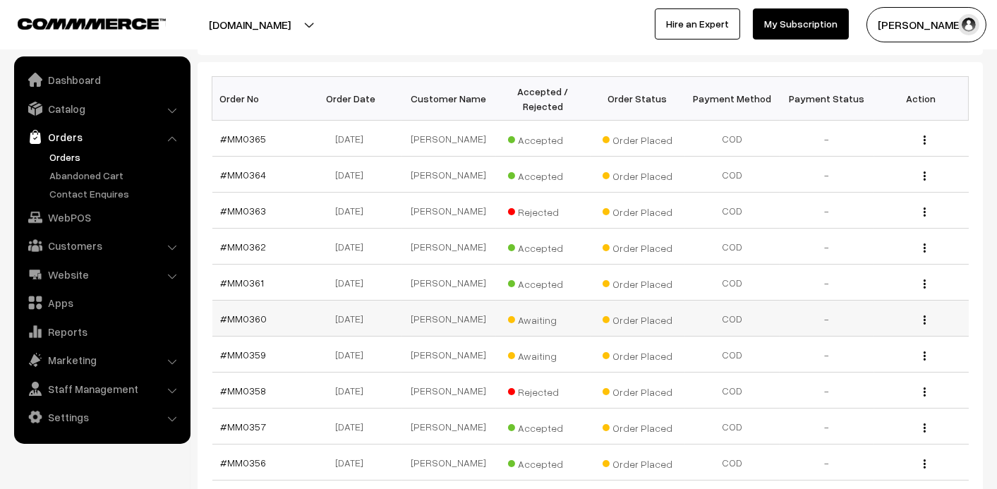
click at [219, 322] on td "#MM0360" at bounding box center [259, 319] width 95 height 36
click at [255, 324] on link "#MM0360" at bounding box center [244, 319] width 47 height 12
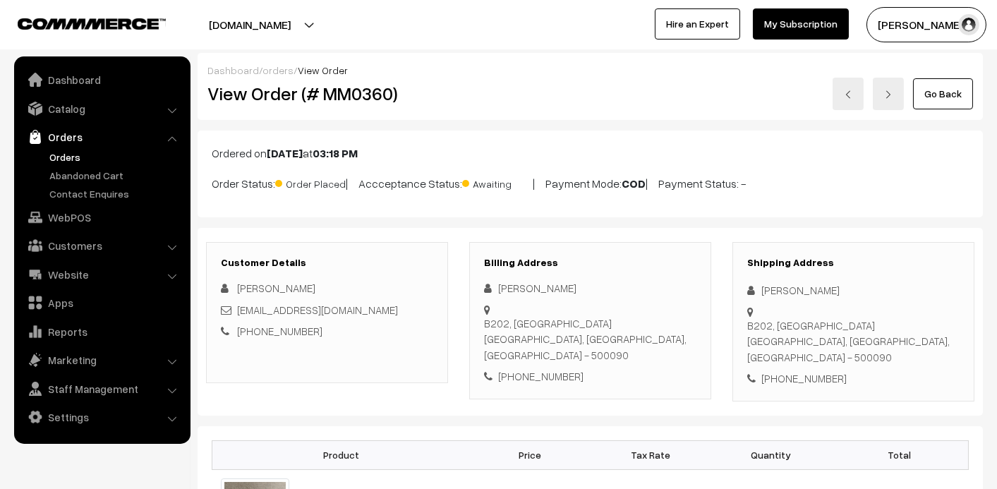
click at [66, 154] on link "Orders" at bounding box center [116, 157] width 140 height 15
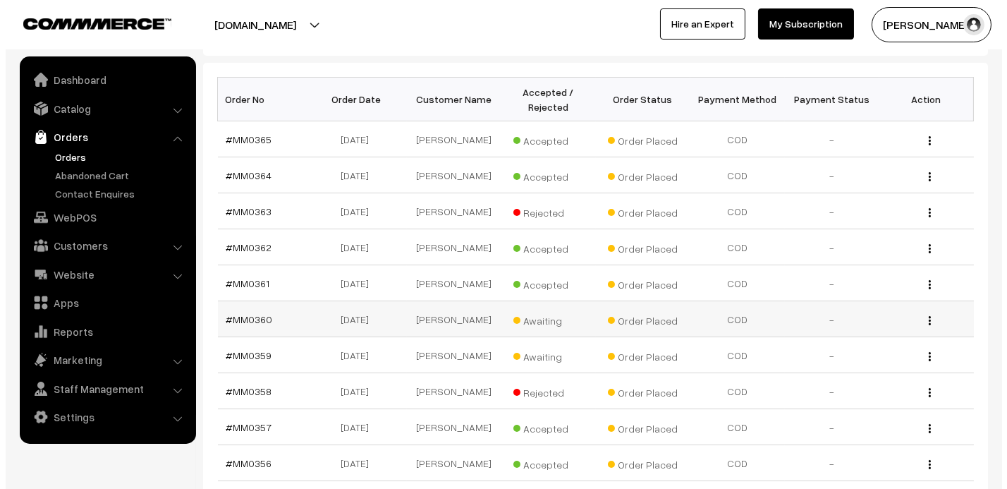
scroll to position [211, 0]
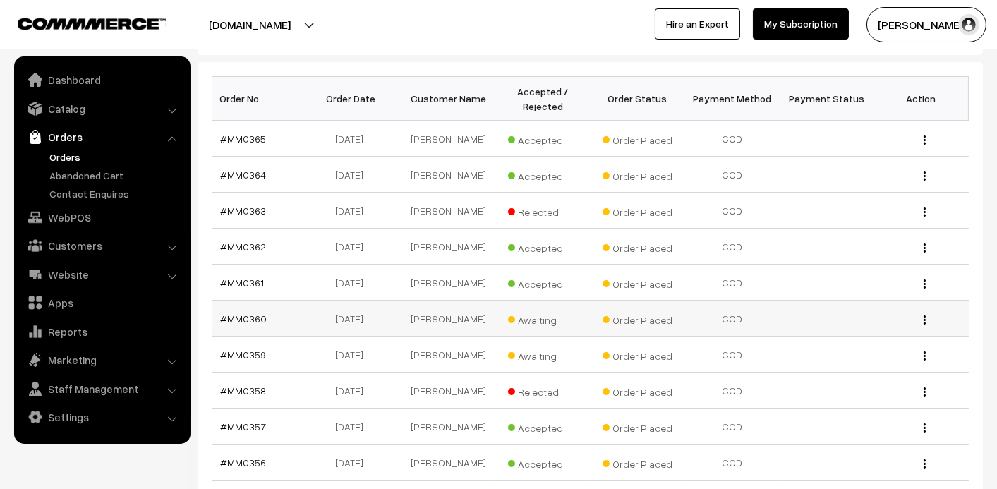
click at [544, 325] on span "Awaiting" at bounding box center [543, 318] width 71 height 18
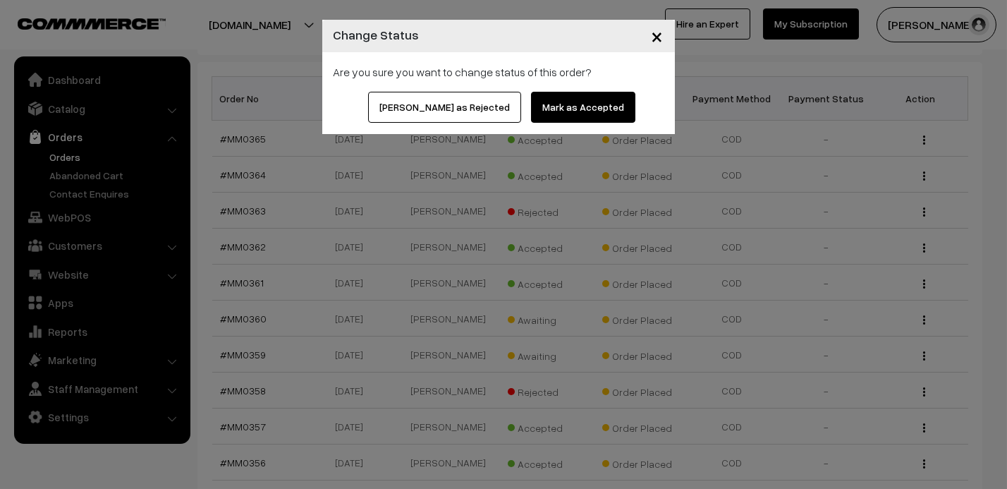
click at [583, 115] on button "Mark as Accepted" at bounding box center [583, 107] width 104 height 31
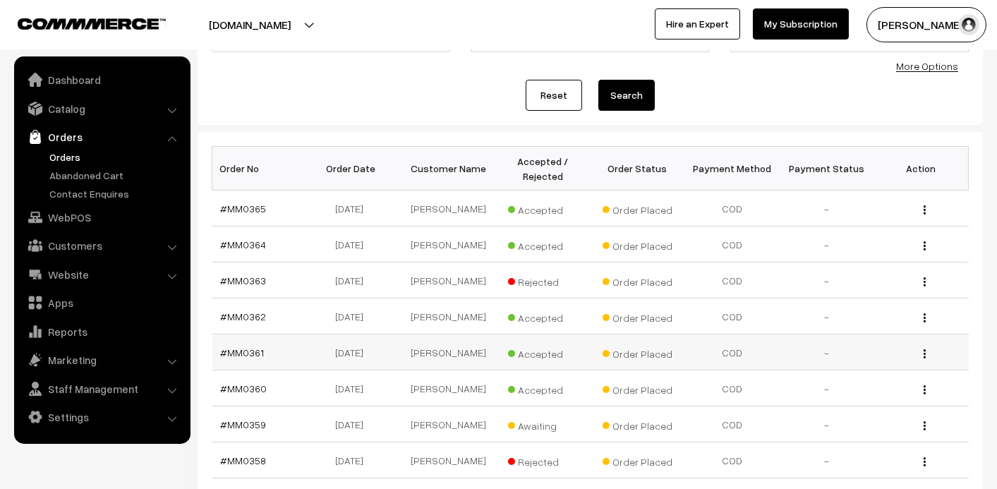
scroll to position [211, 0]
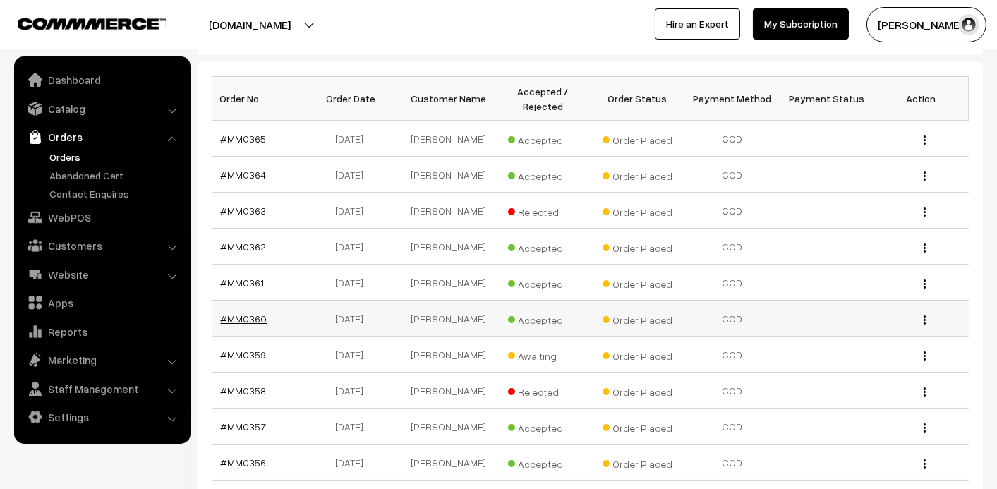
click at [237, 321] on link "#MM0360" at bounding box center [244, 319] width 47 height 12
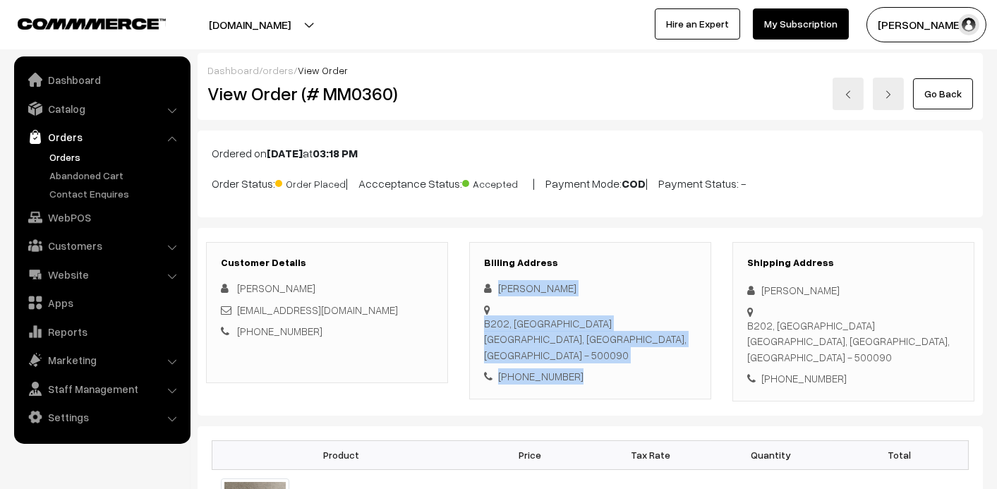
drag, startPoint x: 498, startPoint y: 286, endPoint x: 605, endPoint y: 378, distance: 141.6
click at [605, 378] on div "Swathi Balasubramanian B202, Aditya Lagoon Crayons School Road Nizampet Hyderab…" at bounding box center [590, 332] width 212 height 104
copy div "Swathi Balasubramanian B202, Aditya Lagoon Crayons School Road Nizampet Hyderab…"
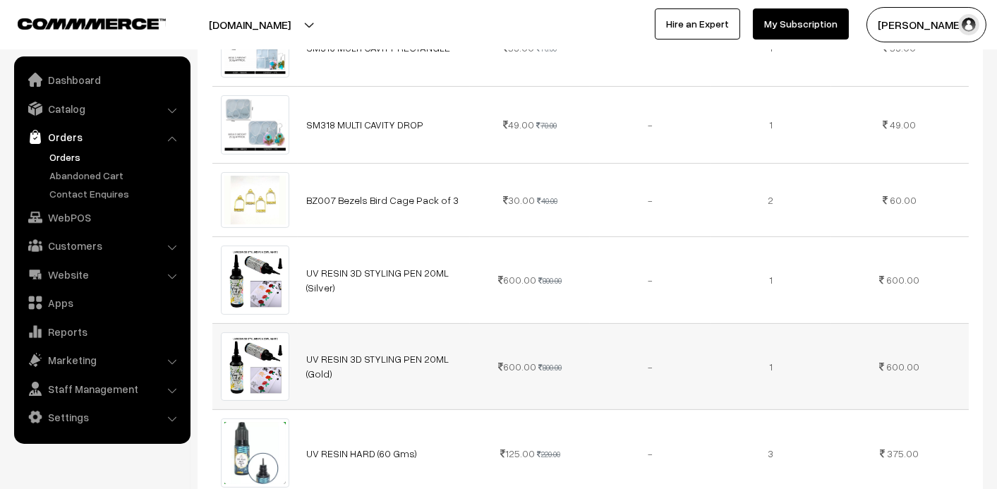
scroll to position [846, 0]
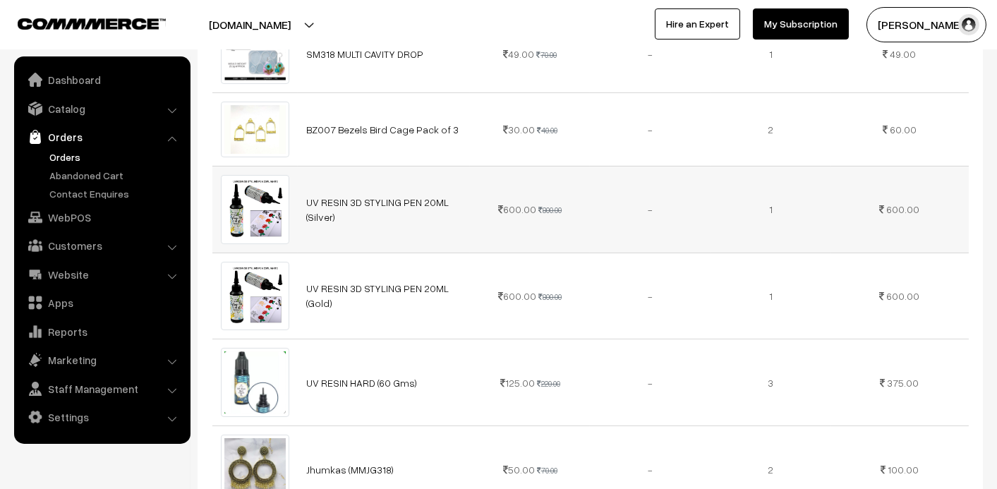
drag, startPoint x: 304, startPoint y: 198, endPoint x: 358, endPoint y: 236, distance: 65.9
click at [358, 235] on td "UV RESIN 3D STYLING PEN 20ML (Silver)" at bounding box center [384, 209] width 172 height 87
copy link "UV RESIN 3D STYLING PEN 20ML (Silver)"
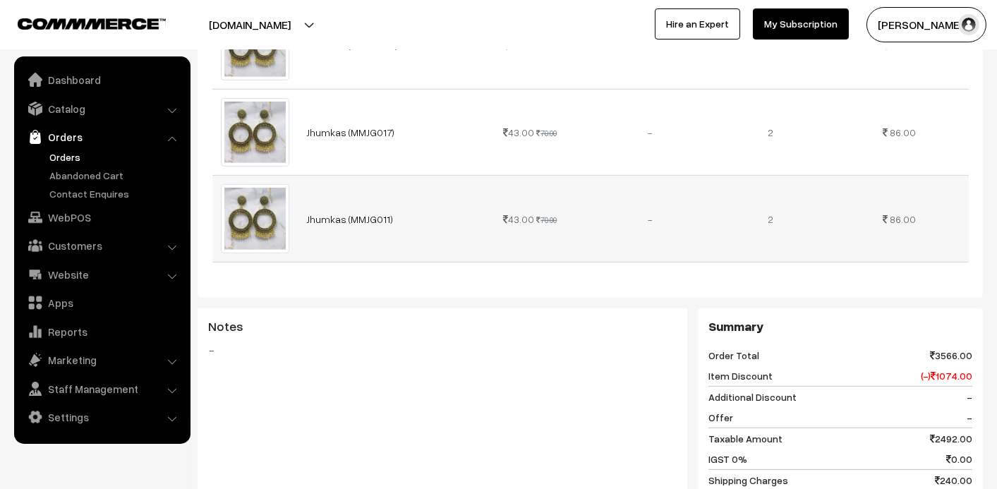
scroll to position [1622, 0]
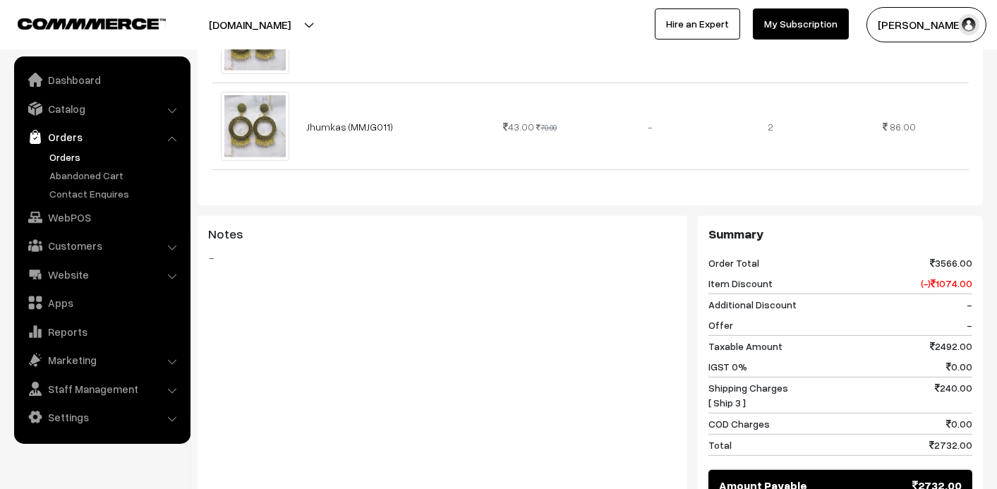
click at [66, 154] on link "Orders" at bounding box center [116, 157] width 140 height 15
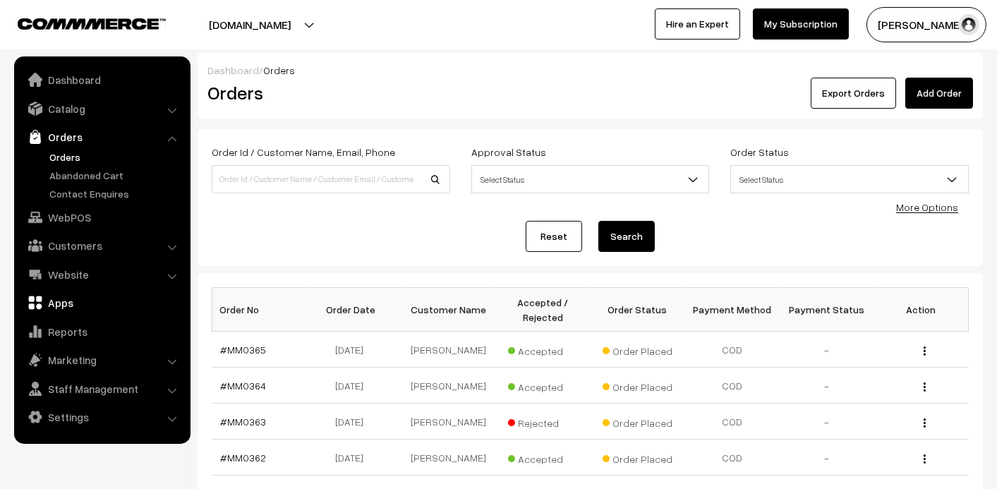
scroll to position [141, 0]
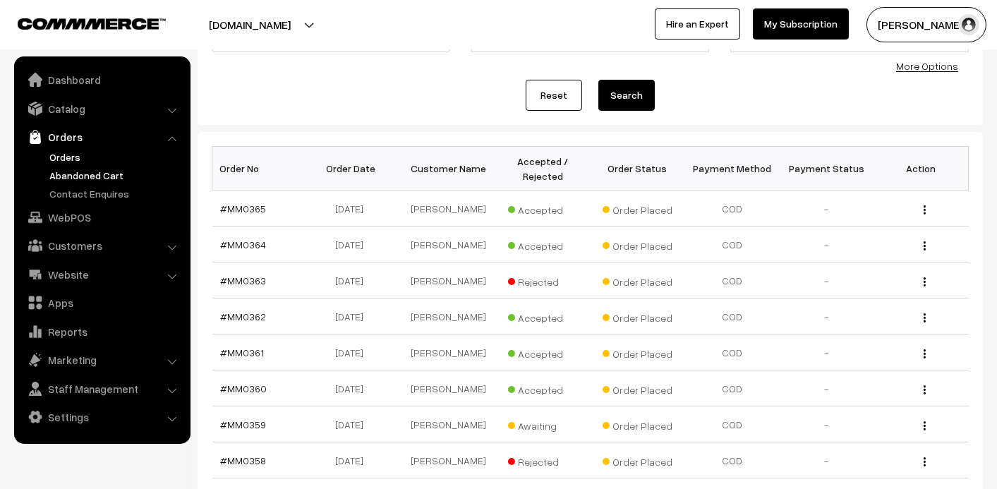
click at [70, 174] on link "Abandoned Cart" at bounding box center [116, 175] width 140 height 15
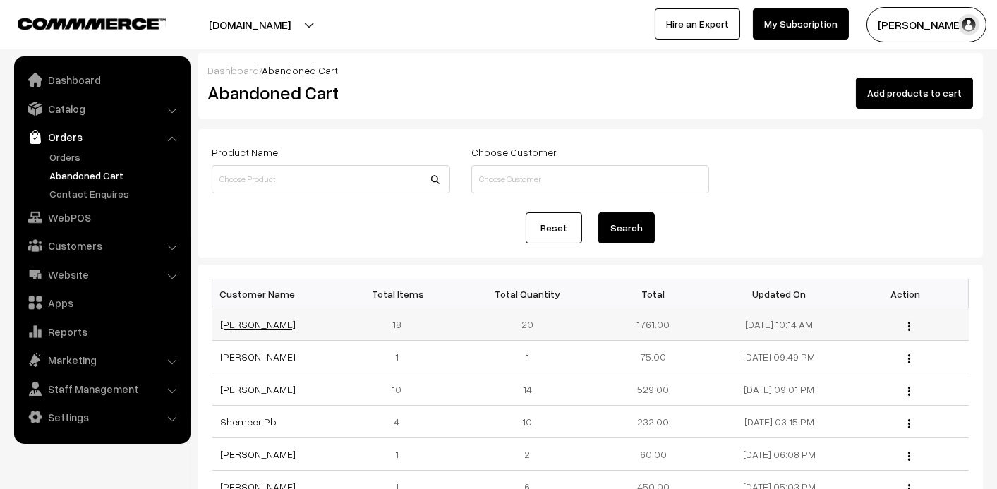
click at [250, 324] on link "[PERSON_NAME]" at bounding box center [258, 324] width 75 height 12
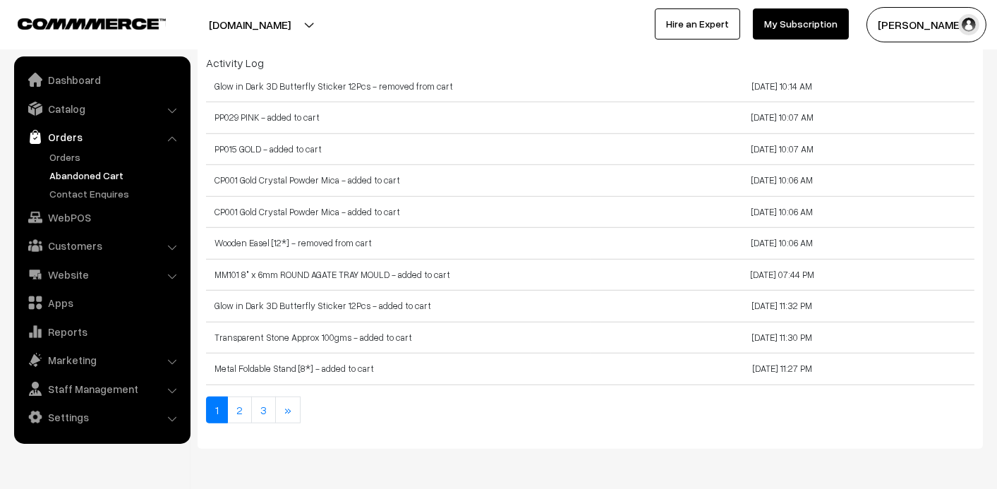
scroll to position [2568, 0]
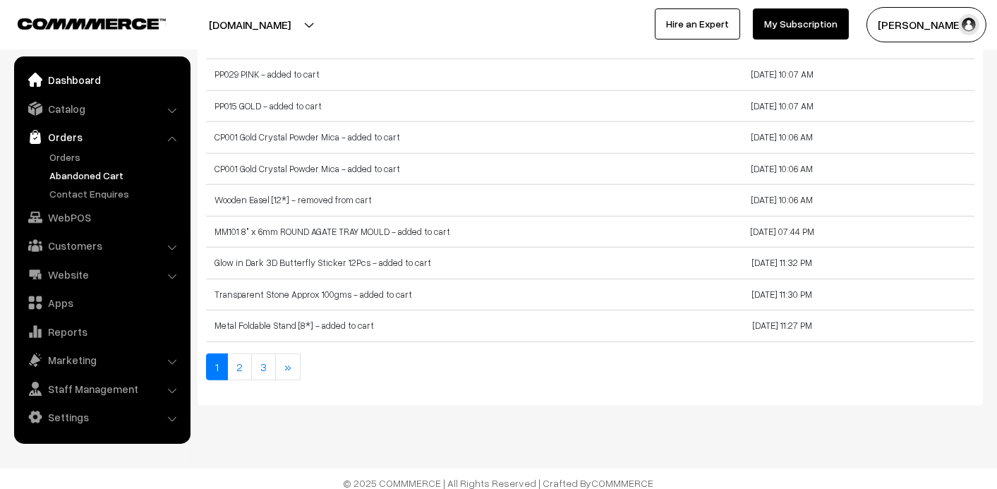
click at [83, 80] on link "Dashboard" at bounding box center [102, 79] width 168 height 25
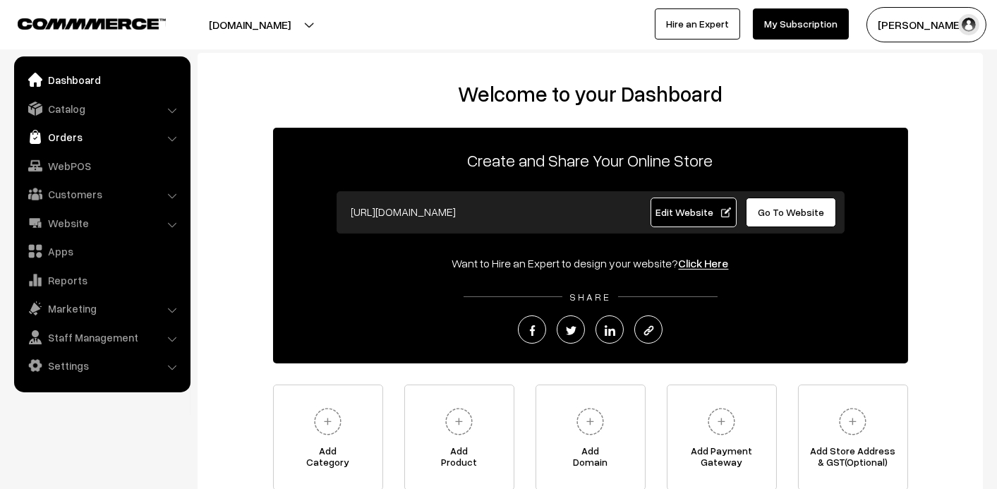
click at [56, 133] on link "Orders" at bounding box center [102, 136] width 168 height 25
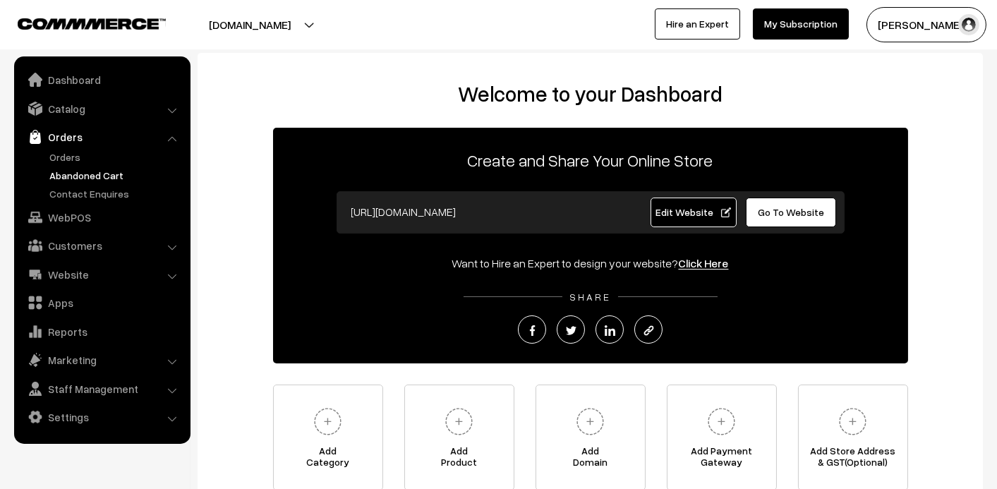
click at [62, 173] on link "Abandoned Cart" at bounding box center [116, 175] width 140 height 15
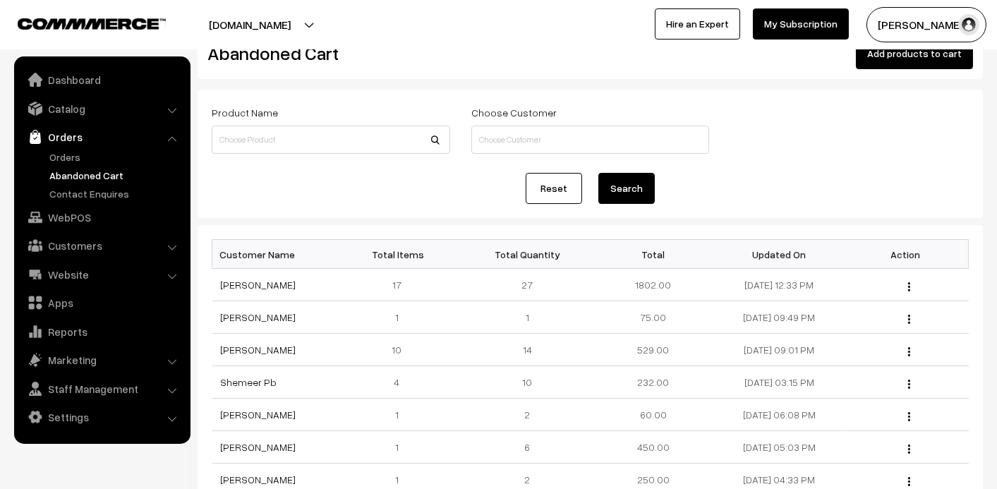
scroll to position [71, 0]
